Goal: Communication & Community: Answer question/provide support

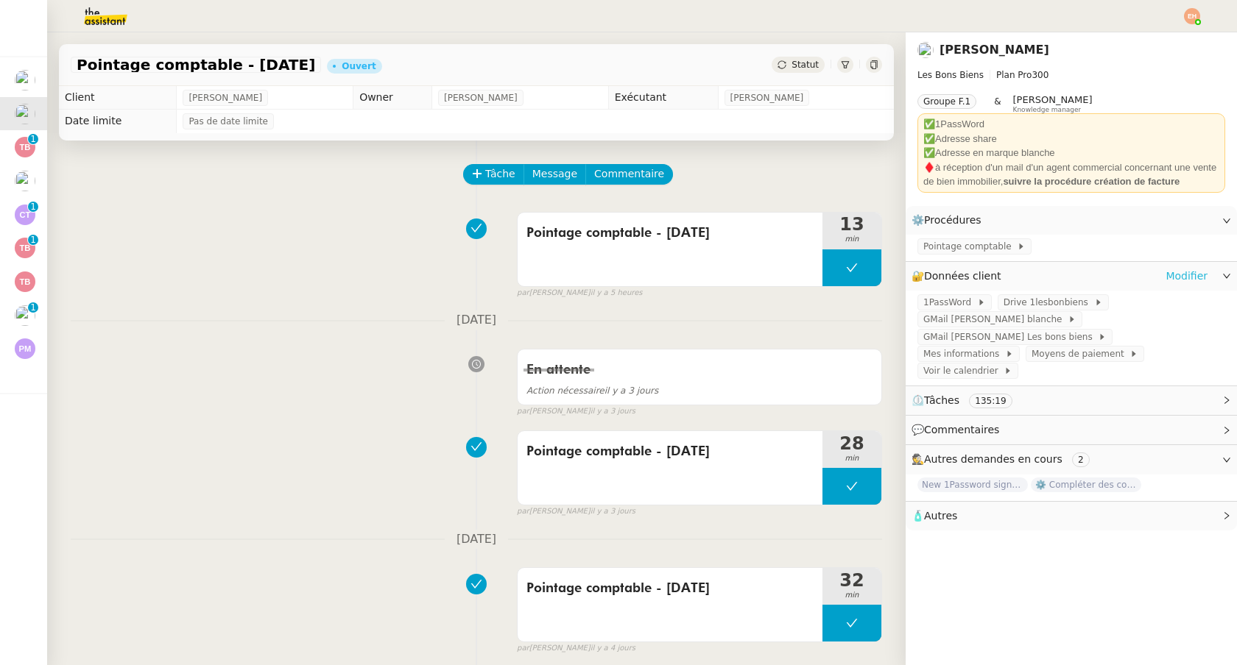
click at [1195, 277] on link "Modifier" at bounding box center [1186, 276] width 42 height 17
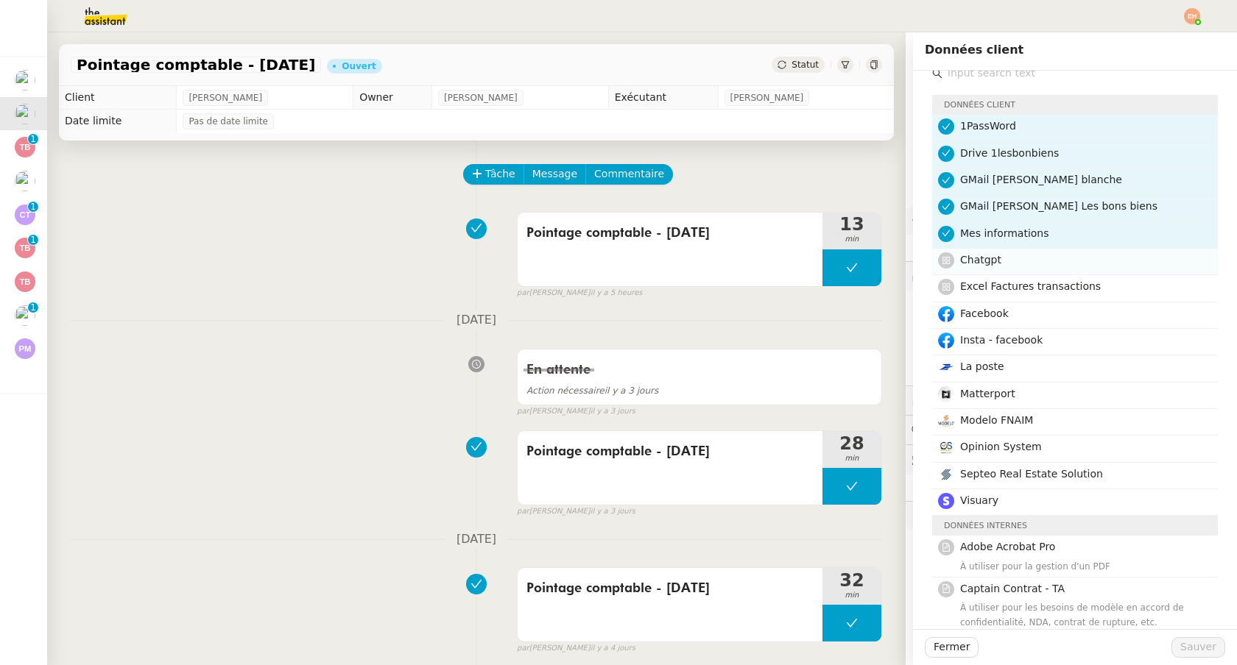
scroll to position [13, 0]
click at [1075, 474] on span "Septeo Real Estate Solution" at bounding box center [1031, 476] width 143 height 12
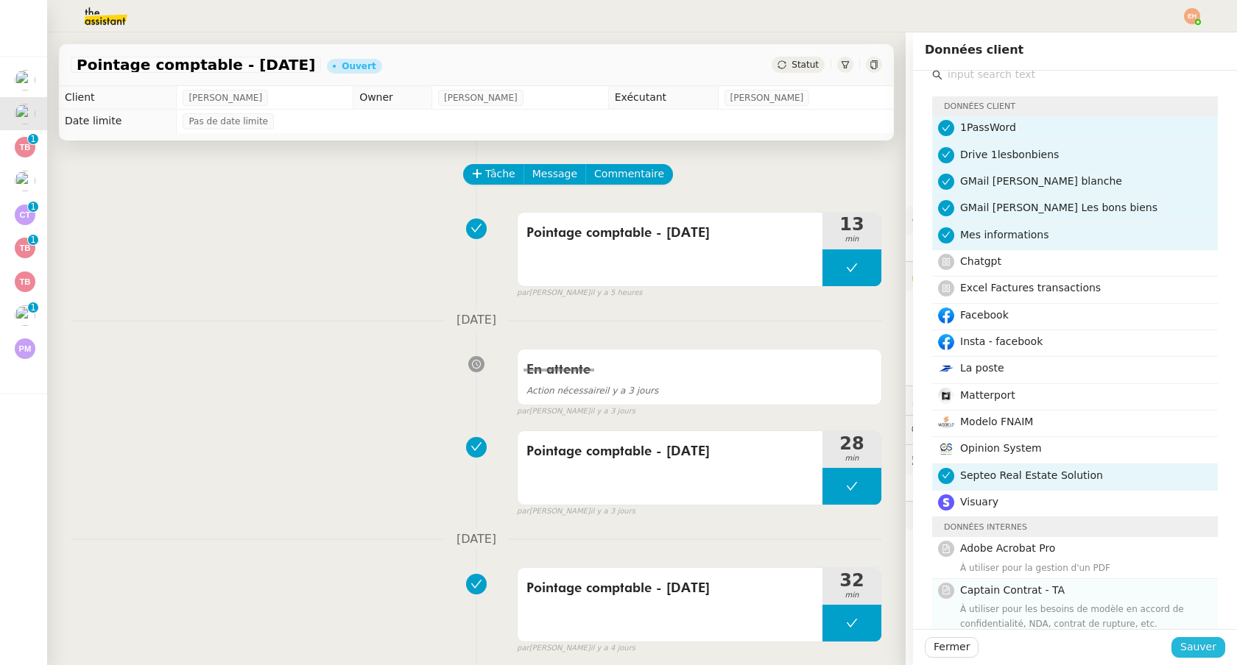
drag, startPoint x: 1189, startPoint y: 648, endPoint x: 1174, endPoint y: 626, distance: 26.4
click at [1189, 648] on span "Sauver" at bounding box center [1198, 647] width 36 height 17
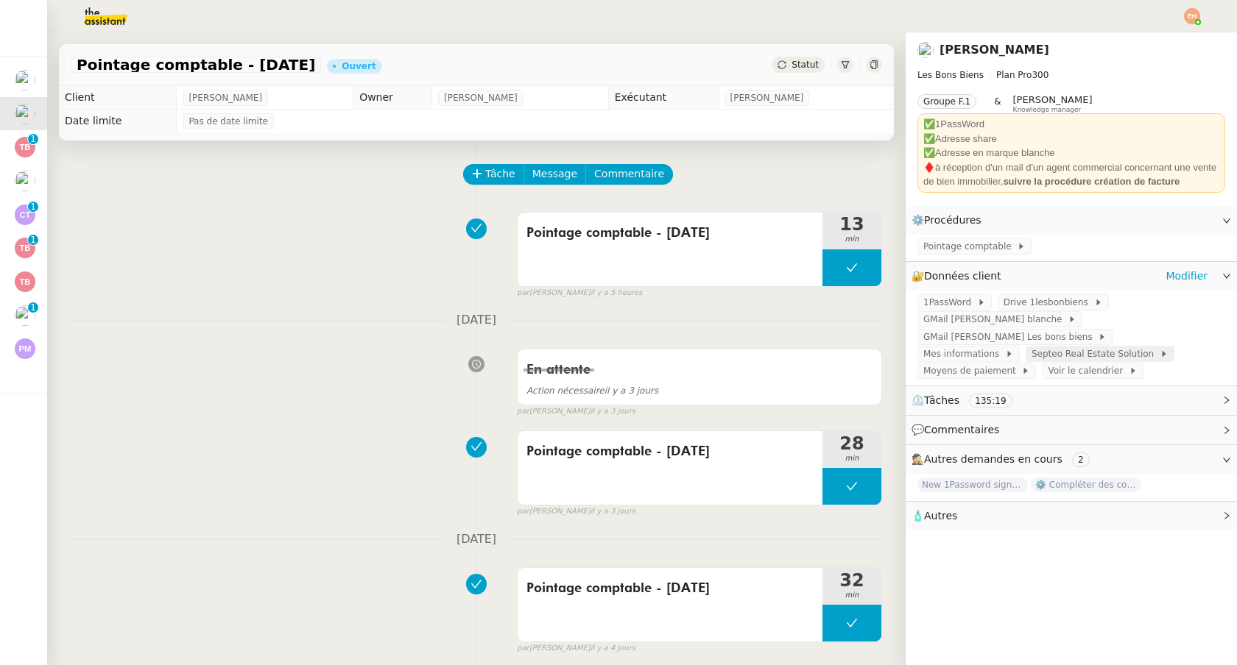
click at [1031, 358] on span "Septeo Real Estate Solution" at bounding box center [1095, 354] width 128 height 15
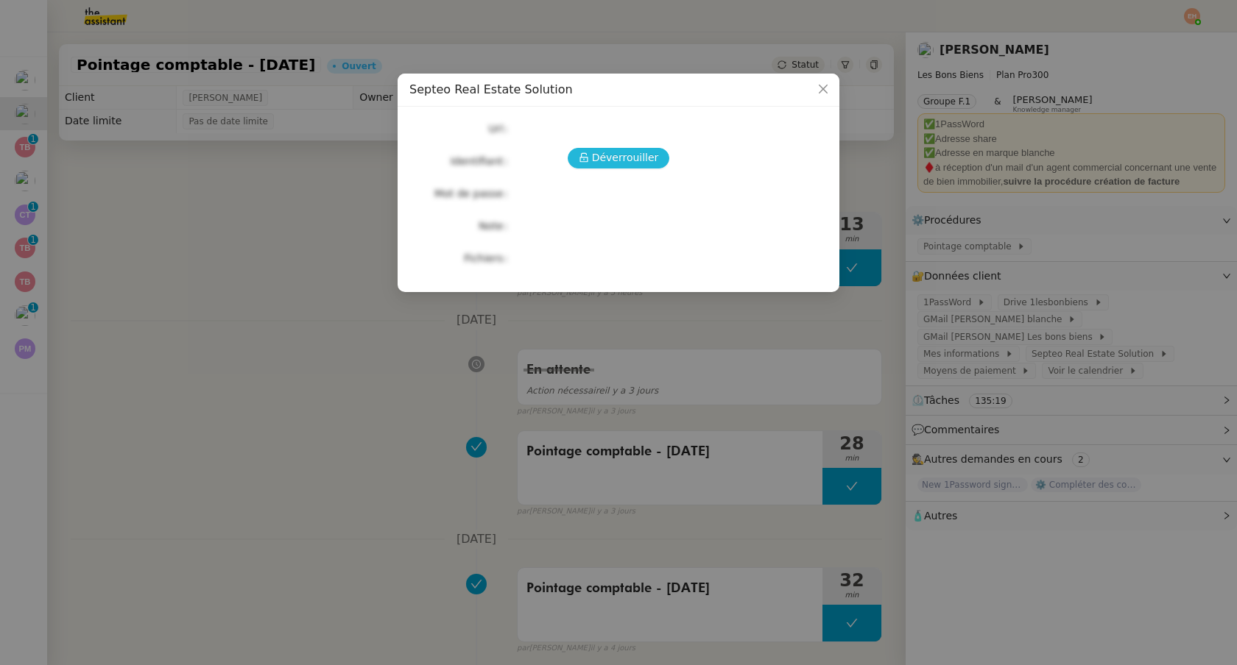
click at [634, 157] on span "Déverrouiller" at bounding box center [625, 157] width 67 height 17
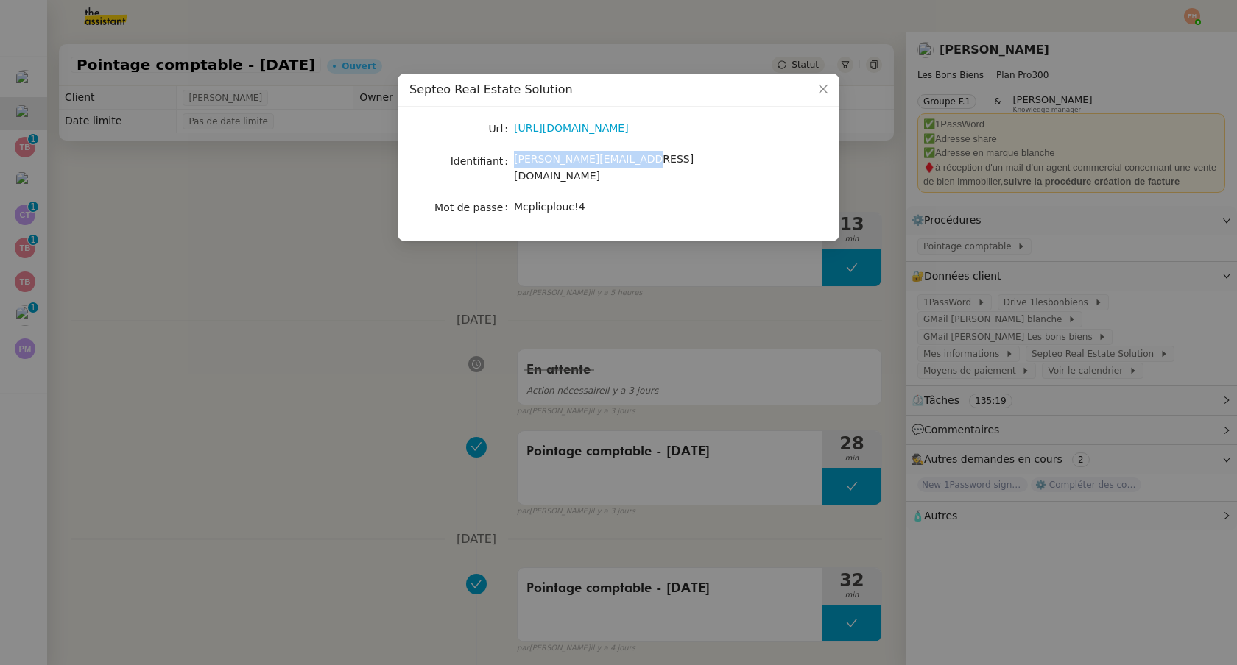
drag, startPoint x: 701, startPoint y: 159, endPoint x: 555, endPoint y: 193, distance: 150.3
click at [505, 160] on nz-form-item "Identifiant [PERSON_NAME][EMAIL_ADDRESS][DOMAIN_NAME]" at bounding box center [618, 168] width 418 height 35
copy nz-form-item "[PERSON_NAME][EMAIL_ADDRESS][DOMAIN_NAME]"
drag, startPoint x: 517, startPoint y: 194, endPoint x: 628, endPoint y: 209, distance: 111.5
click at [618, 199] on div "Mcplicplouc!4" at bounding box center [636, 207] width 244 height 17
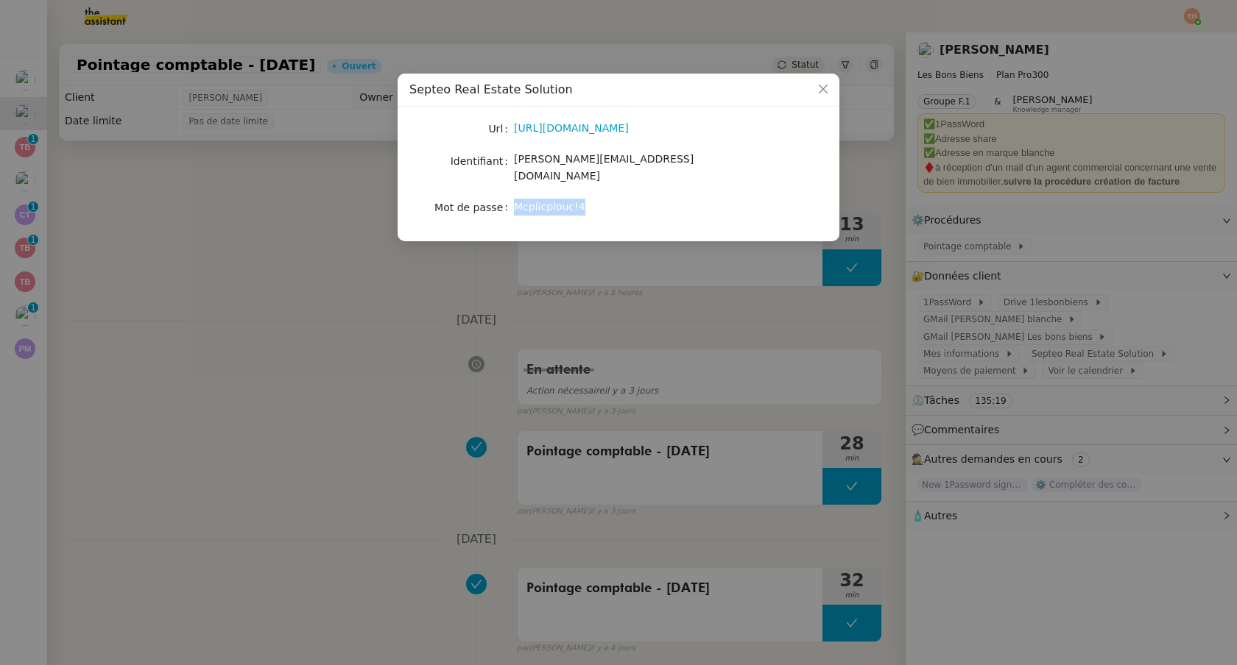
copy span "Mcplicplouc!4"
click at [815, 91] on span "Close" at bounding box center [823, 90] width 32 height 32
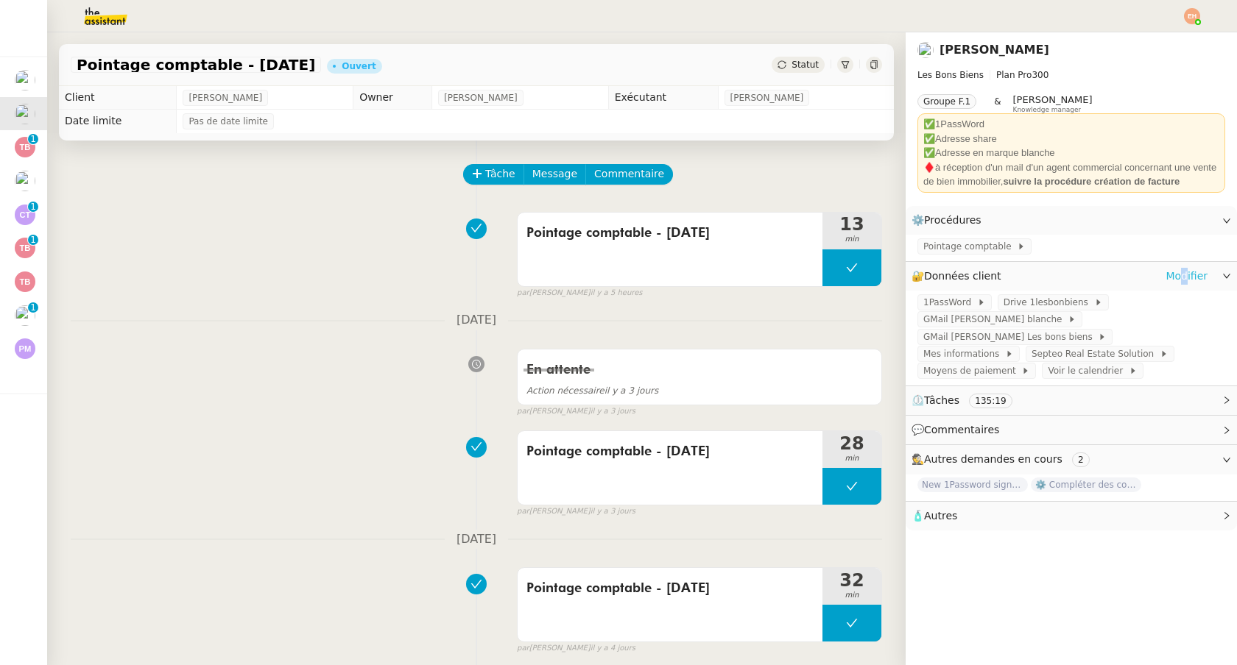
click at [1186, 272] on link "Modifier" at bounding box center [1186, 276] width 42 height 17
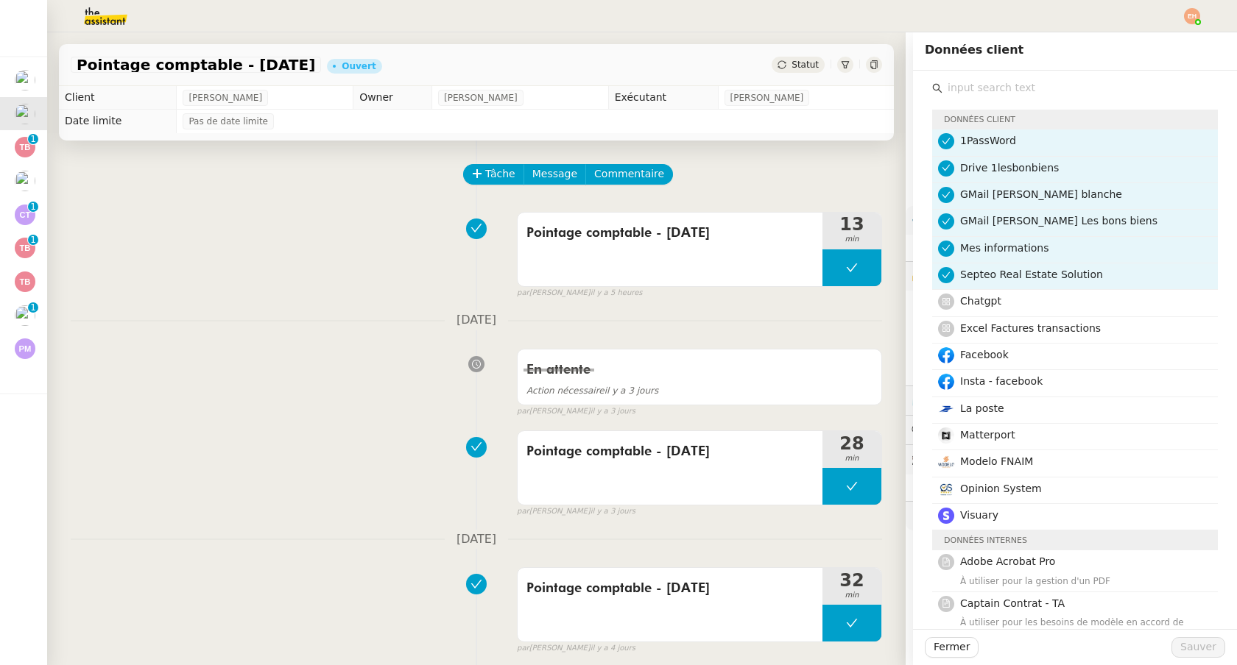
scroll to position [13, 0]
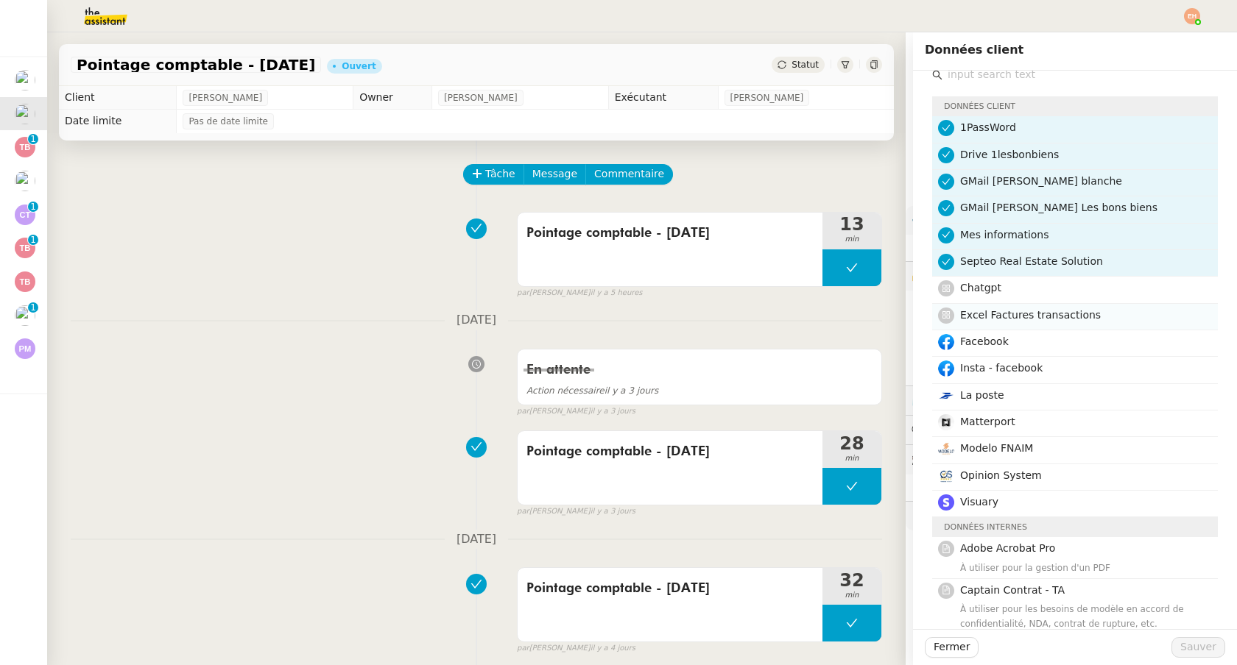
drag, startPoint x: 995, startPoint y: 294, endPoint x: 1000, endPoint y: 305, distance: 11.9
click at [995, 294] on span "Chatgpt" at bounding box center [980, 288] width 41 height 12
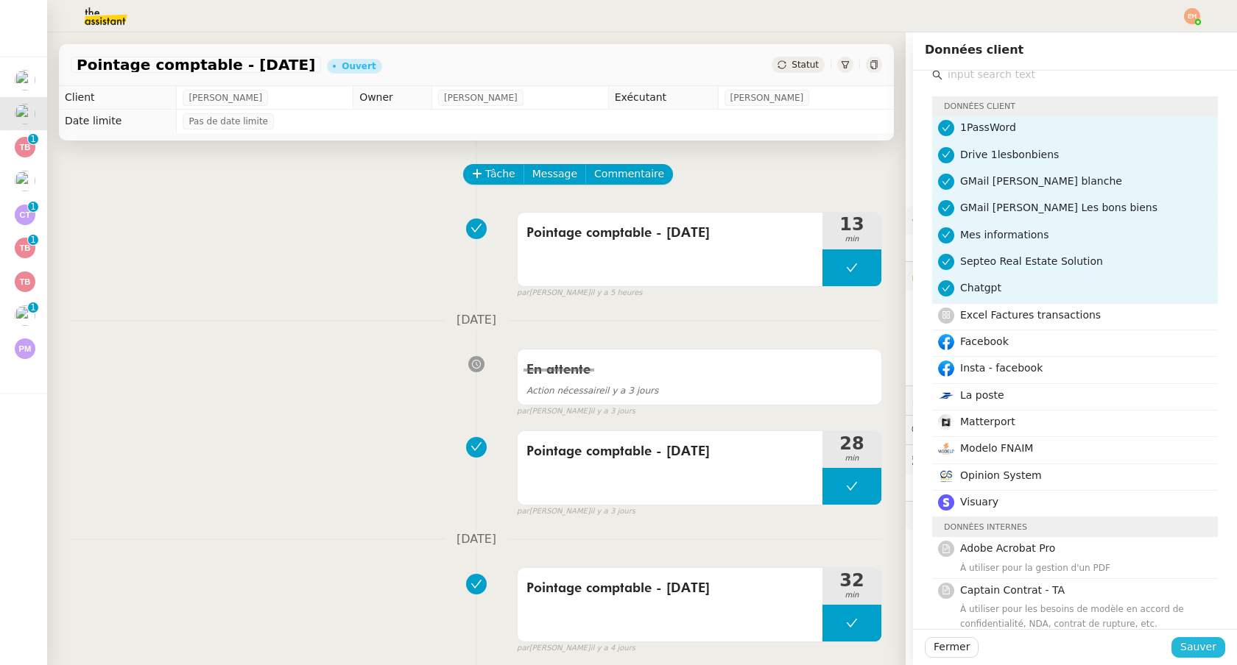
click at [1181, 649] on button "Sauver" at bounding box center [1198, 647] width 54 height 21
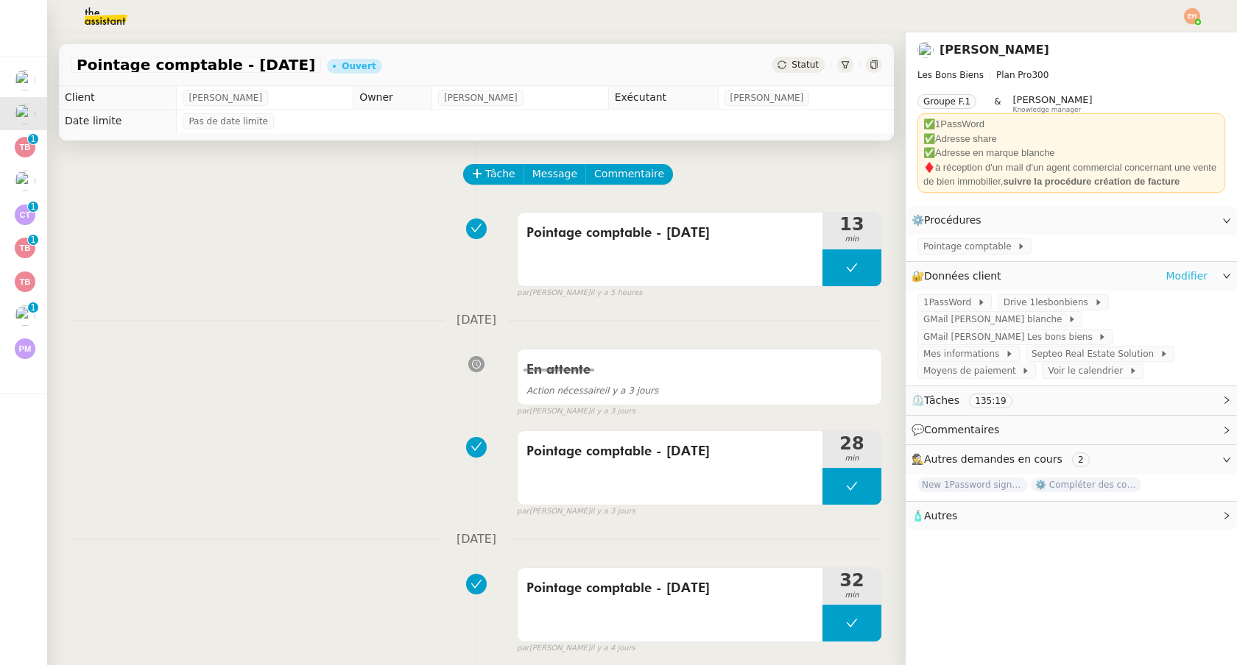
click at [1187, 277] on link "Modifier" at bounding box center [1186, 276] width 42 height 17
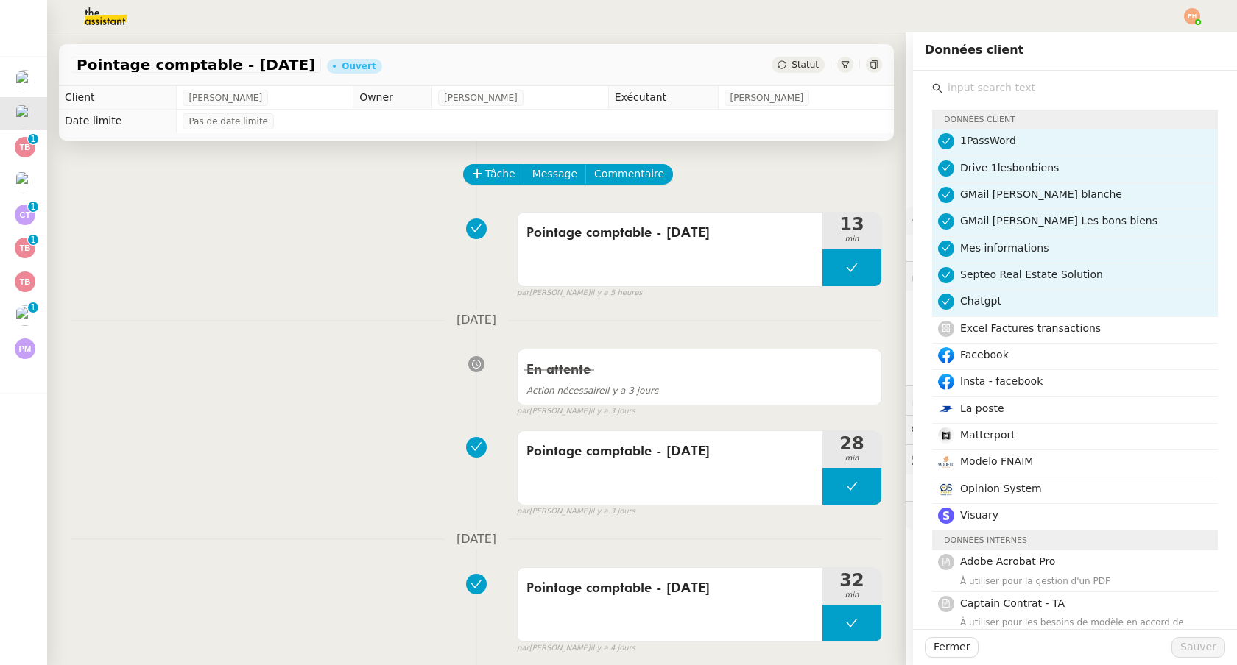
click at [983, 271] on span "Septeo Real Estate Solution" at bounding box center [1031, 275] width 143 height 12
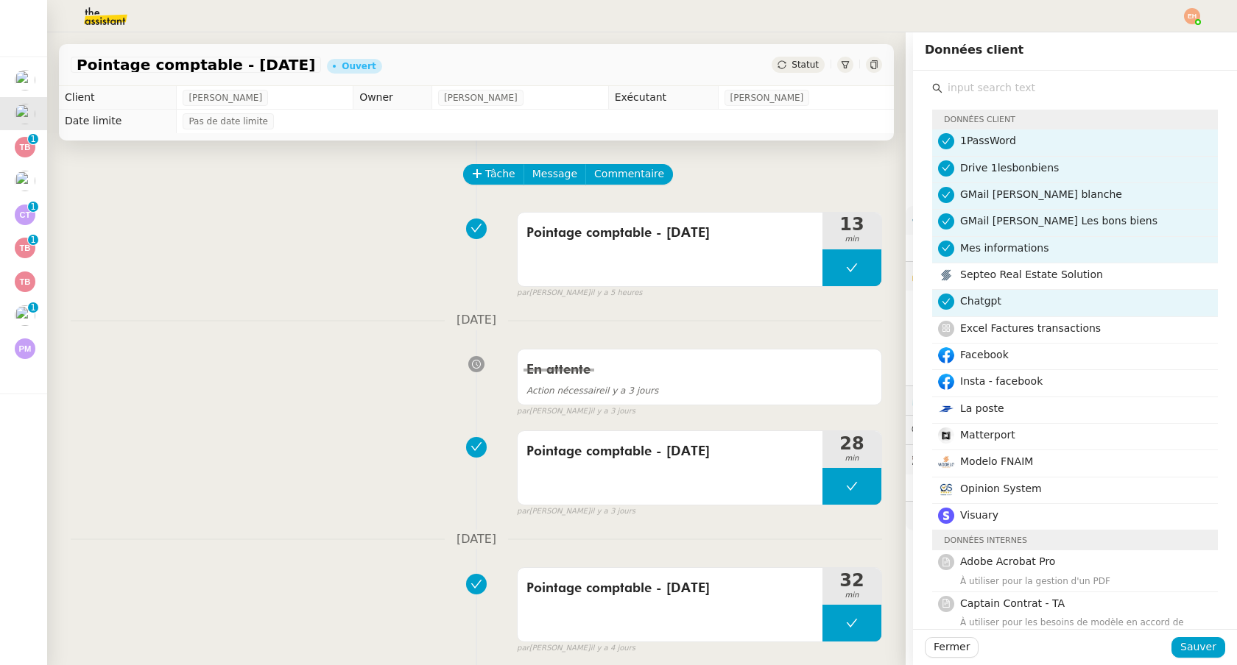
click at [972, 258] on div "Mes informations" at bounding box center [1084, 250] width 249 height 20
click at [989, 220] on span "GMail [PERSON_NAME] Les bons biens" at bounding box center [1058, 221] width 197 height 12
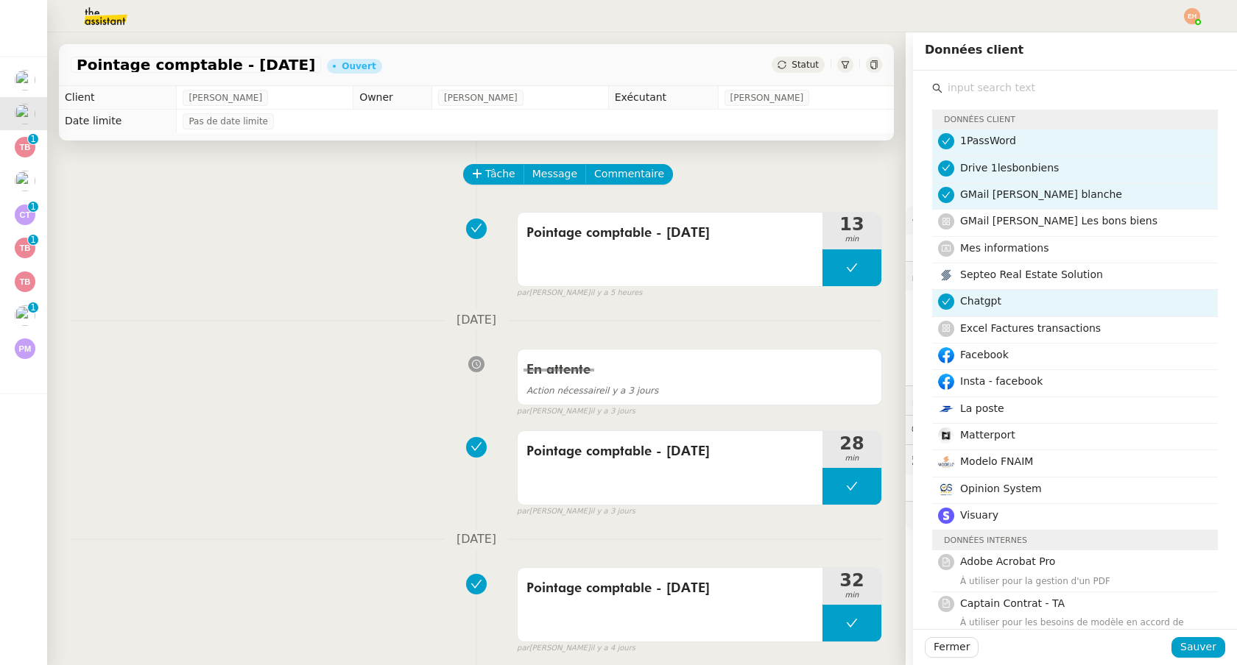
click at [991, 197] on span "GMail [PERSON_NAME] blanche" at bounding box center [1041, 194] width 162 height 12
click at [1190, 641] on span "Sauver" at bounding box center [1198, 647] width 36 height 17
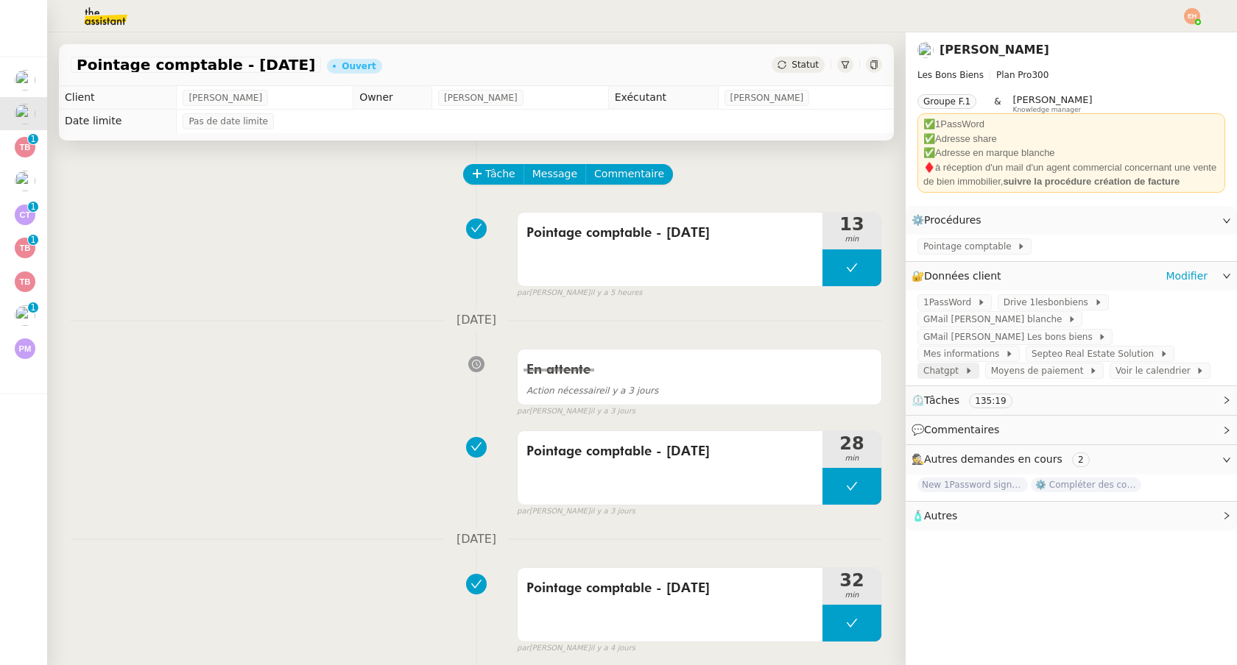
click at [964, 364] on span "Chatgpt" at bounding box center [943, 371] width 41 height 15
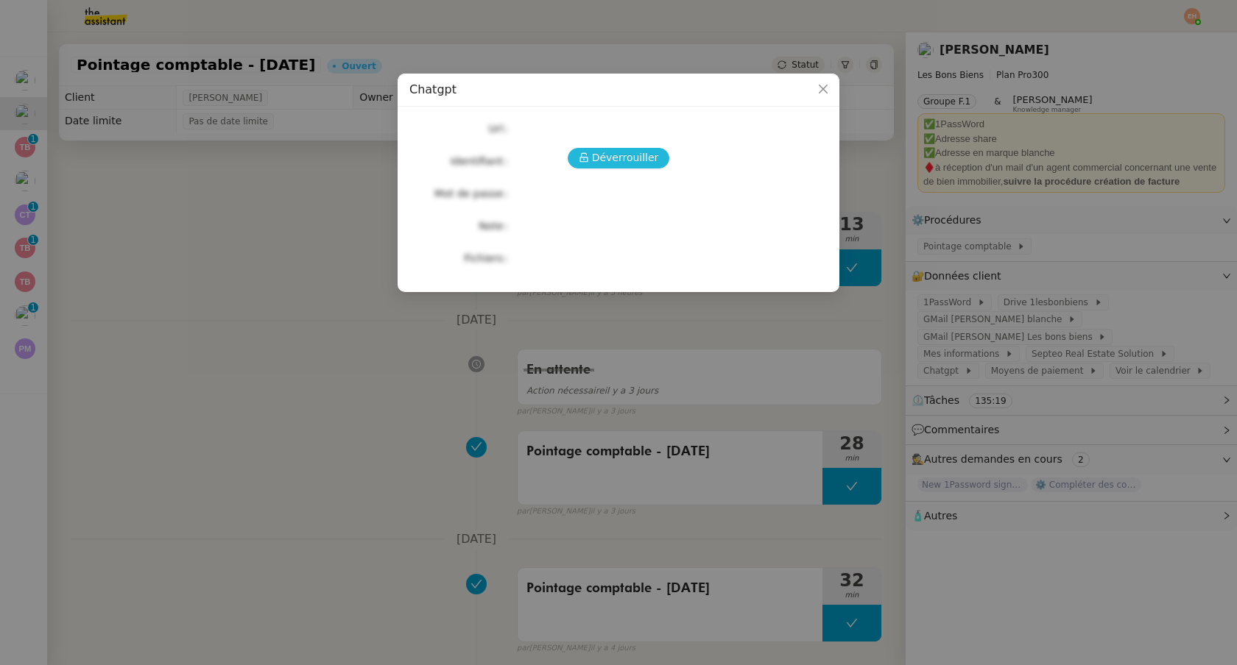
click at [636, 155] on span "Déverrouiller" at bounding box center [625, 157] width 67 height 17
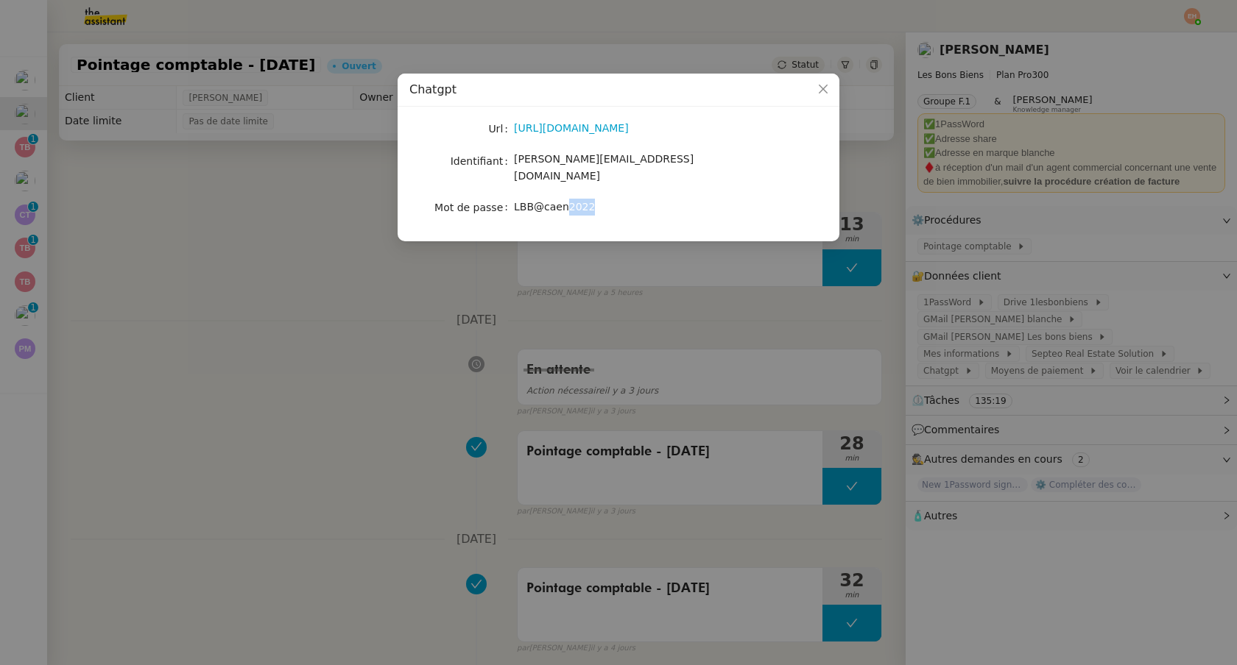
drag, startPoint x: 609, startPoint y: 194, endPoint x: 562, endPoint y: 194, distance: 46.4
click at [562, 199] on div "LBB@caen2022" at bounding box center [636, 207] width 244 height 17
drag, startPoint x: 671, startPoint y: 172, endPoint x: 514, endPoint y: 163, distance: 157.8
click at [517, 163] on div "Url [URL][DOMAIN_NAME] Identifiant [PERSON_NAME][EMAIL_ADDRESS][DOMAIN_NAME] Mo…" at bounding box center [618, 168] width 418 height 99
click at [514, 163] on span "[PERSON_NAME][EMAIL_ADDRESS][DOMAIN_NAME]" at bounding box center [604, 167] width 180 height 29
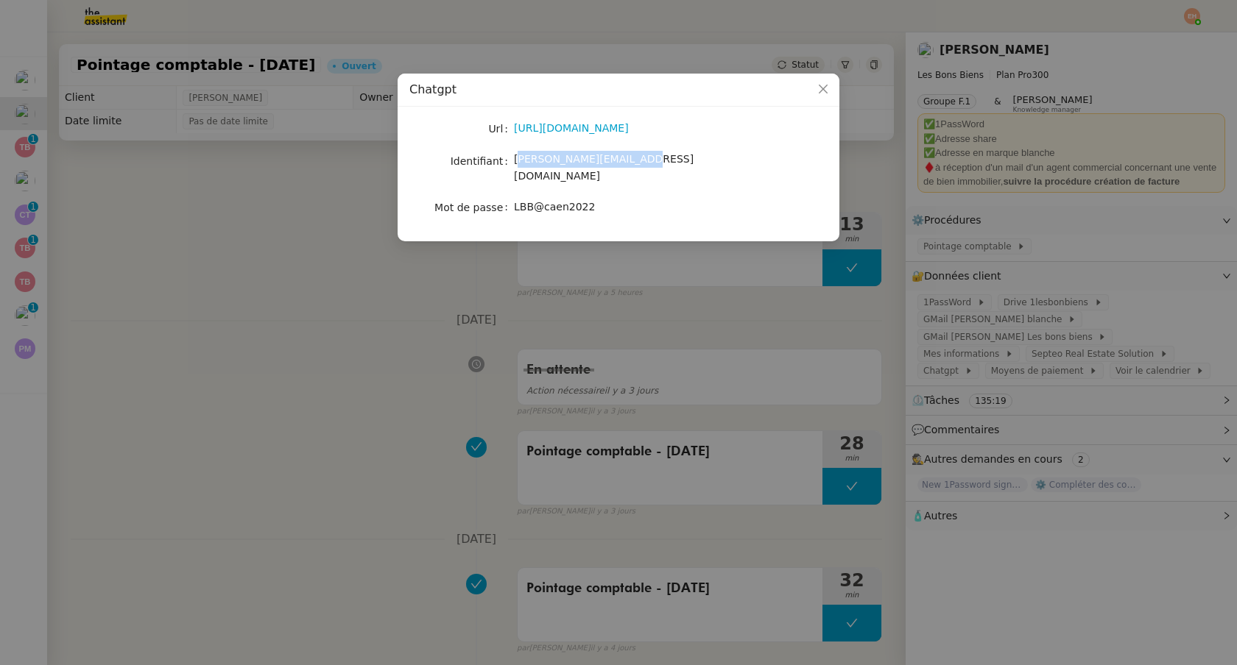
drag, startPoint x: 517, startPoint y: 160, endPoint x: 638, endPoint y: 168, distance: 121.7
click at [638, 168] on div "[PERSON_NAME][EMAIL_ADDRESS][DOMAIN_NAME]" at bounding box center [636, 168] width 244 height 35
copy span "[EMAIL_ADDRESS][DOMAIN_NAME]"
drag, startPoint x: 514, startPoint y: 193, endPoint x: 611, endPoint y: 202, distance: 97.6
click at [611, 202] on div "LBB@caen2022" at bounding box center [636, 207] width 244 height 21
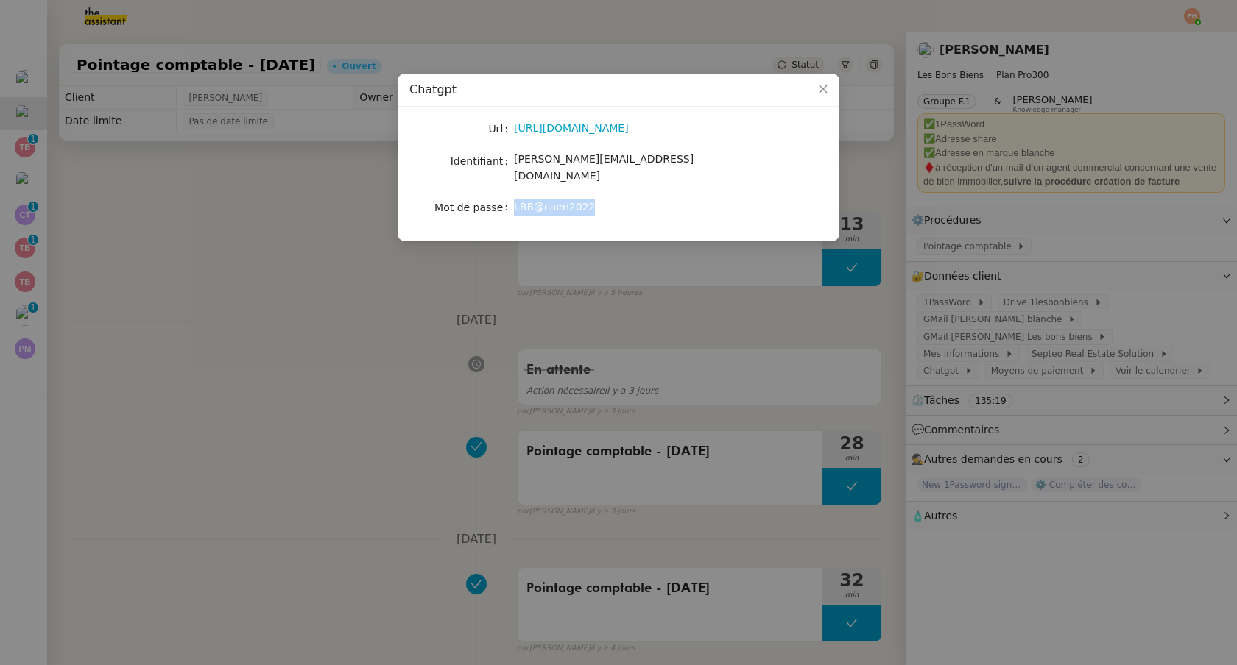
copy span "LBB@caen2022"
click at [311, 166] on nz-modal-container "Chatgpt Url [URL][DOMAIN_NAME] Identifiant [EMAIL_ADDRESS][DOMAIN_NAME] Mot de …" at bounding box center [618, 332] width 1237 height 665
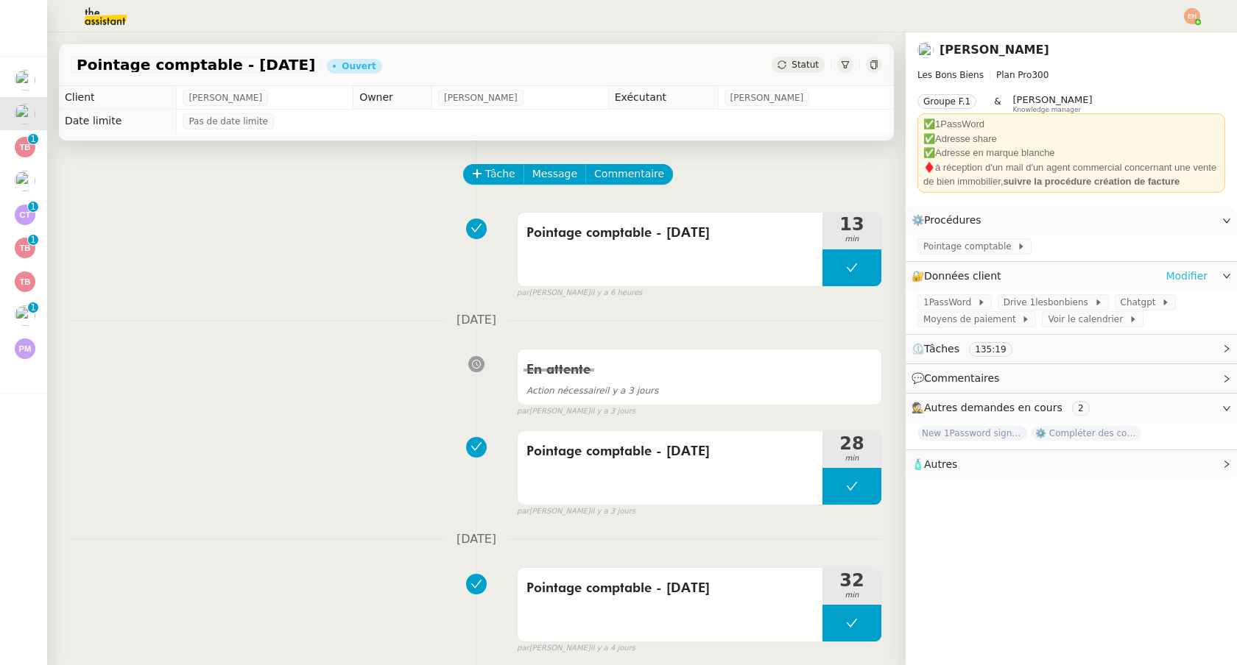
click at [1189, 274] on link "Modifier" at bounding box center [1186, 276] width 42 height 17
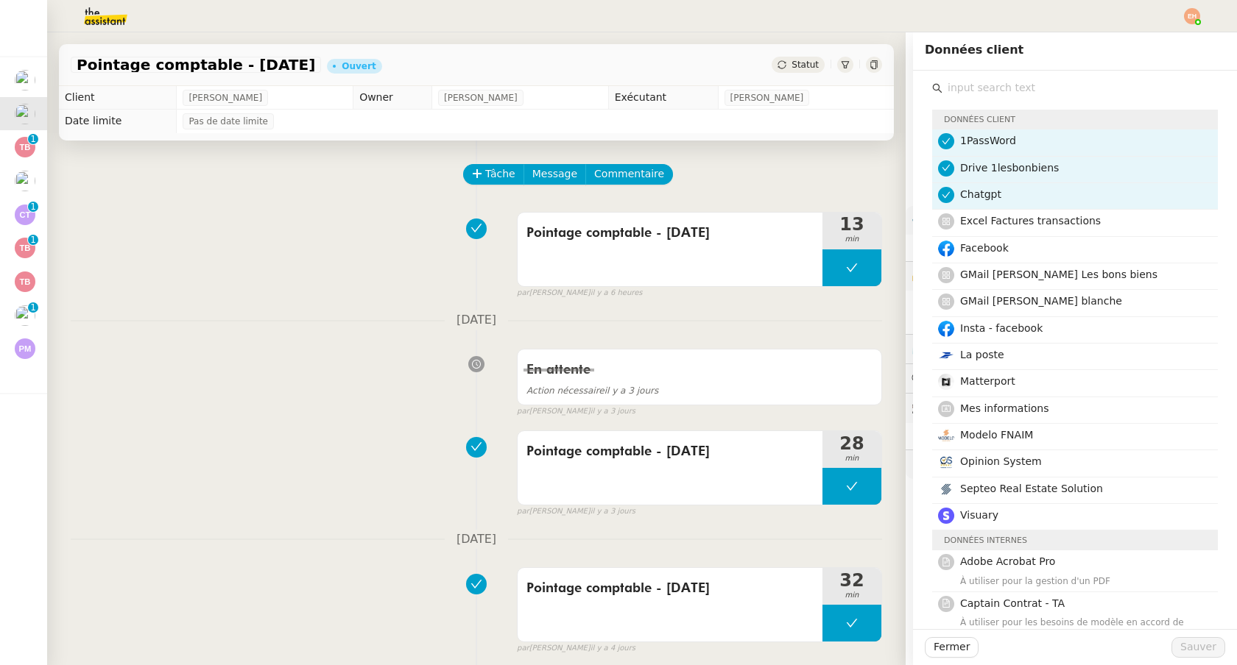
click at [824, 65] on div "Statut" at bounding box center [797, 65] width 53 height 16
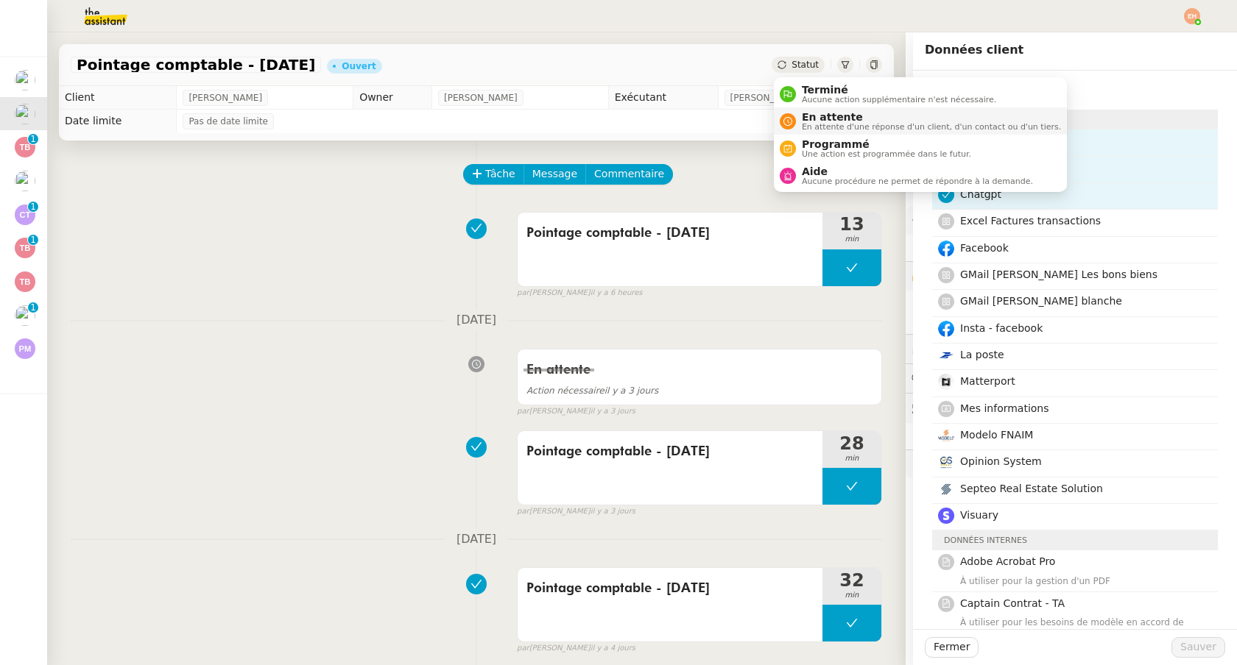
click at [815, 120] on span "En attente" at bounding box center [931, 117] width 259 height 12
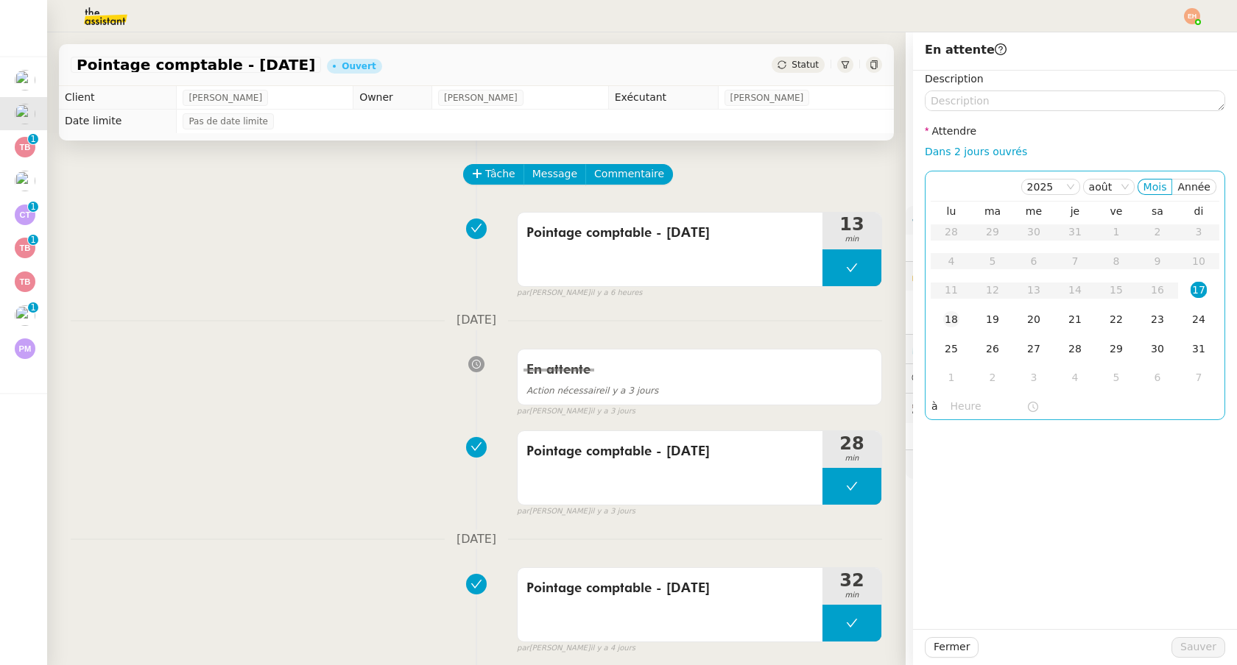
click at [952, 325] on div "18" at bounding box center [951, 319] width 16 height 16
drag, startPoint x: 1202, startPoint y: 648, endPoint x: 1236, endPoint y: 648, distance: 33.9
click at [1202, 648] on span "Sauver" at bounding box center [1198, 647] width 36 height 17
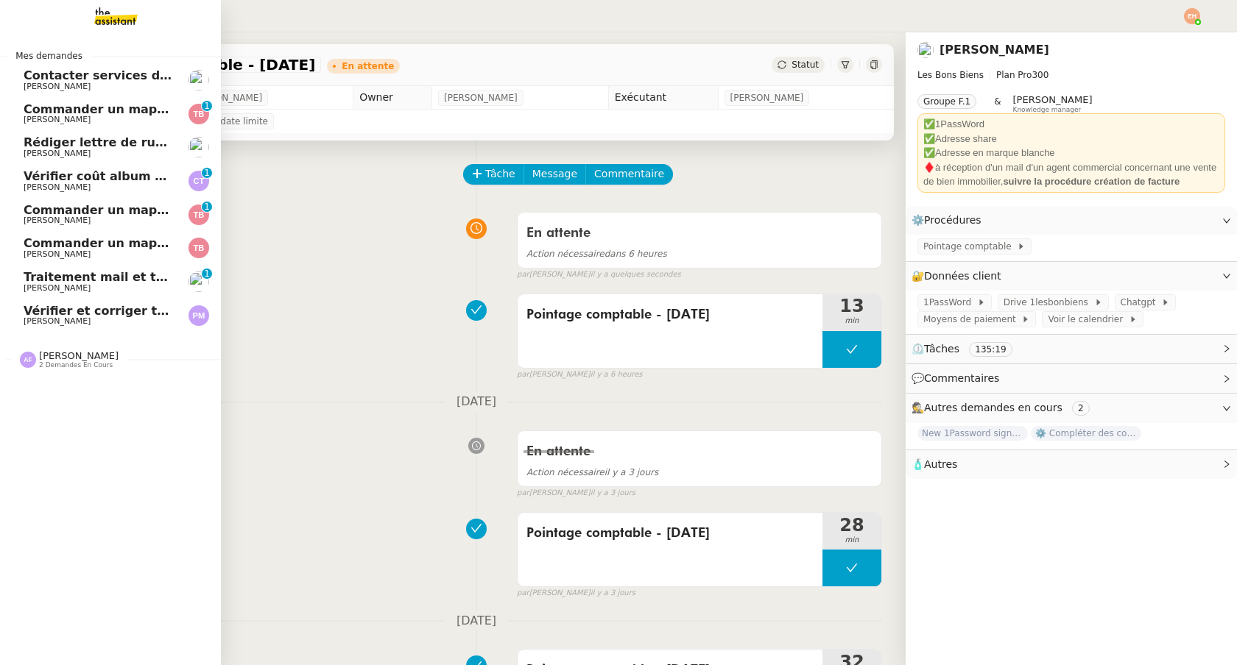
click at [26, 308] on span "Vérifier et corriger transactions sur Pennylane" at bounding box center [178, 311] width 309 height 14
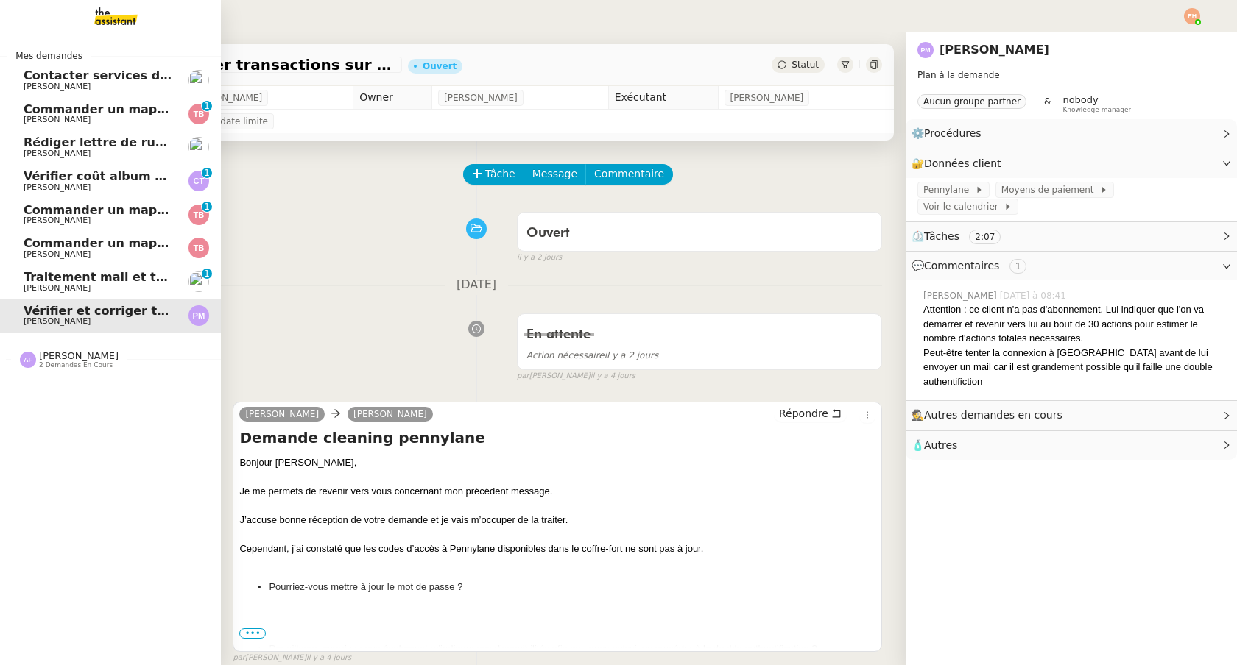
click at [63, 283] on span "[PERSON_NAME]" at bounding box center [57, 288] width 67 height 10
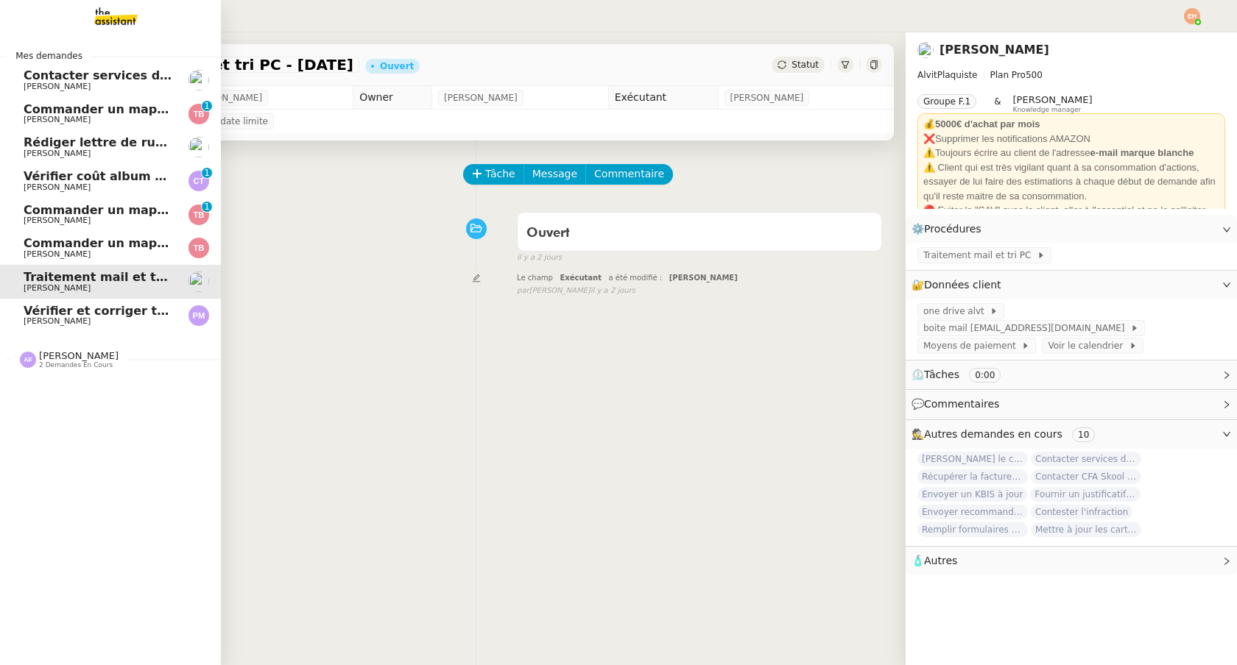
click at [53, 247] on span "Commander un mapping pour Fideliance" at bounding box center [158, 243] width 269 height 14
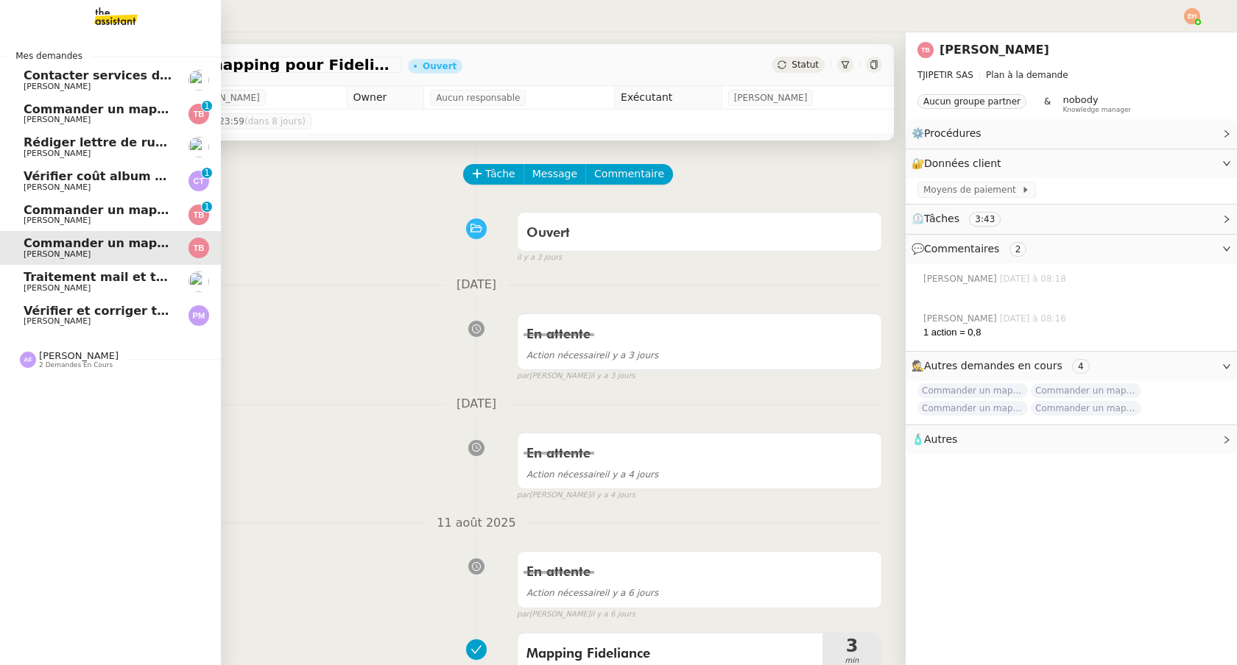
click at [86, 215] on span "Commander un mapping pour Afigec" at bounding box center [145, 210] width 243 height 14
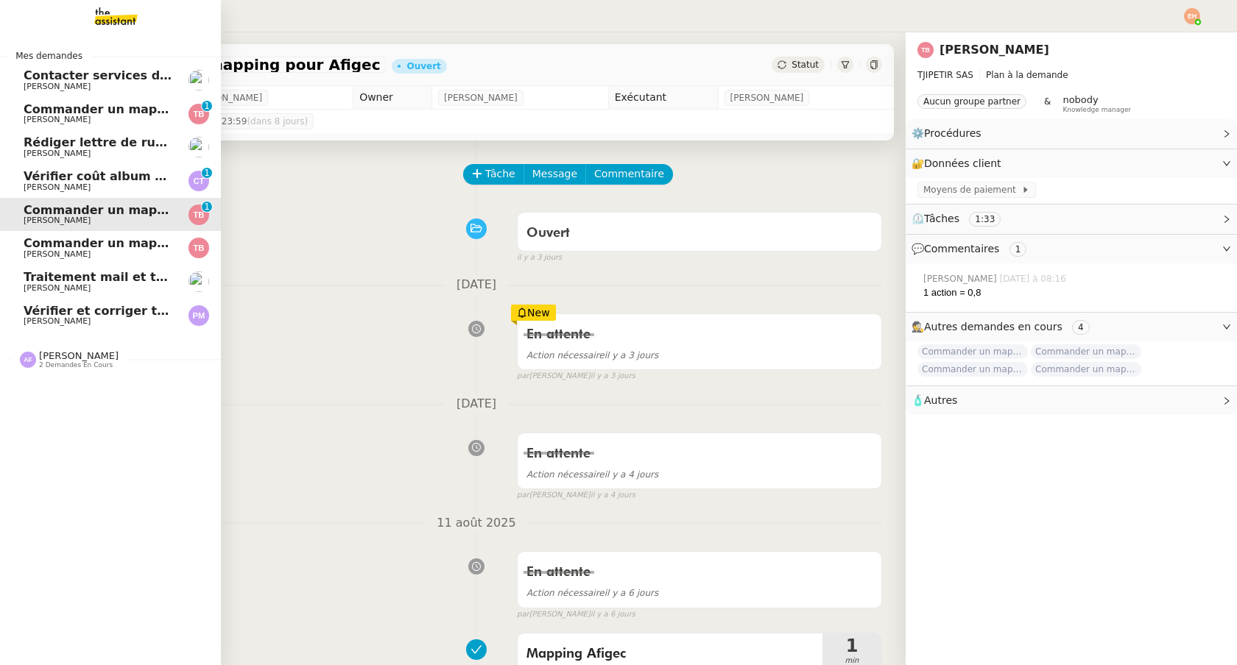
click at [93, 197] on link "Vérifier coût album photo [PERSON_NAME] 0 1 2 3 4 5 6 7 8 9" at bounding box center [110, 181] width 221 height 34
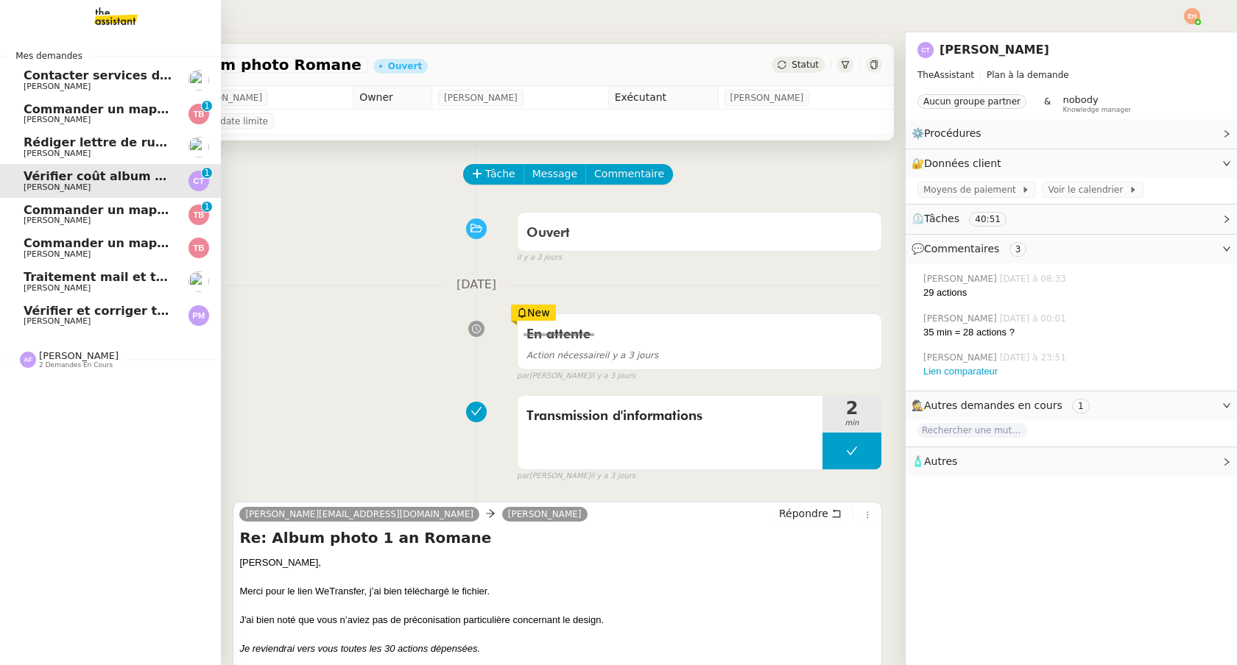
click at [105, 140] on span "Rédiger lettre de rupture pour alternant" at bounding box center [158, 142] width 269 height 14
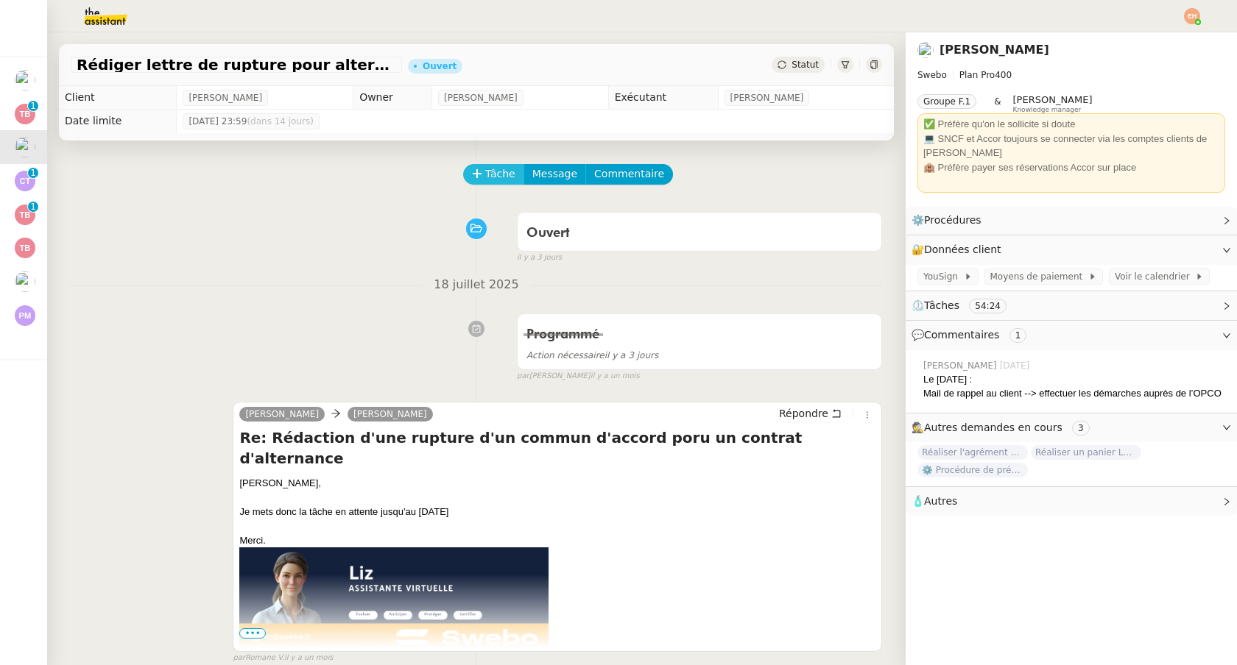
click at [481, 174] on icon at bounding box center [477, 174] width 10 height 10
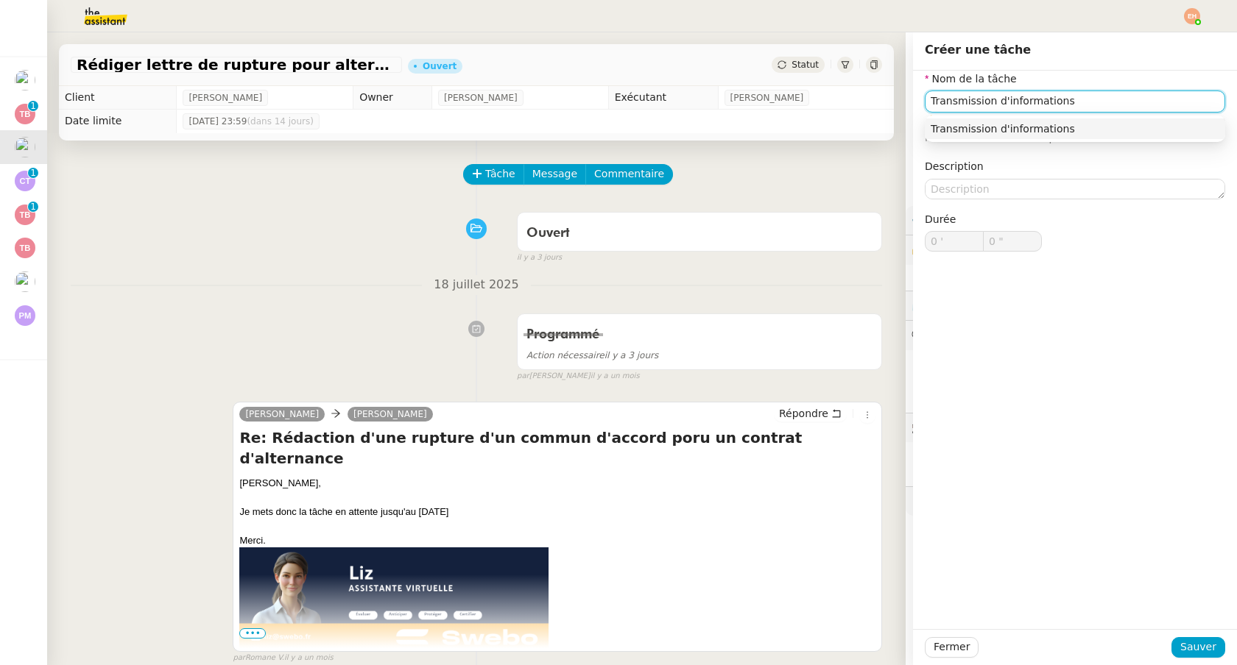
type input "Transmission d'informations"
click at [1215, 632] on div "Fermer Sauver" at bounding box center [1075, 647] width 324 height 36
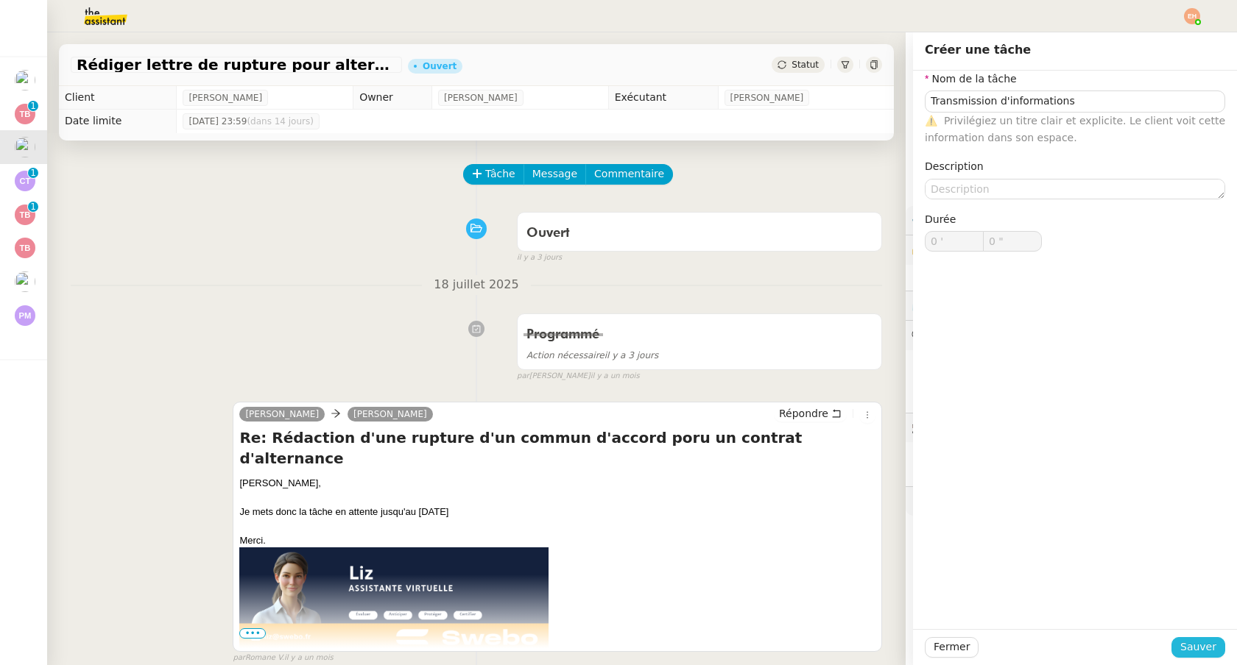
click at [1206, 651] on span "Sauver" at bounding box center [1198, 647] width 36 height 17
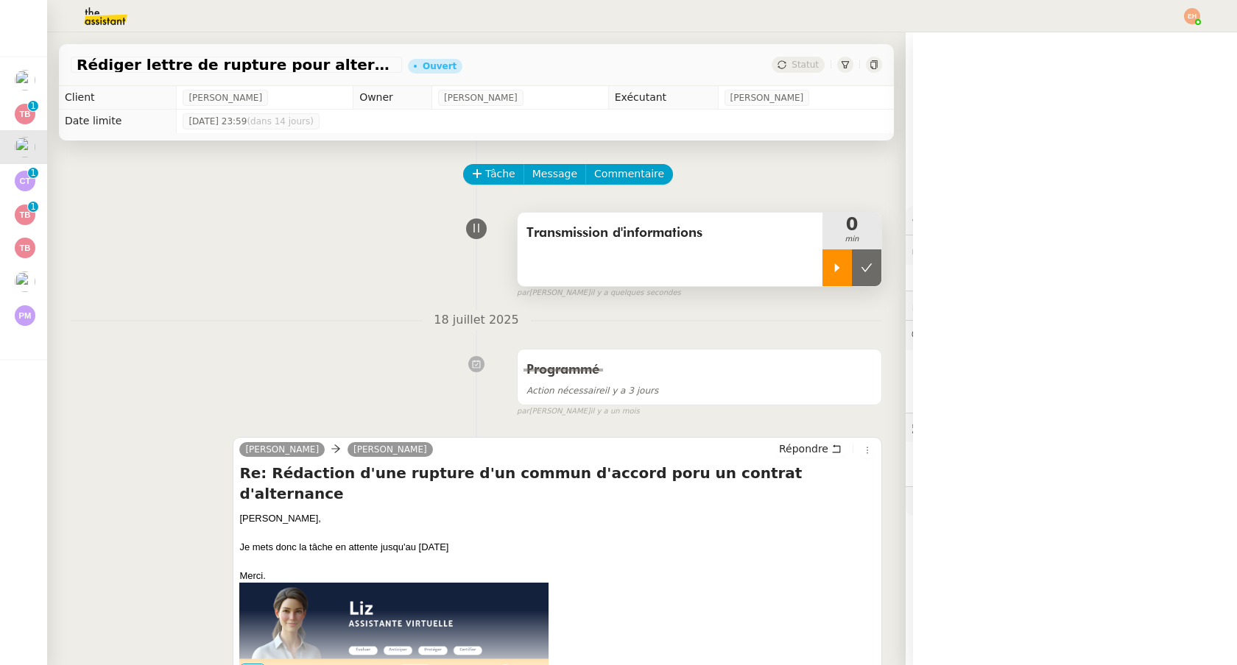
click at [841, 275] on div at bounding box center [836, 268] width 29 height 37
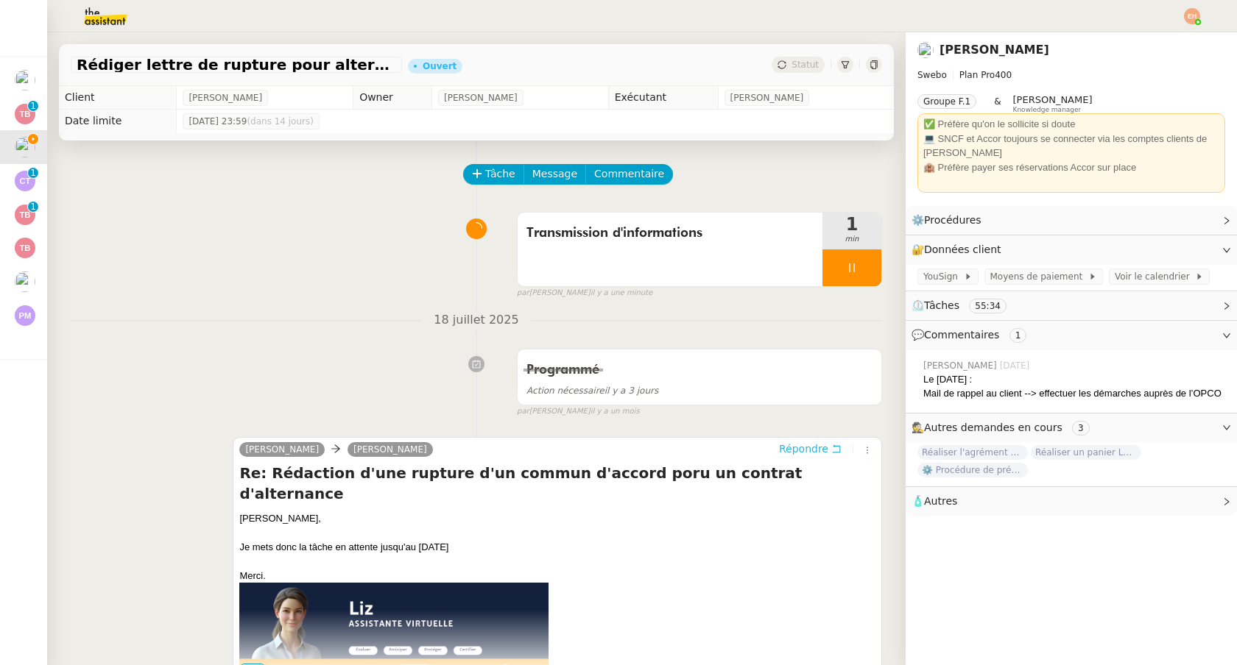
click at [806, 447] on span "Répondre" at bounding box center [803, 449] width 49 height 15
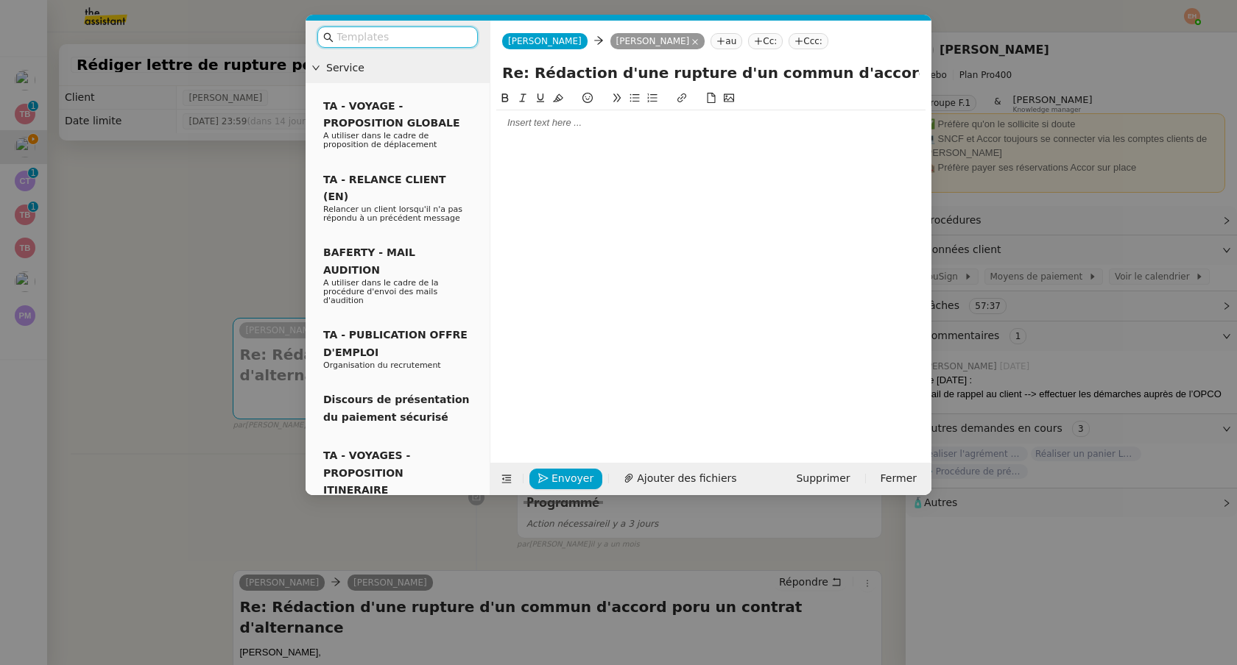
click at [565, 133] on div at bounding box center [710, 122] width 429 height 25
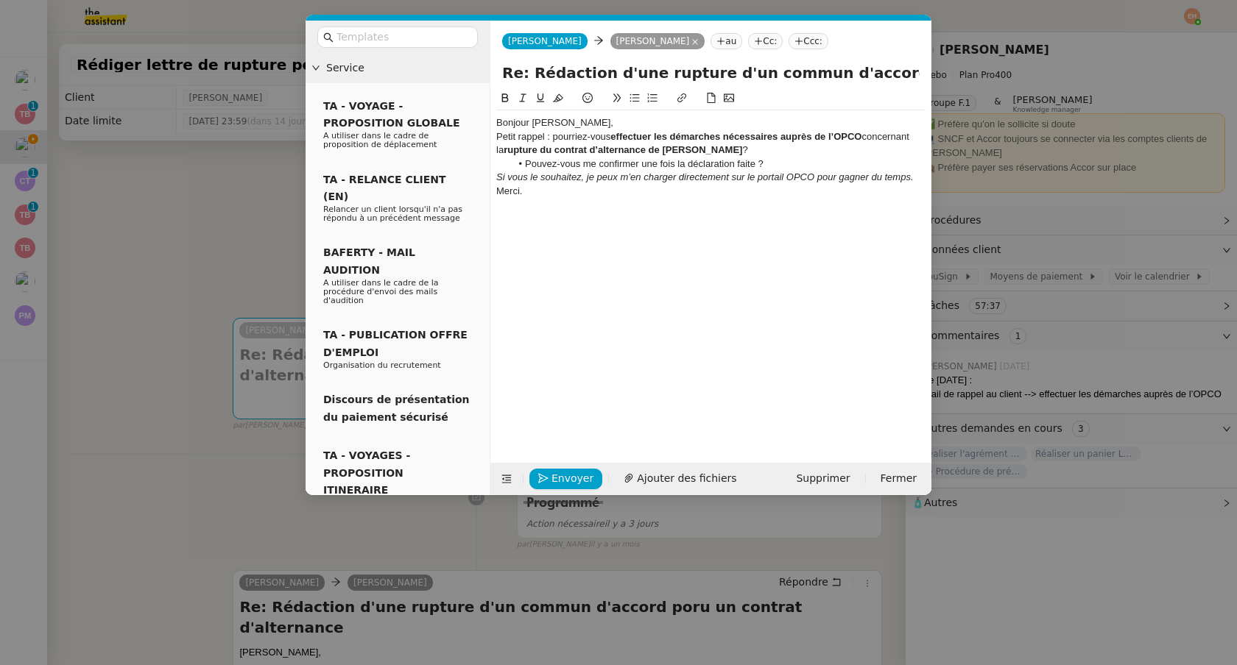
click at [593, 127] on div "Bonjour [PERSON_NAME]," at bounding box center [710, 122] width 429 height 13
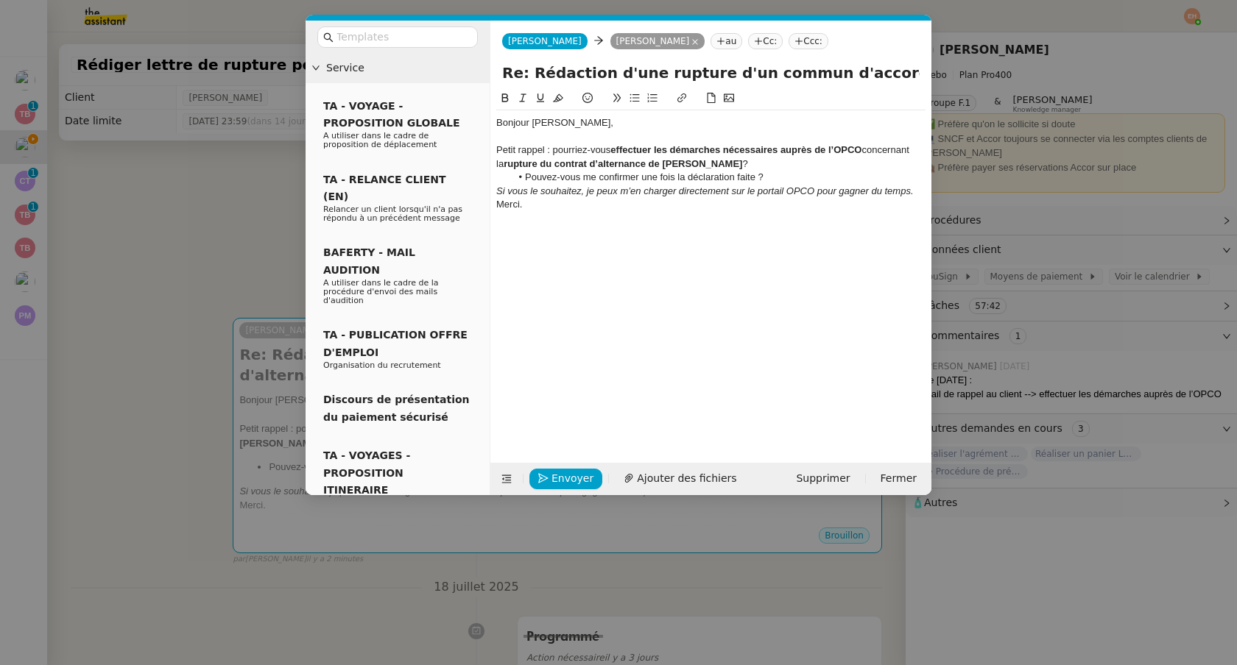
drag, startPoint x: 559, startPoint y: 138, endPoint x: 820, endPoint y: 157, distance: 262.0
click at [821, 160] on div "Bonjour [PERSON_NAME], Petit rappel : pourriez-vous effectuer les démarches néc…" at bounding box center [710, 170] width 429 height 121
click at [708, 142] on div at bounding box center [710, 136] width 429 height 13
drag, startPoint x: 552, startPoint y: 147, endPoint x: 615, endPoint y: 150, distance: 62.6
click at [615, 150] on div "Petit rappel : pourriez-vous effectuer les démarches nécessaires auprès de l’OP…" at bounding box center [710, 157] width 429 height 27
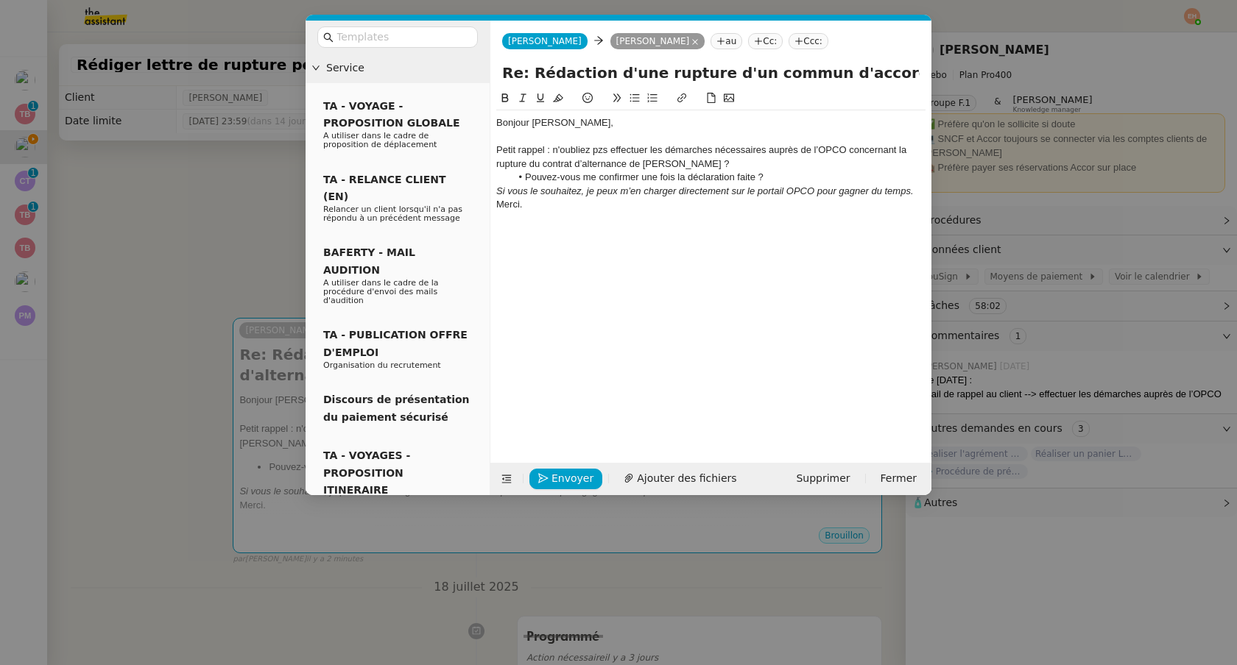
click at [599, 152] on div "Petit rappel : n'oubliez pzs effectuer les démarches nécessaires auprès de l’OP…" at bounding box center [710, 157] width 429 height 27
click at [0, 0] on lt-span "pas" at bounding box center [0, 0] width 0 height 0
click at [763, 152] on div "Petit rappel : n'oubliez pas d'effectuer les démarches nécessaires auprès de l’…" at bounding box center [710, 157] width 429 height 27
click at [755, 159] on div "Petit rappel : n'oubliez pas d'effectuer les démarches nécessaires auprès de l’…" at bounding box center [710, 157] width 429 height 27
click at [701, 166] on div "Petit rappel : n'oubliez pas d'effectuer les démarches nécessaires auprès de l’…" at bounding box center [710, 157] width 429 height 27
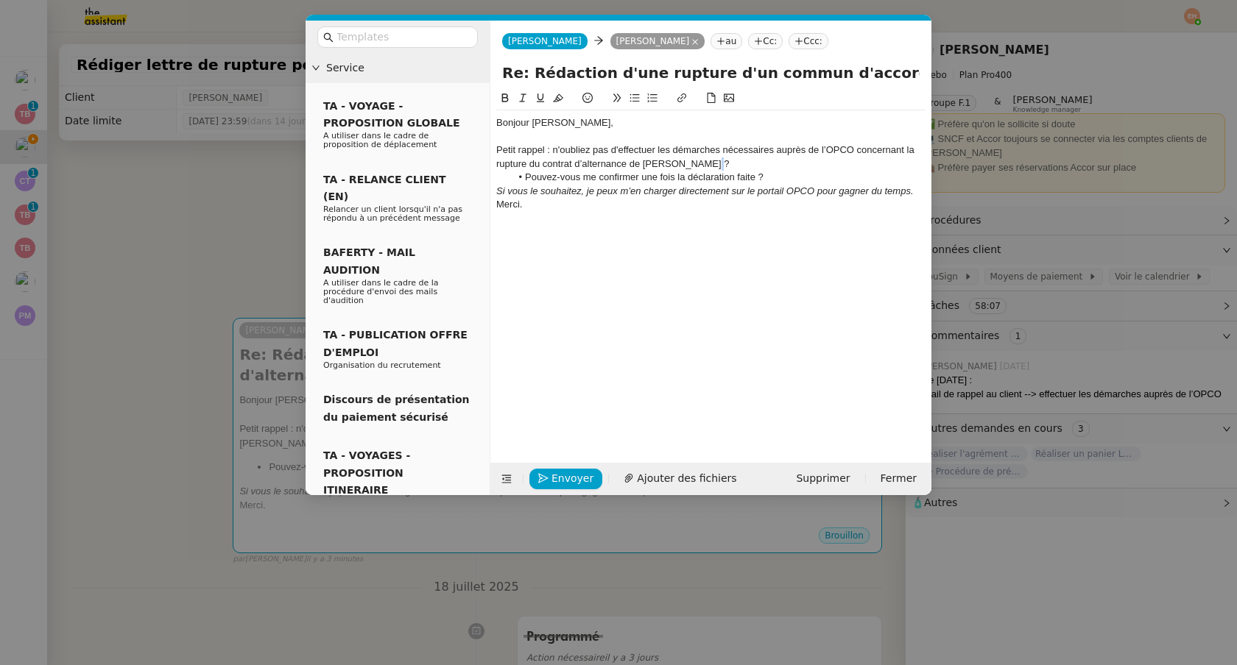
click at [701, 166] on div "Petit rappel : n'oubliez pas d'effectuer les démarches nécessaires auprès de l’…" at bounding box center [710, 157] width 429 height 27
click at [697, 182] on li "Pouvez-vous me confirmer une fois la déclaration faite ?" at bounding box center [718, 177] width 415 height 13
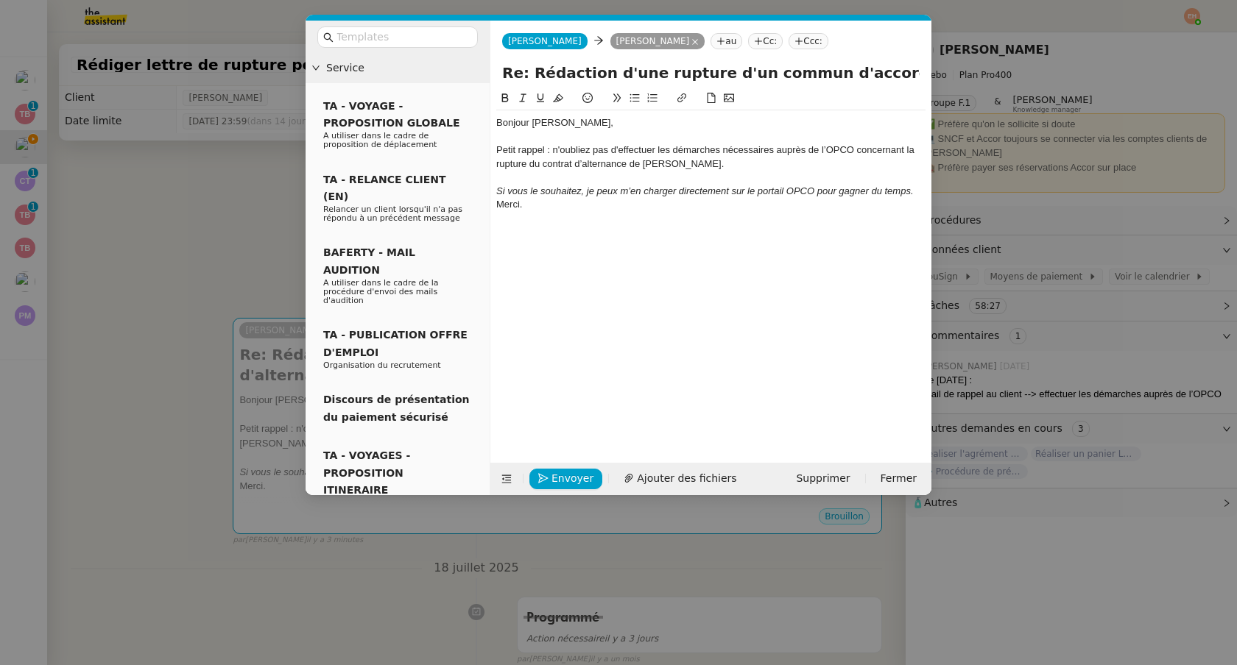
click at [611, 189] on em "Si vous le souhaitez, je peux m’en charger directement sur le portail OPCO pour…" at bounding box center [704, 190] width 417 height 11
click at [499, 204] on div "Merci." at bounding box center [710, 204] width 429 height 13
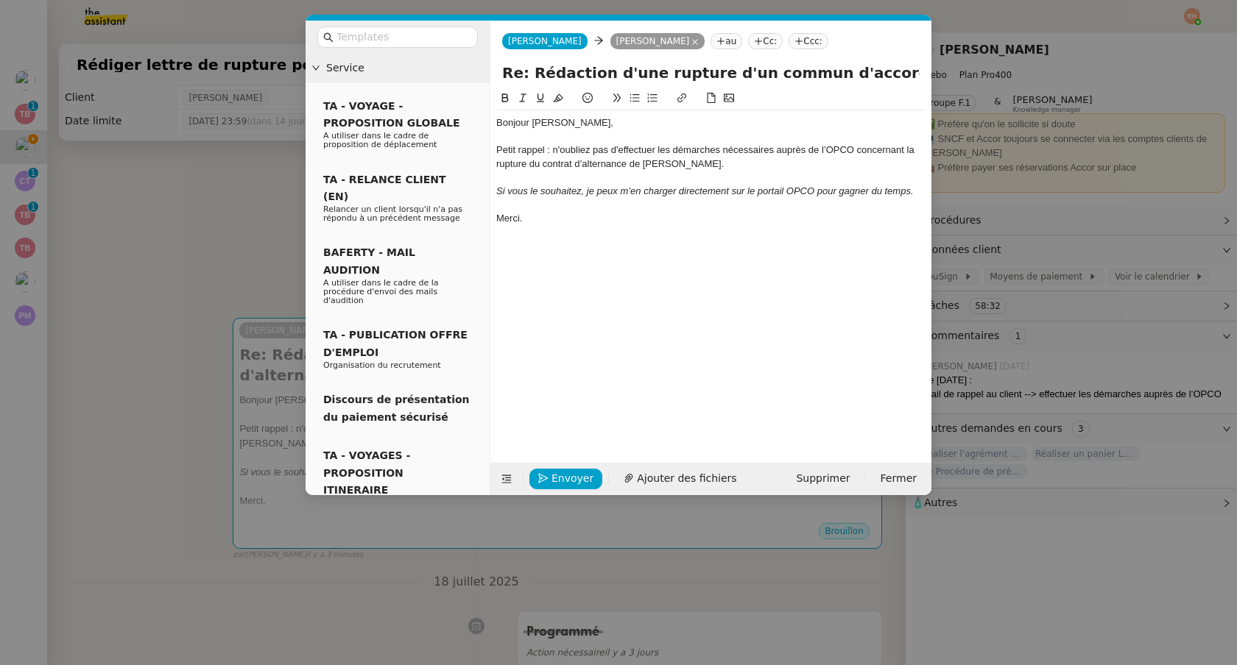
click at [533, 202] on div at bounding box center [710, 204] width 429 height 13
click at [554, 198] on div at bounding box center [710, 204] width 429 height 13
click at [726, 191] on em "Si vous le souhaitez, je peux m’en charger directement sur le portail OPCO pour…" at bounding box center [704, 190] width 417 height 11
click at [775, 195] on em "Si vous le souhaitez, je peux m’en charger directement sur le portail OPCO pour…" at bounding box center [704, 190] width 417 height 11
drag, startPoint x: 731, startPoint y: 191, endPoint x: 910, endPoint y: 191, distance: 178.9
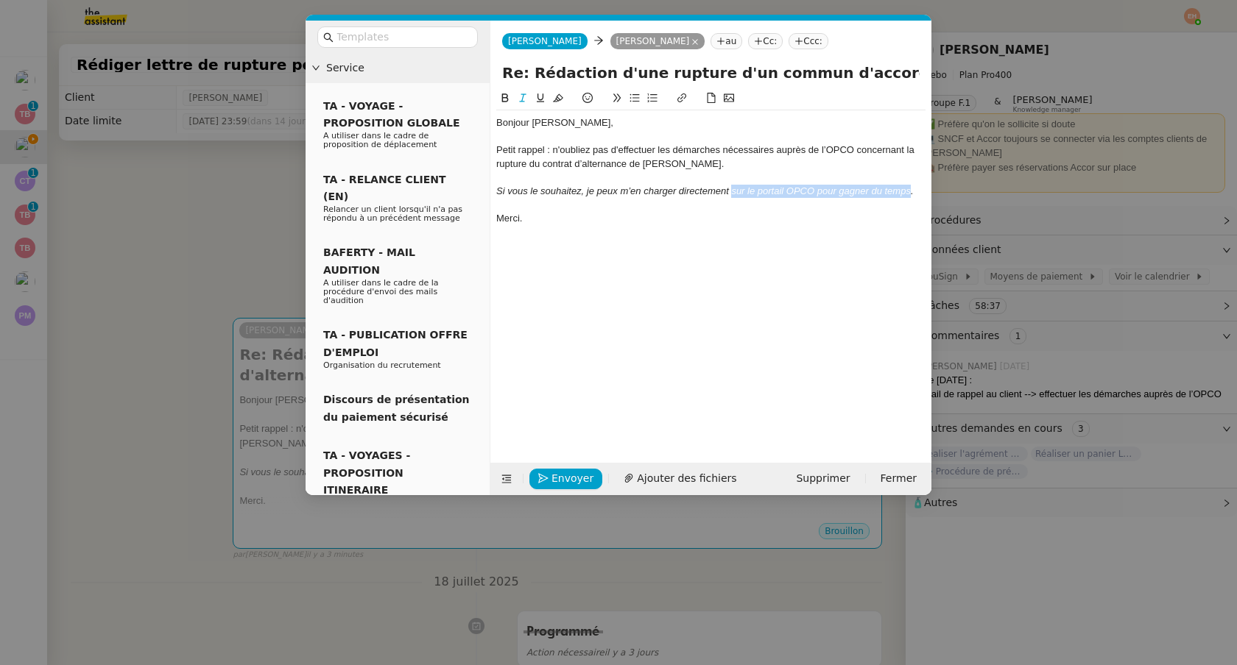
click at [910, 191] on em "Si vous le souhaitez, je peux m’en charger directement sur le portail OPCO pour…" at bounding box center [704, 190] width 417 height 11
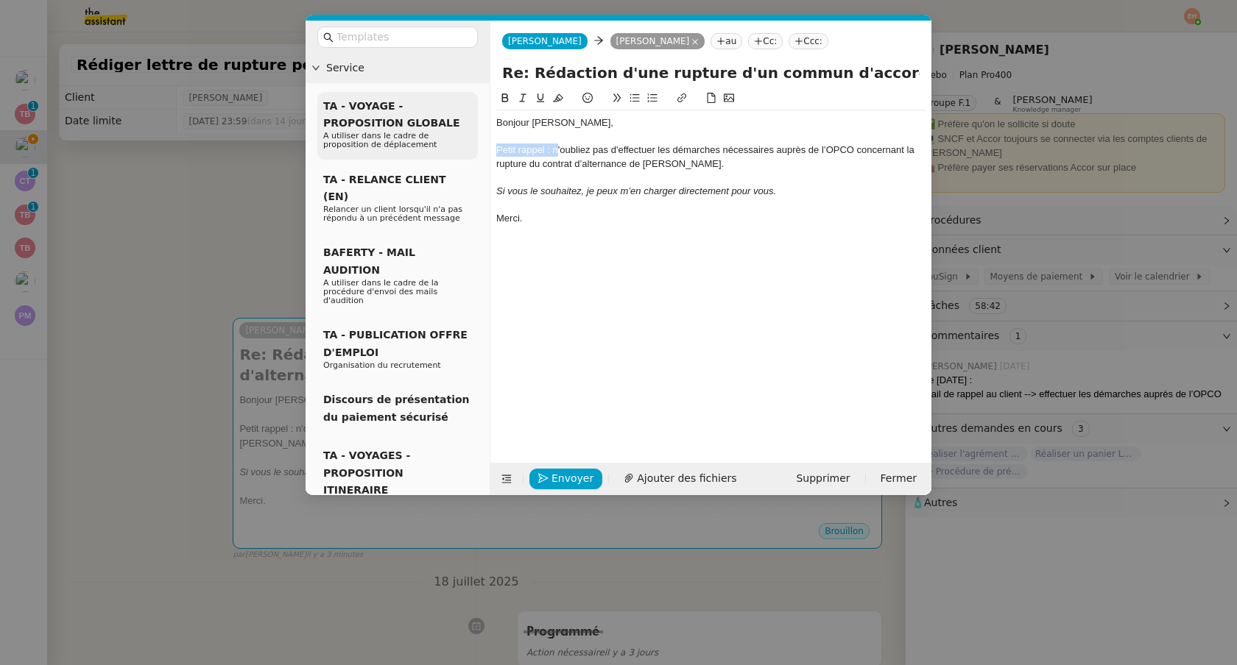
drag, startPoint x: 556, startPoint y: 149, endPoint x: 456, endPoint y: 146, distance: 100.1
click at [456, 146] on nz-layout "Service TA - VOYAGE - PROPOSITION GLOBALE A utiliser dans le cadre de propositi…" at bounding box center [618, 258] width 626 height 475
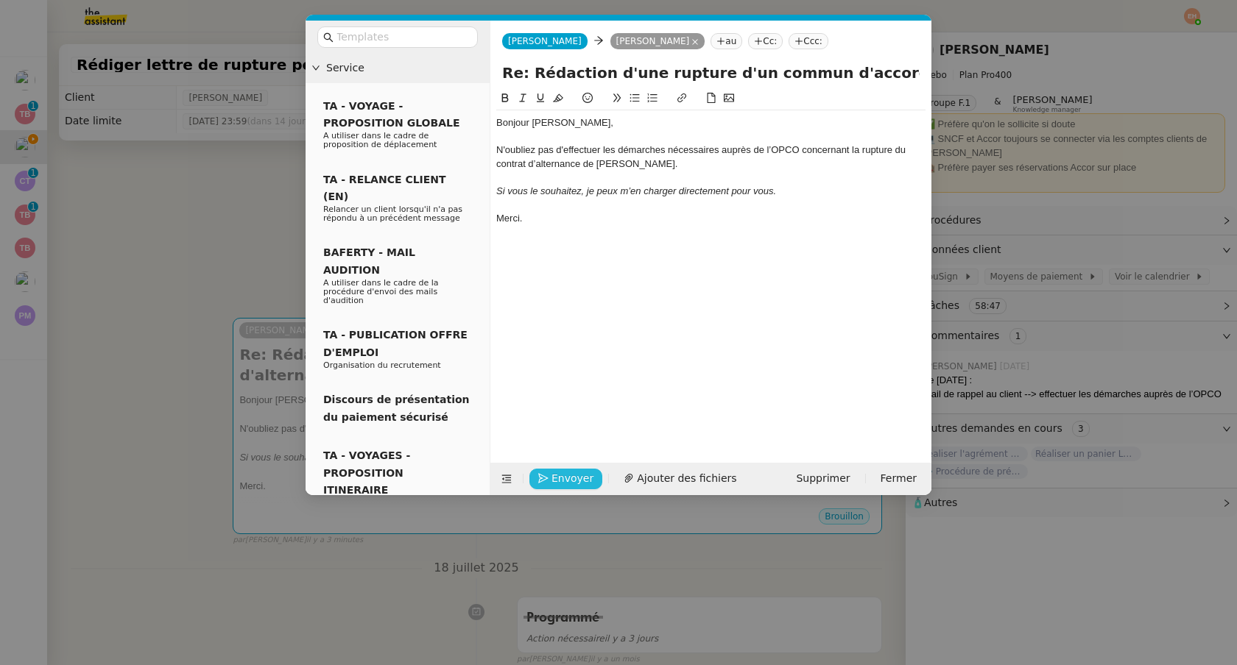
click at [573, 476] on span "Envoyer" at bounding box center [572, 478] width 42 height 17
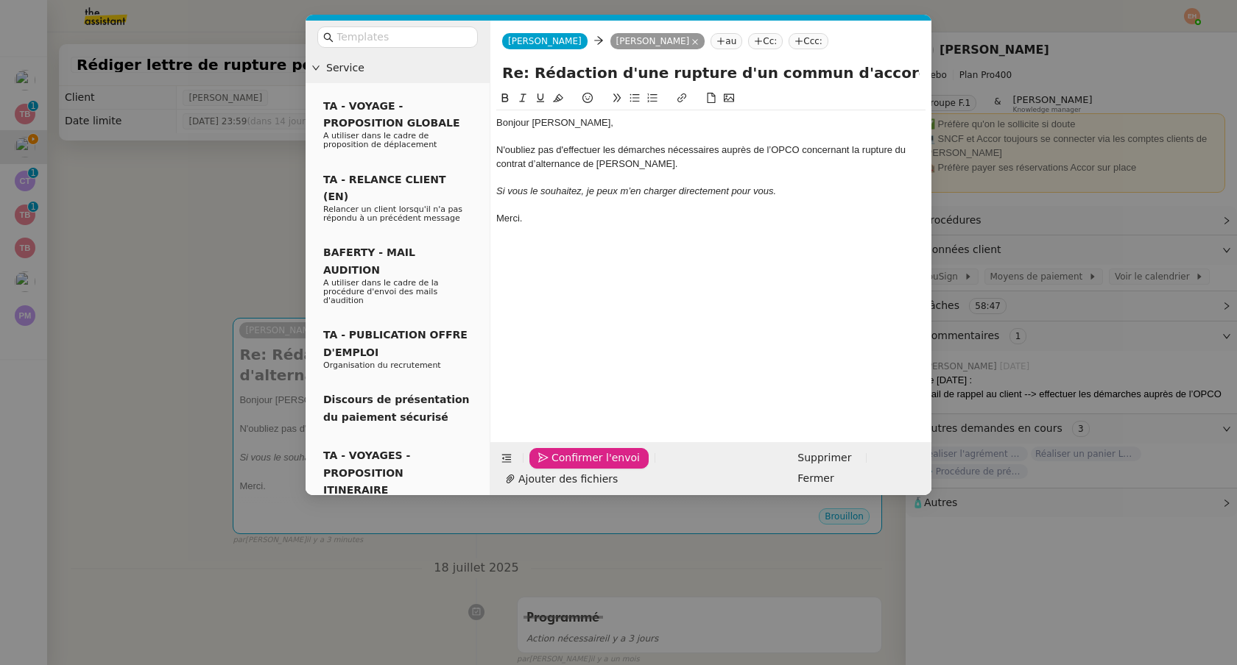
click at [572, 467] on span "Confirmer l'envoi" at bounding box center [595, 458] width 88 height 17
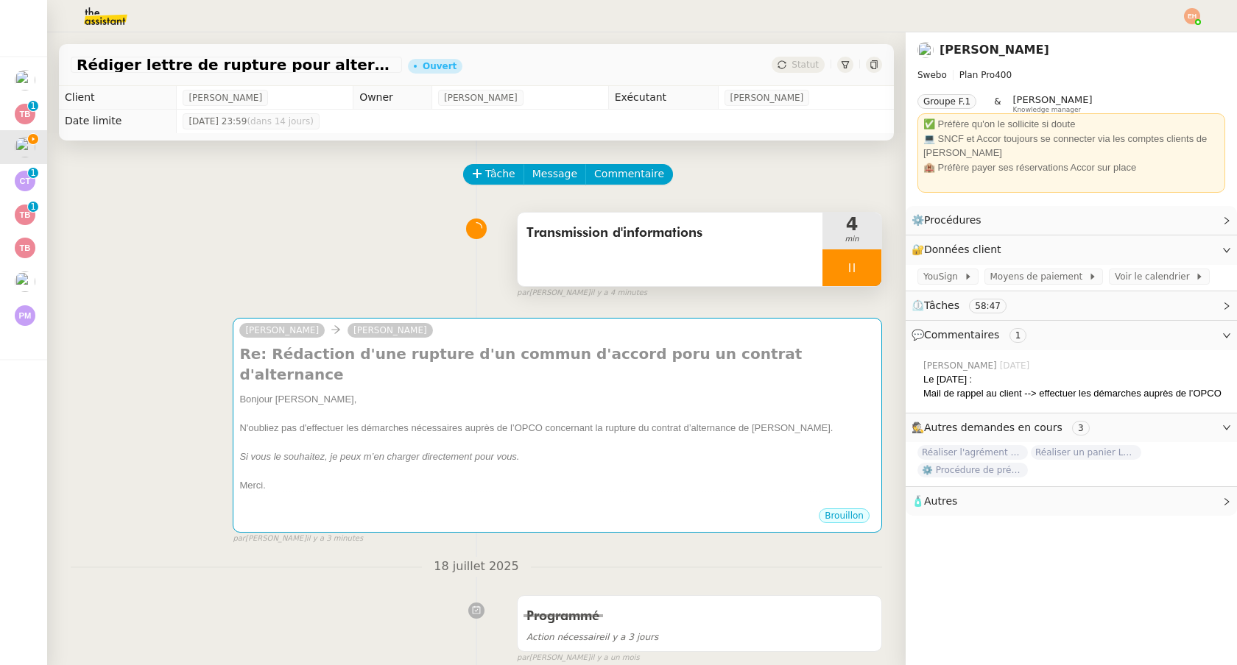
click at [843, 266] on div at bounding box center [851, 268] width 59 height 37
click at [848, 270] on div at bounding box center [836, 268] width 29 height 37
drag, startPoint x: 848, startPoint y: 270, endPoint x: 855, endPoint y: 269, distance: 7.4
click at [848, 270] on div at bounding box center [851, 268] width 59 height 37
click at [862, 269] on icon at bounding box center [866, 268] width 11 height 8
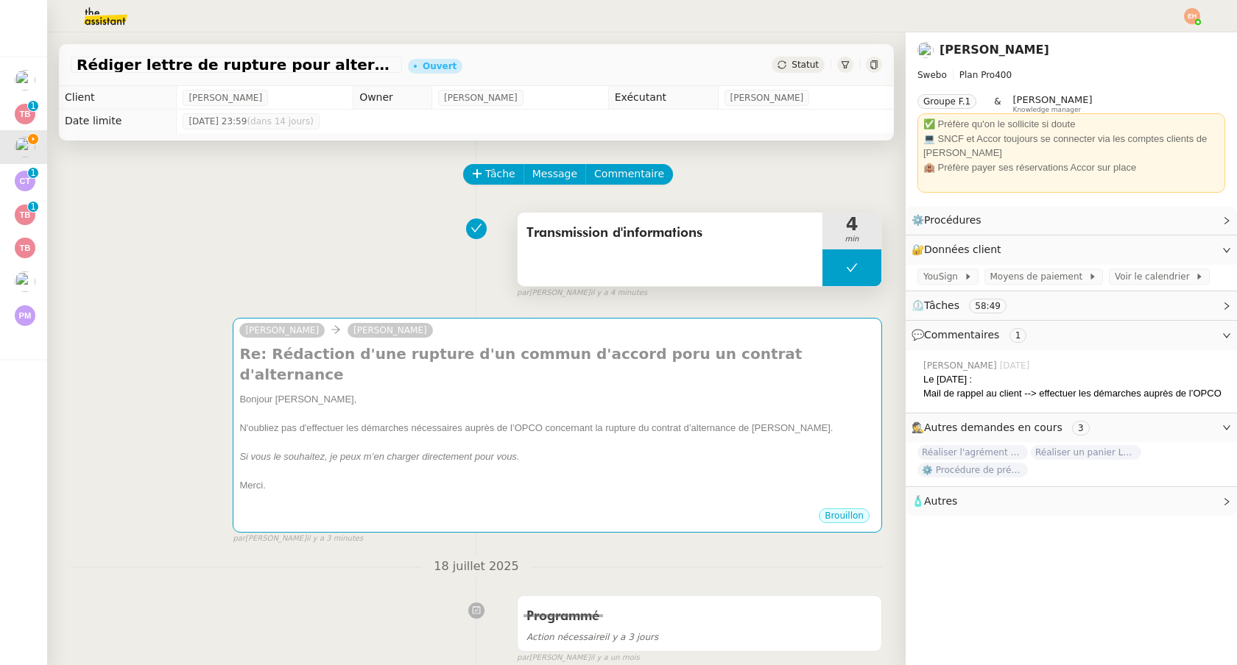
click at [862, 269] on button at bounding box center [851, 268] width 59 height 37
click at [876, 269] on button at bounding box center [866, 268] width 29 height 37
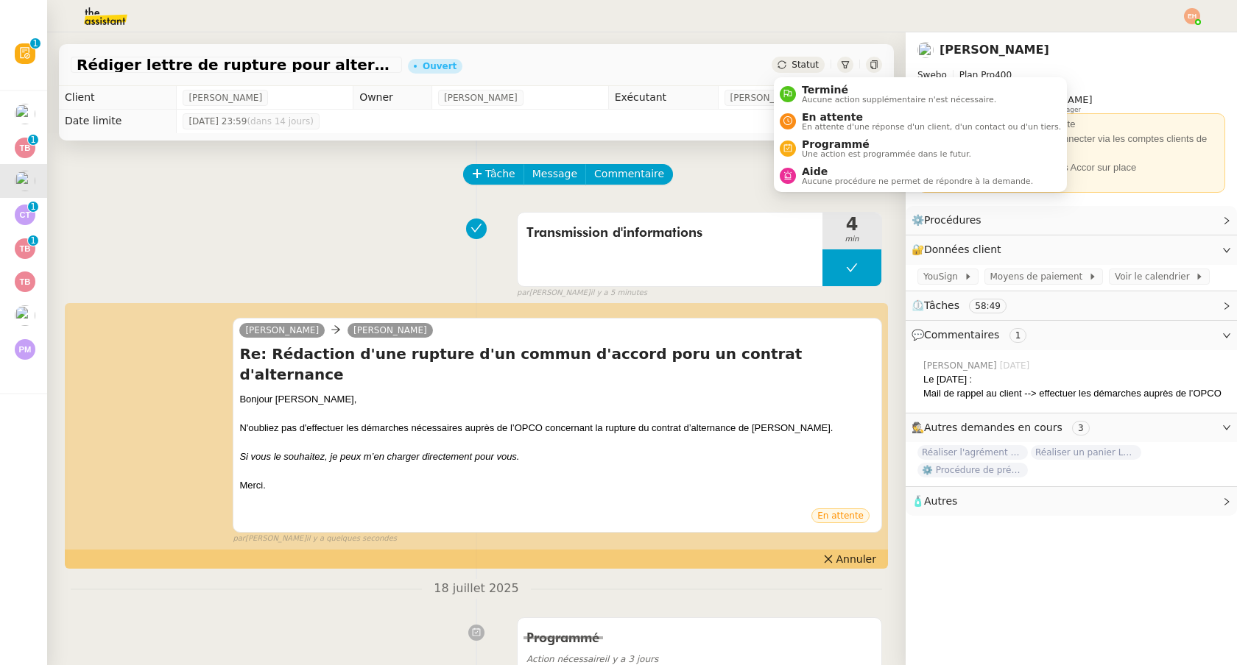
click at [799, 59] on div "Statut" at bounding box center [797, 65] width 53 height 16
click at [835, 120] on span "En attente" at bounding box center [931, 117] width 259 height 12
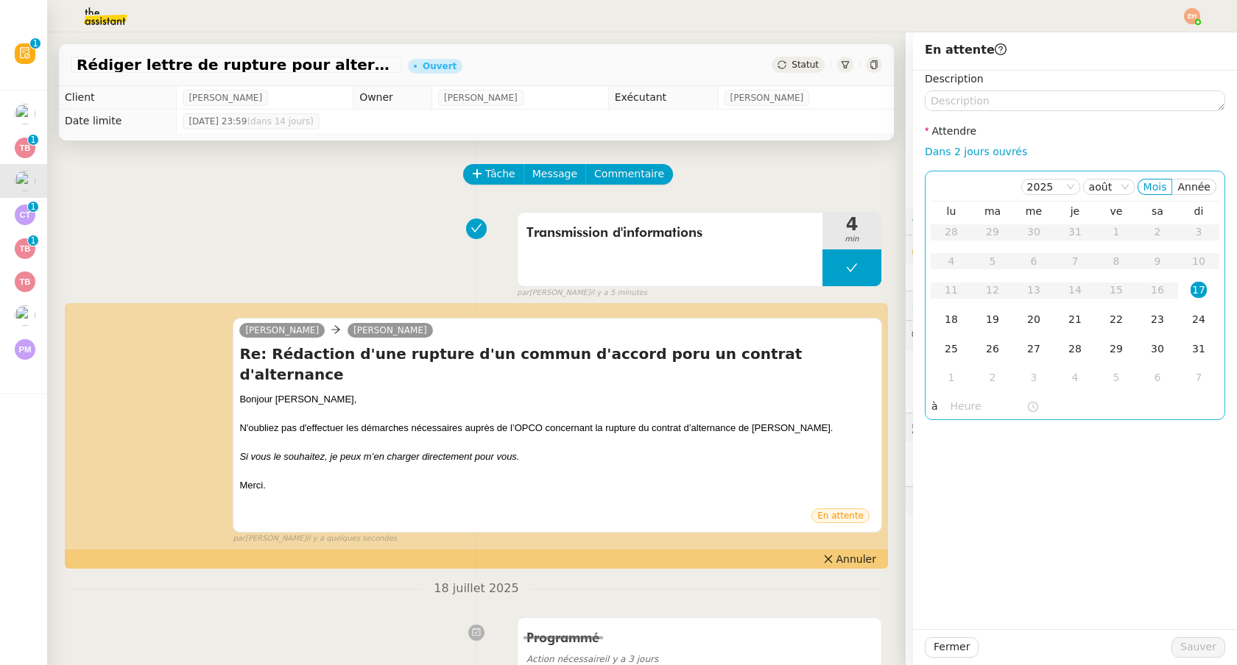
drag, startPoint x: 975, startPoint y: 155, endPoint x: 985, endPoint y: 174, distance: 21.4
click at [975, 155] on link "Dans 2 jours ouvrés" at bounding box center [975, 152] width 102 height 12
type input "07:00"
click at [1192, 643] on span "Sauver" at bounding box center [1198, 647] width 36 height 17
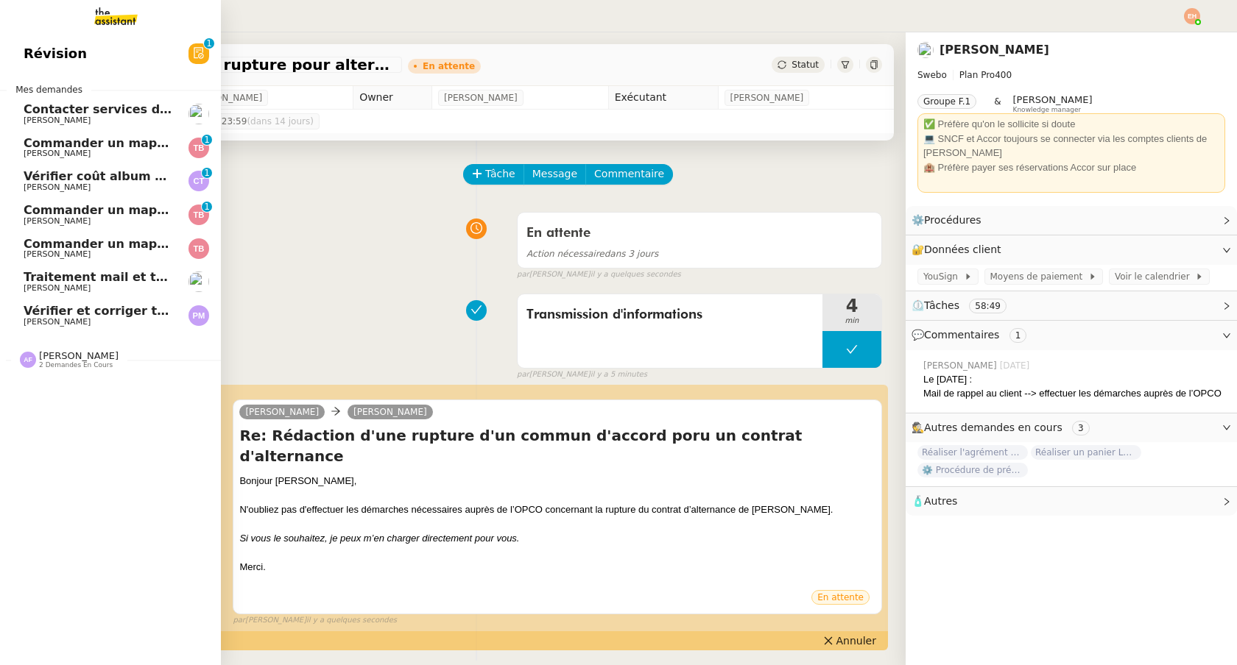
click at [102, 121] on span "[PERSON_NAME]" at bounding box center [98, 120] width 149 height 9
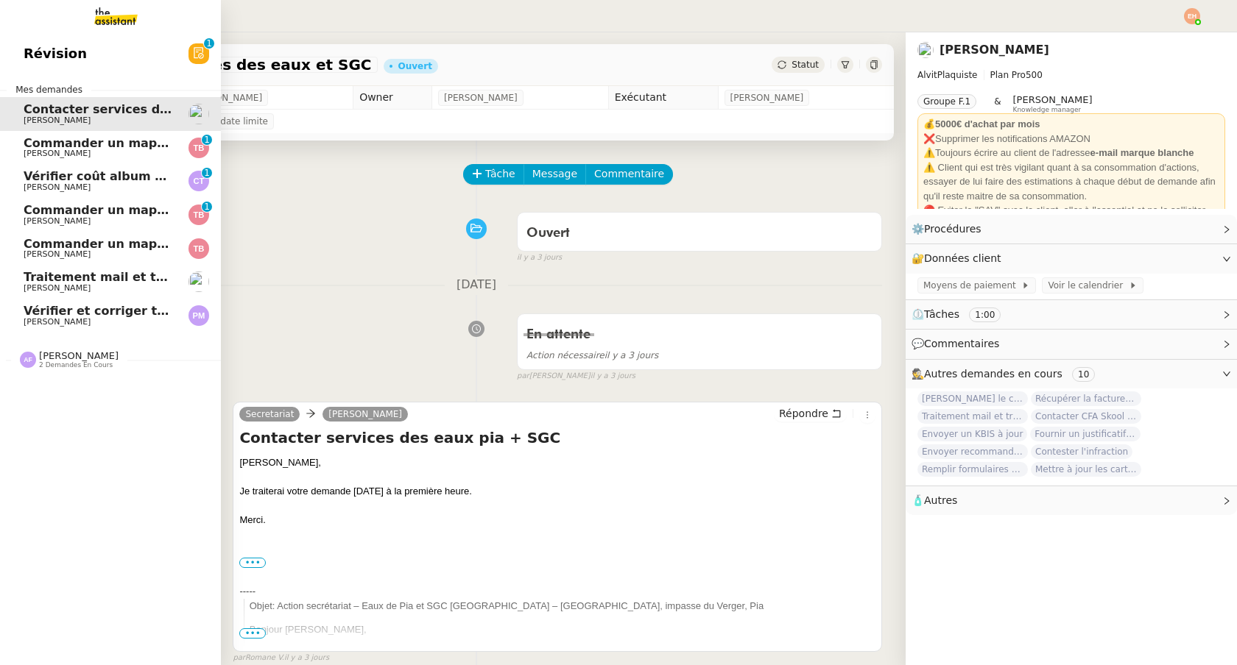
click at [87, 275] on span "Traitement mail et tri PC - [DATE]" at bounding box center [135, 277] width 222 height 14
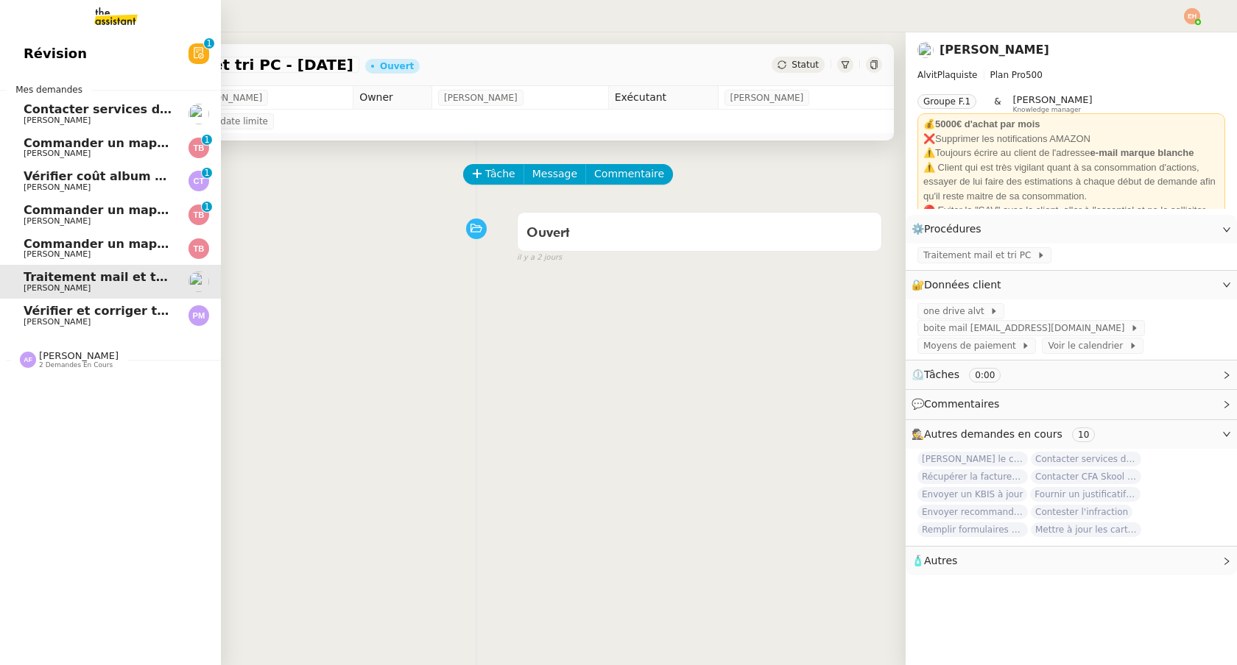
click at [134, 107] on span "Contacter services des eaux et SGC" at bounding box center [142, 109] width 236 height 14
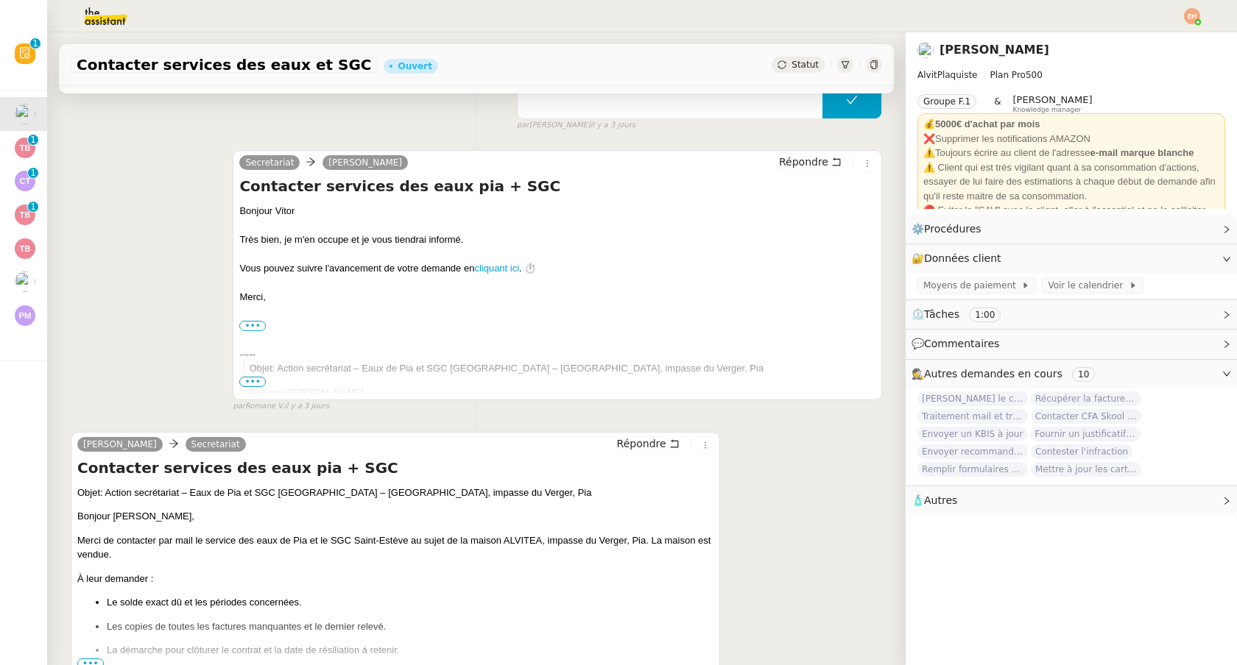
scroll to position [832, 0]
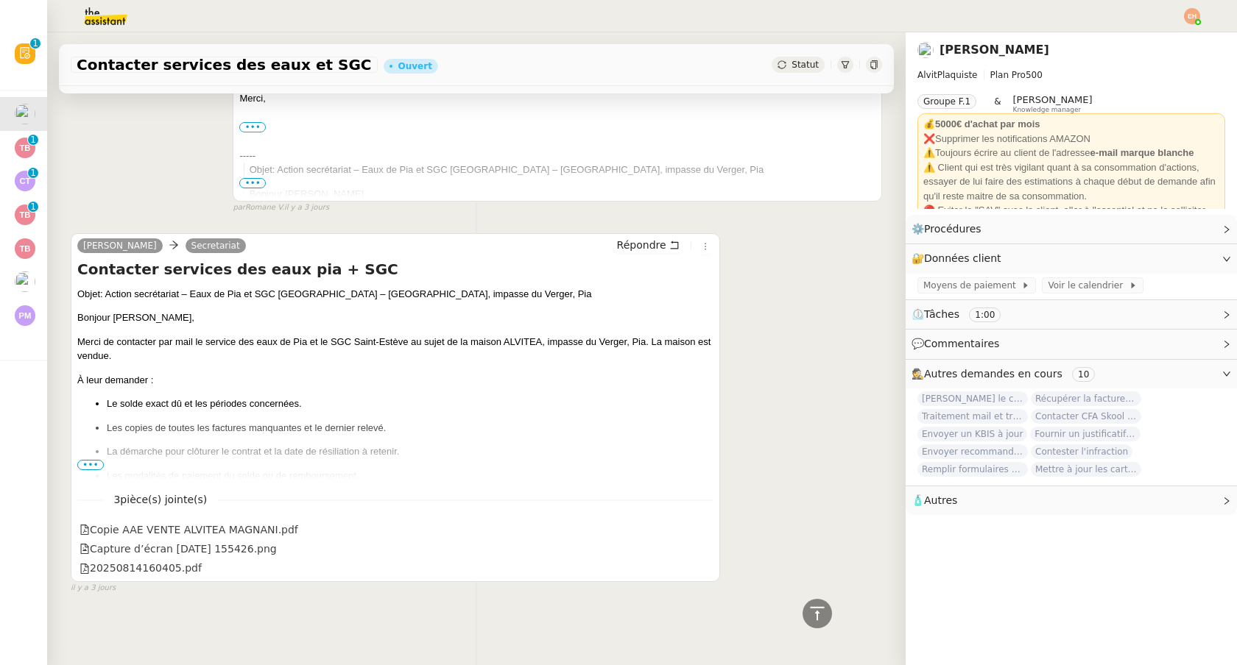
click at [93, 453] on ul "Le solde exact dû et les périodes concernées. Les copies de toutes les factures…" at bounding box center [395, 440] width 636 height 86
click at [91, 458] on ul "Le solde exact dû et les périodes concernées. Les copies de toutes les factures…" at bounding box center [395, 440] width 636 height 86
click at [85, 470] on ul "Le solde exact dû et les périodes concernées. Les copies de toutes les factures…" at bounding box center [395, 440] width 636 height 86
click at [89, 459] on ul "Le solde exact dû et les périodes concernées. Les copies de toutes les factures…" at bounding box center [395, 440] width 636 height 86
click at [91, 455] on ul "Le solde exact dû et les périodes concernées. Les copies de toutes les factures…" at bounding box center [395, 440] width 636 height 86
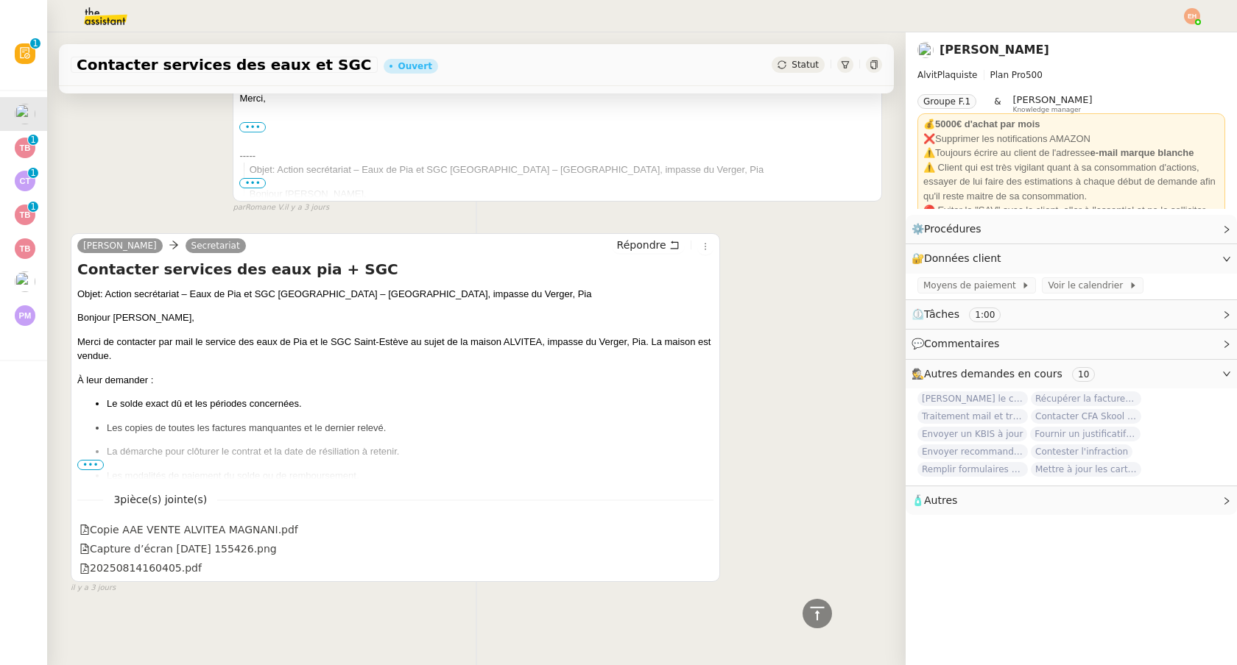
click at [90, 462] on span "•••" at bounding box center [90, 465] width 26 height 10
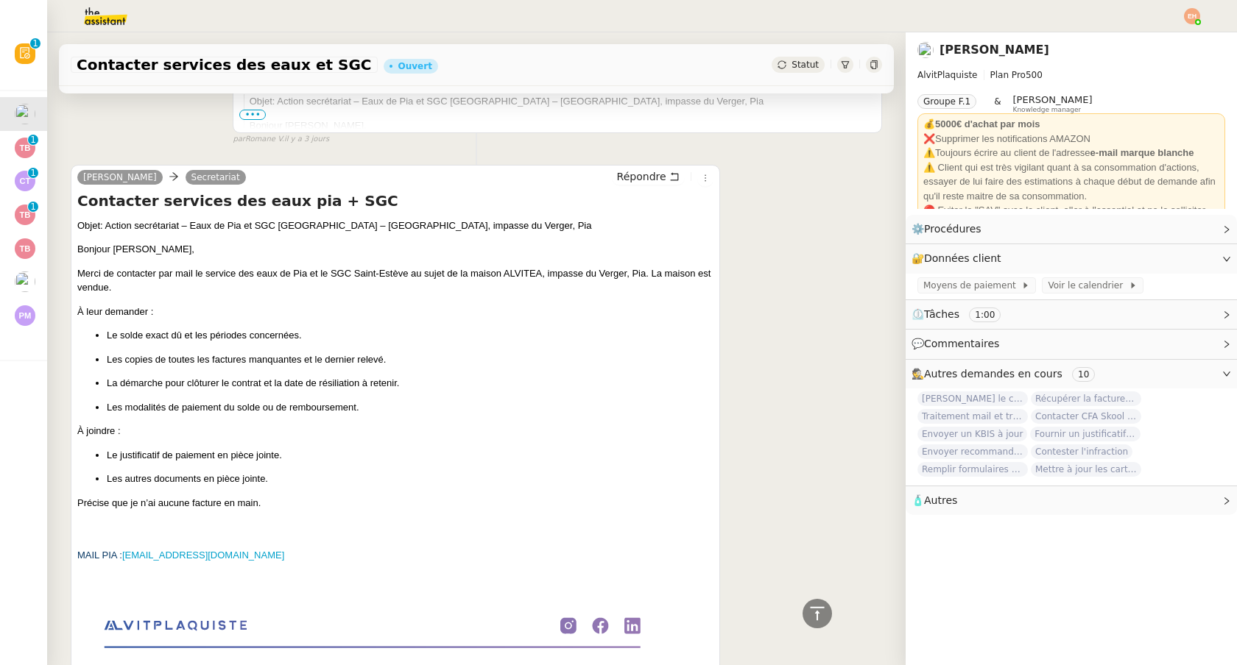
scroll to position [895, 0]
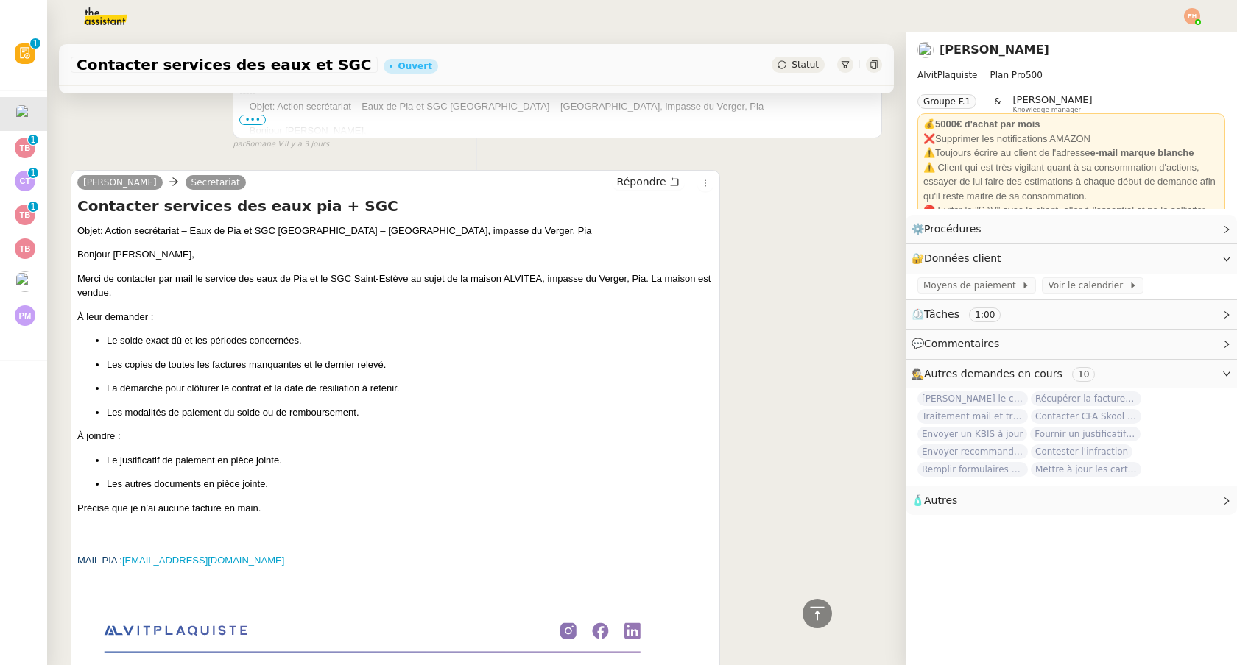
click at [230, 283] on p "Merci de contacter par mail le service des eaux de Pia et le SGC Saint-Estève a…" at bounding box center [395, 286] width 636 height 29
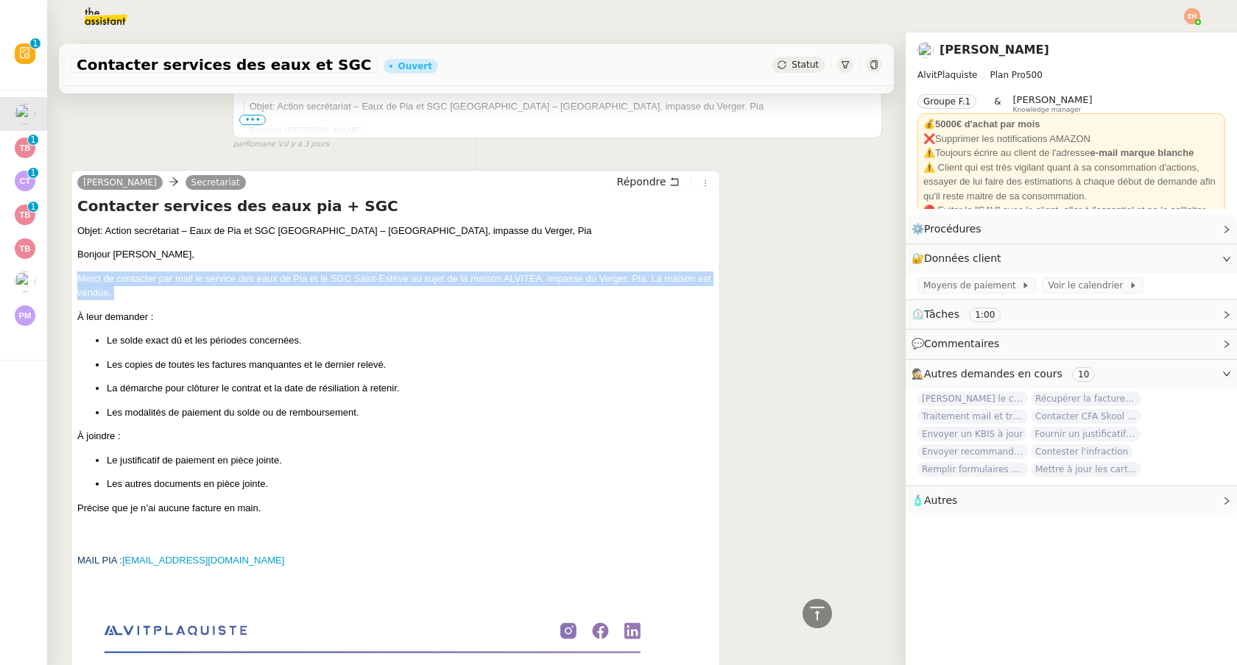
click at [230, 283] on p "Merci de contacter par mail le service des eaux de Pia et le SGC Saint-Estève a…" at bounding box center [395, 286] width 636 height 29
click at [228, 287] on p "Merci de contacter par mail le service des eaux de Pia et le SGC Saint-Estève a…" at bounding box center [395, 286] width 636 height 29
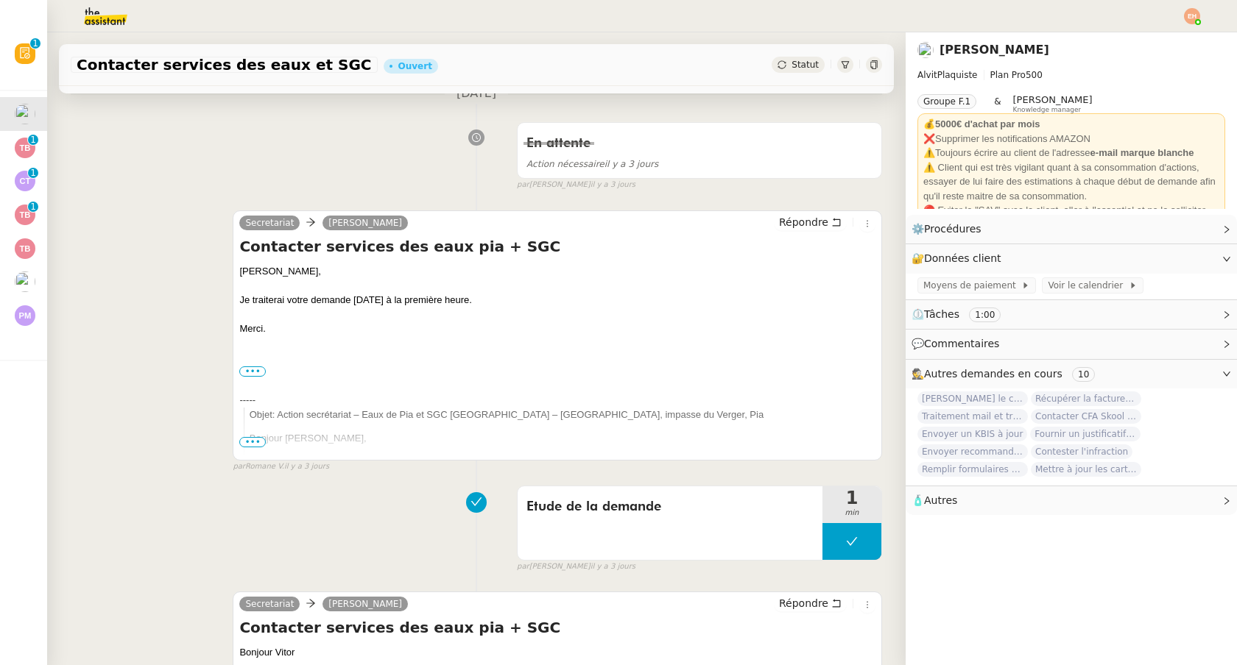
scroll to position [0, 0]
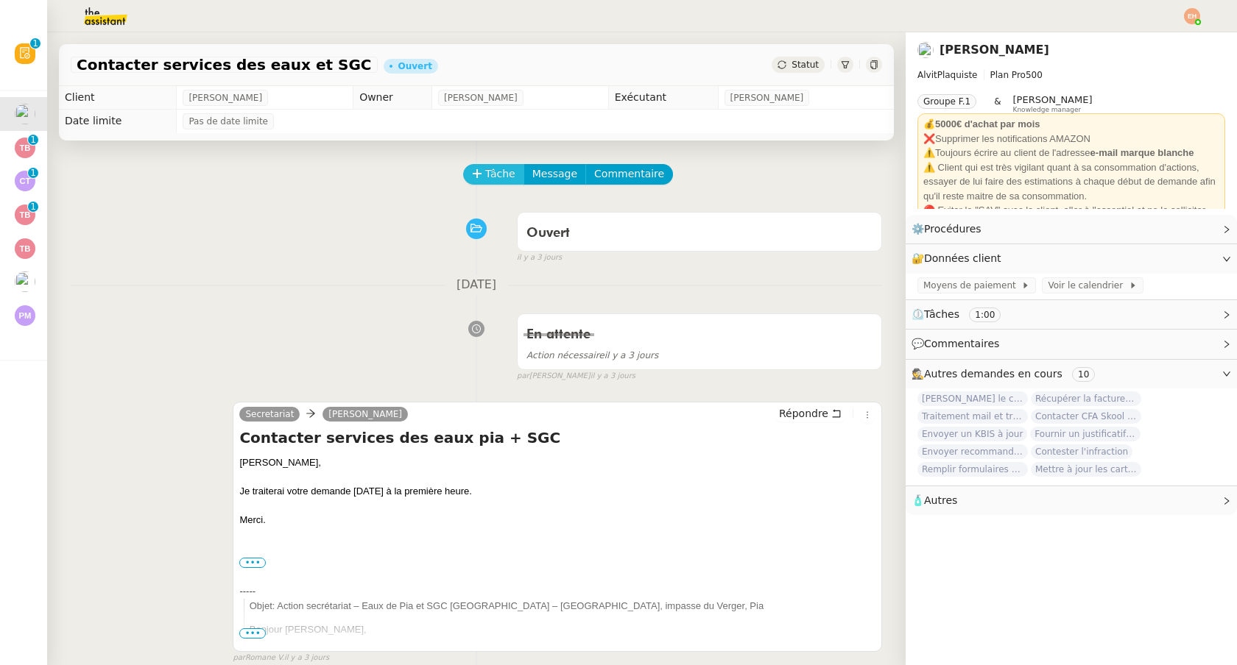
click at [504, 179] on span "Tâche" at bounding box center [500, 174] width 30 height 17
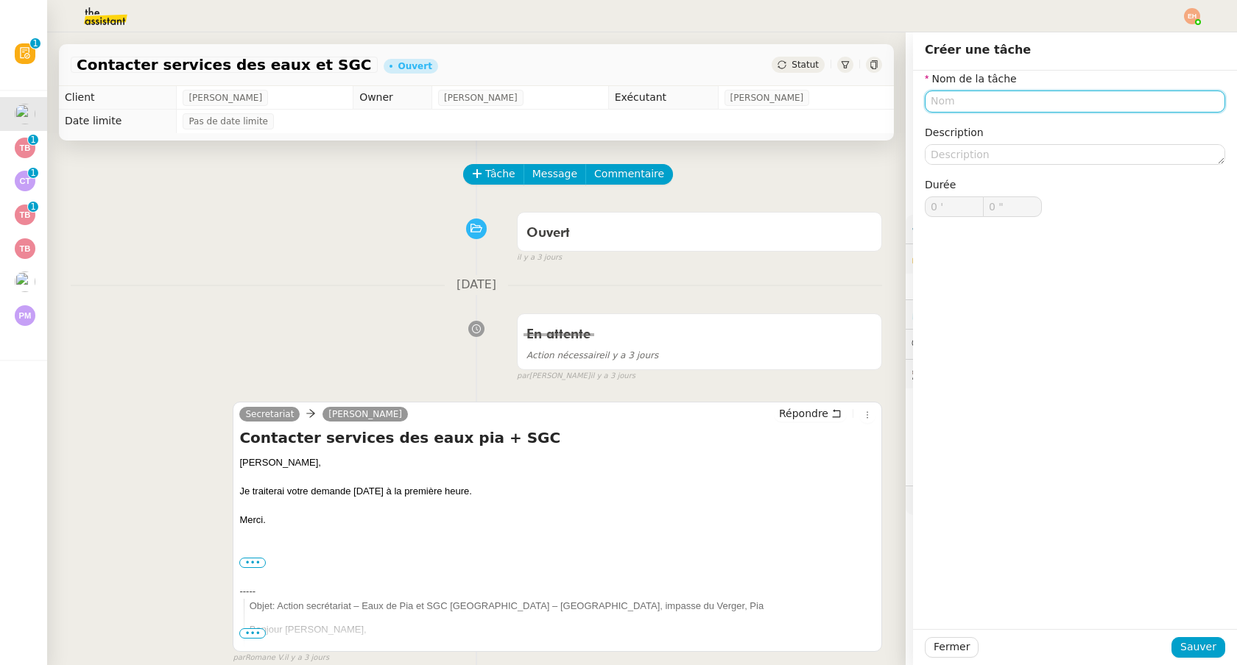
type input "P"
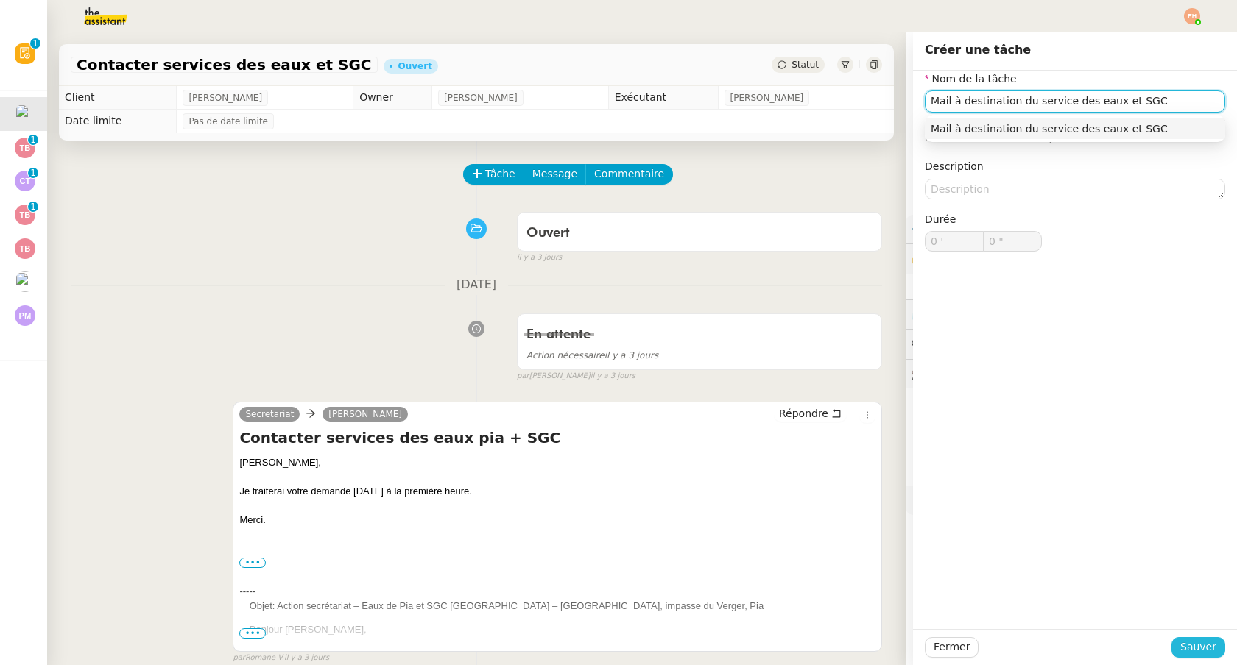
type input "Mail à destination du service des eaux et SGC"
click at [1181, 647] on button "Sauver" at bounding box center [1198, 647] width 54 height 21
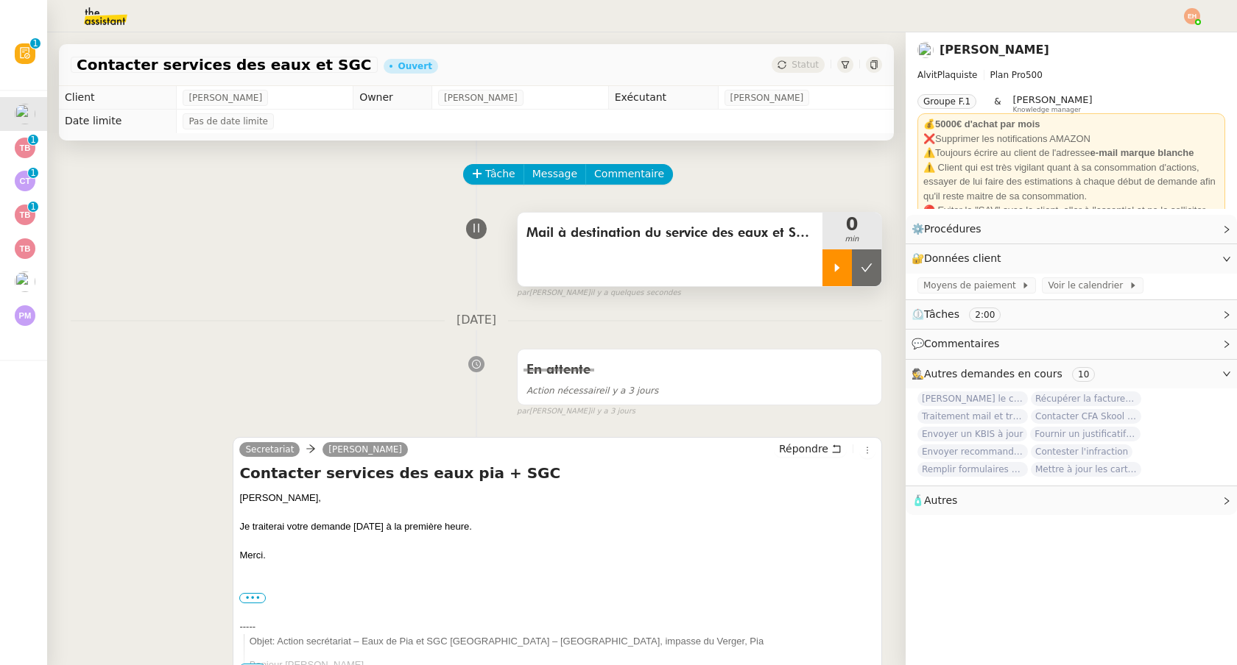
click at [831, 270] on icon at bounding box center [837, 268] width 12 height 12
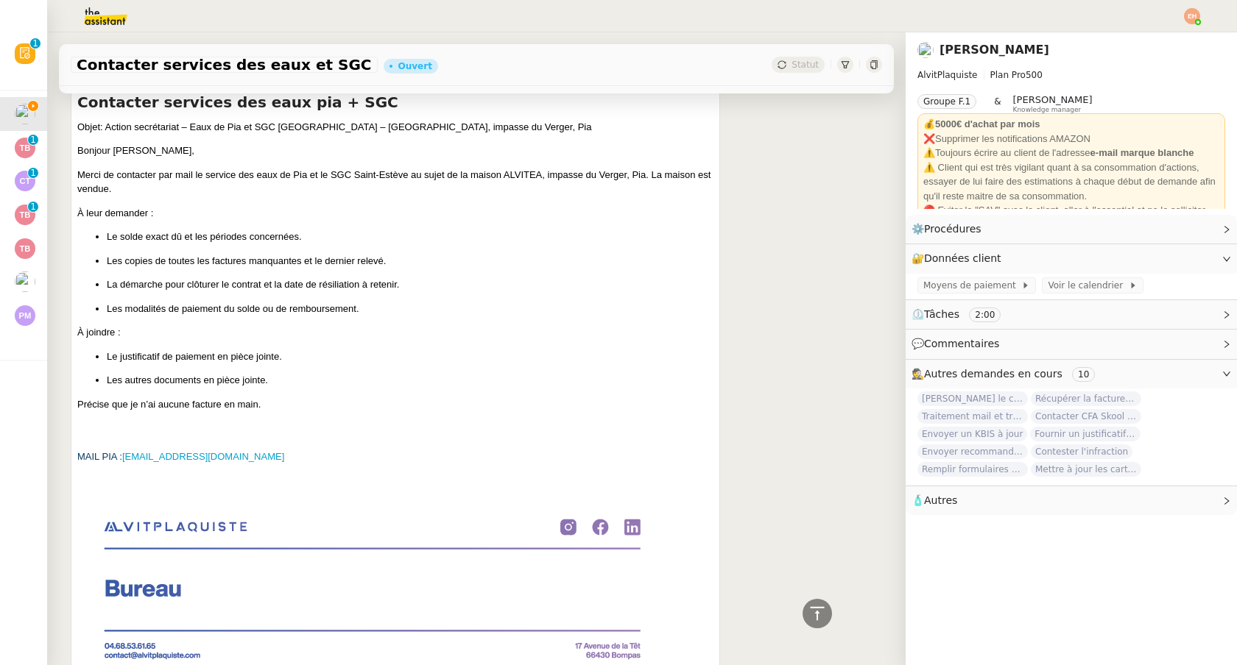
scroll to position [1036, 0]
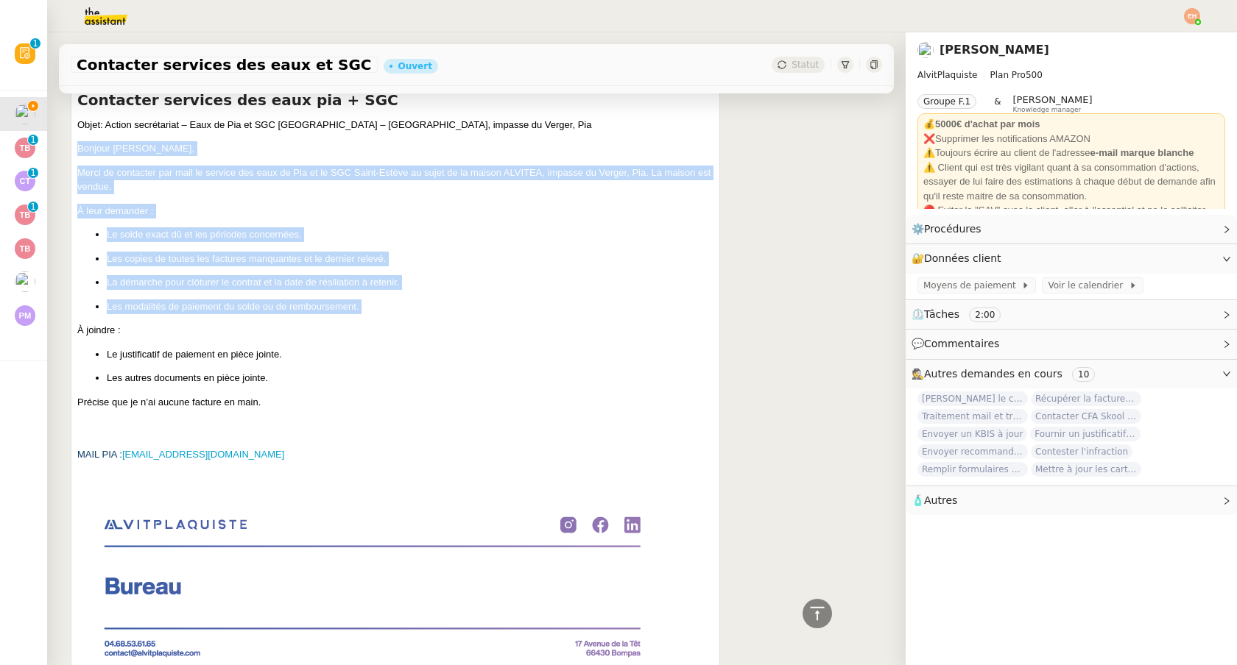
drag, startPoint x: 79, startPoint y: 146, endPoint x: 407, endPoint y: 315, distance: 368.7
click at [408, 315] on div "Objet: Action secrétariat – Eaux de Pia et SGC [GEOGRAPHIC_DATA] – [GEOGRAPHIC_…" at bounding box center [395, 278] width 636 height 321
copy div "Bonjour Majao, Merci de contacter par mail le service des eaux de Pia et le SGC…"
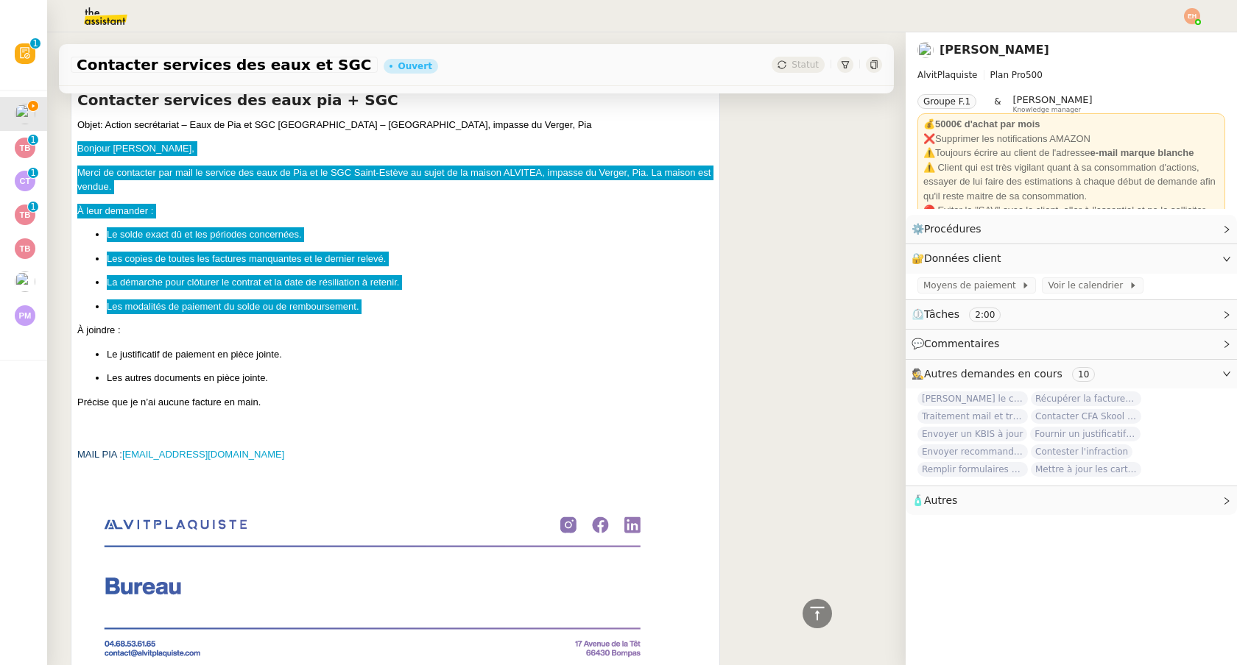
scroll to position [1094, 0]
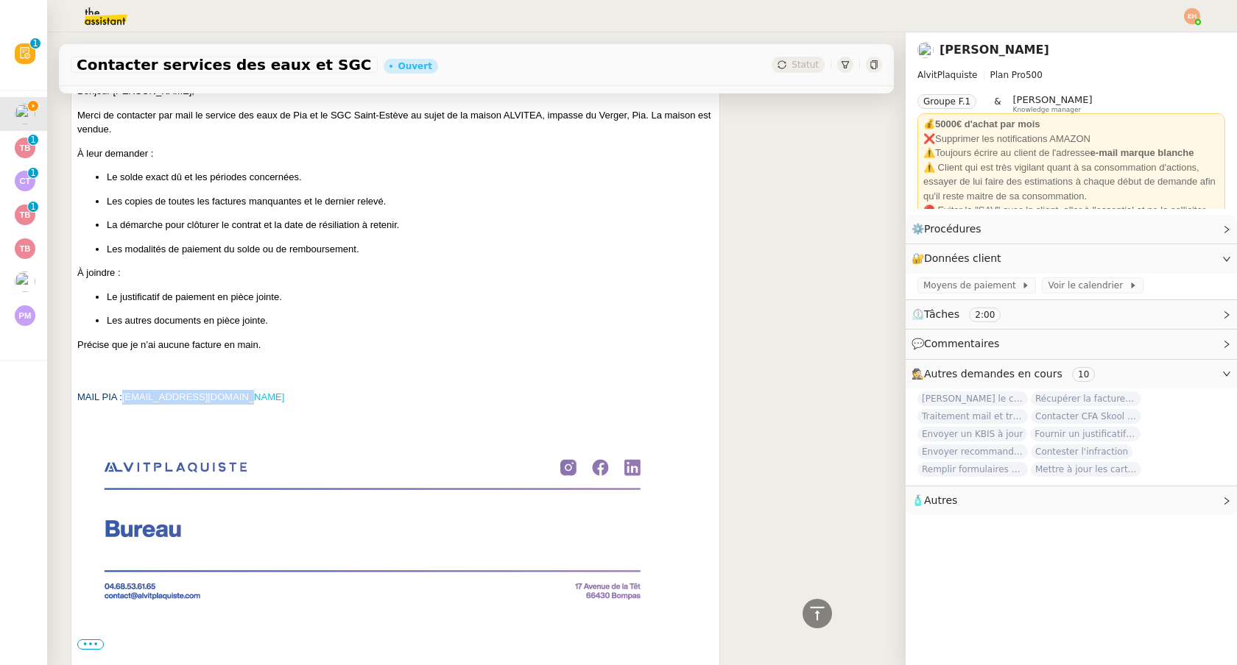
drag, startPoint x: 245, startPoint y: 400, endPoint x: 127, endPoint y: 400, distance: 118.5
click at [124, 400] on div "MAIL PIA : [EMAIL_ADDRESS][DOMAIN_NAME]" at bounding box center [395, 397] width 636 height 15
copy link "[EMAIL_ADDRESS][DOMAIN_NAME]"
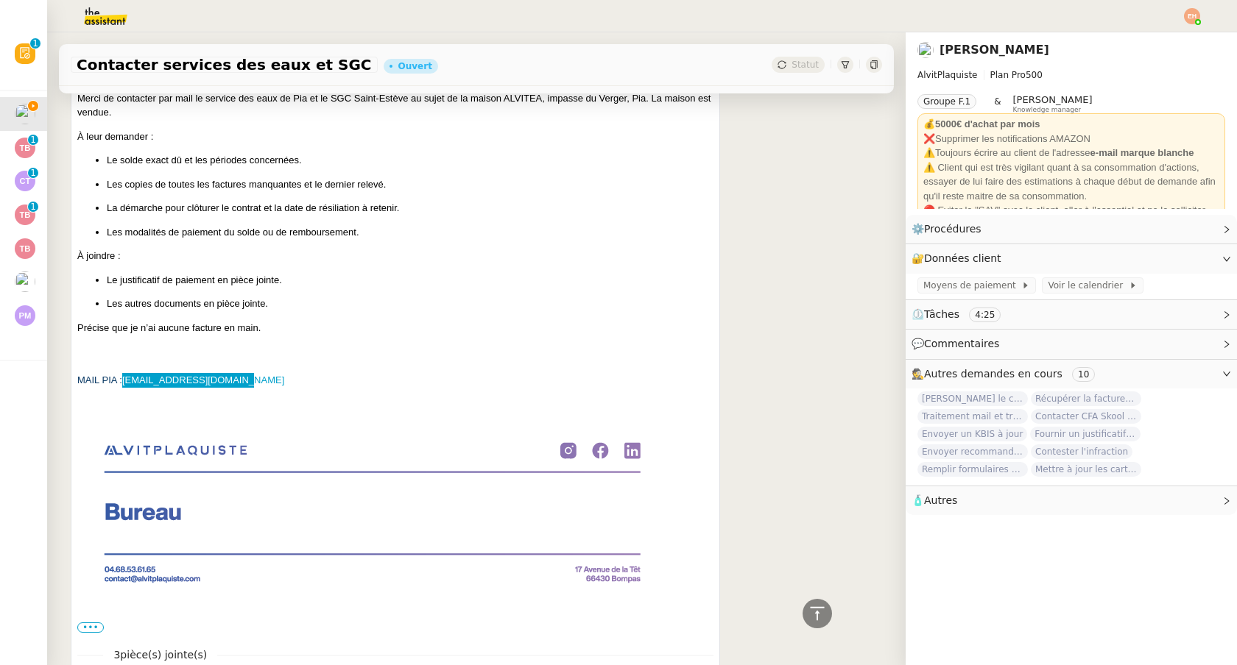
scroll to position [1268, 0]
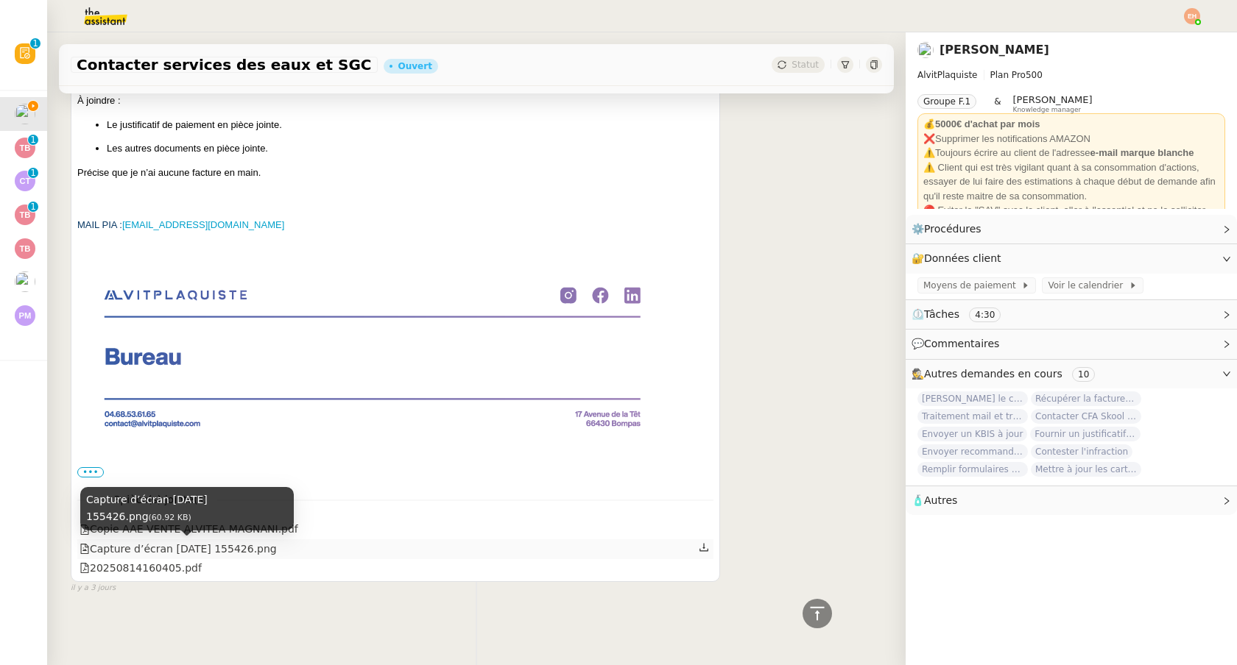
click at [213, 550] on div "Capture d’écran [DATE] 155426.png" at bounding box center [177, 549] width 197 height 17
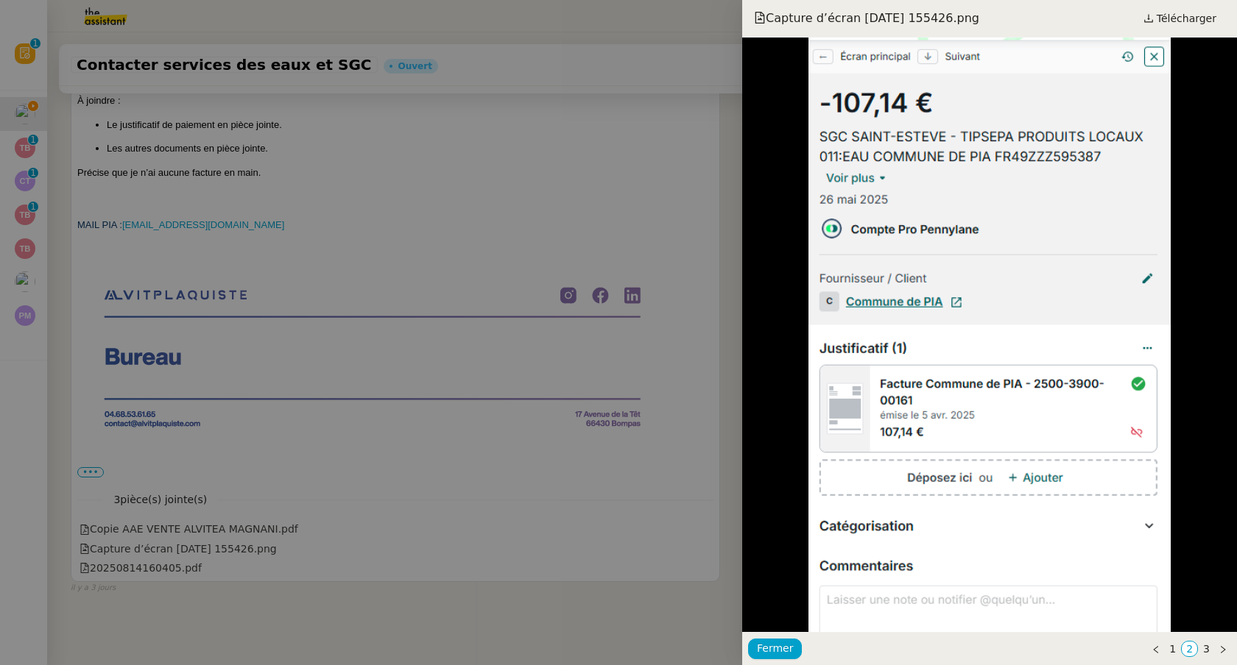
click at [158, 563] on div at bounding box center [618, 332] width 1237 height 665
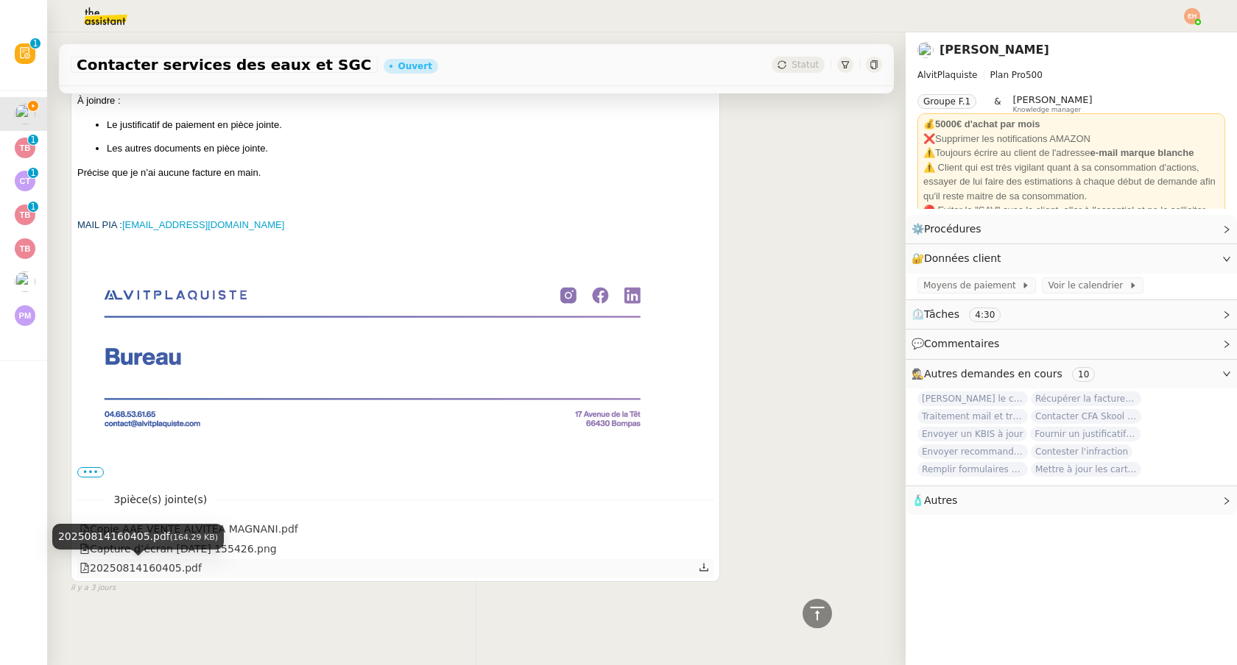
click at [149, 565] on div "20250814160405.pdf" at bounding box center [140, 568] width 122 height 17
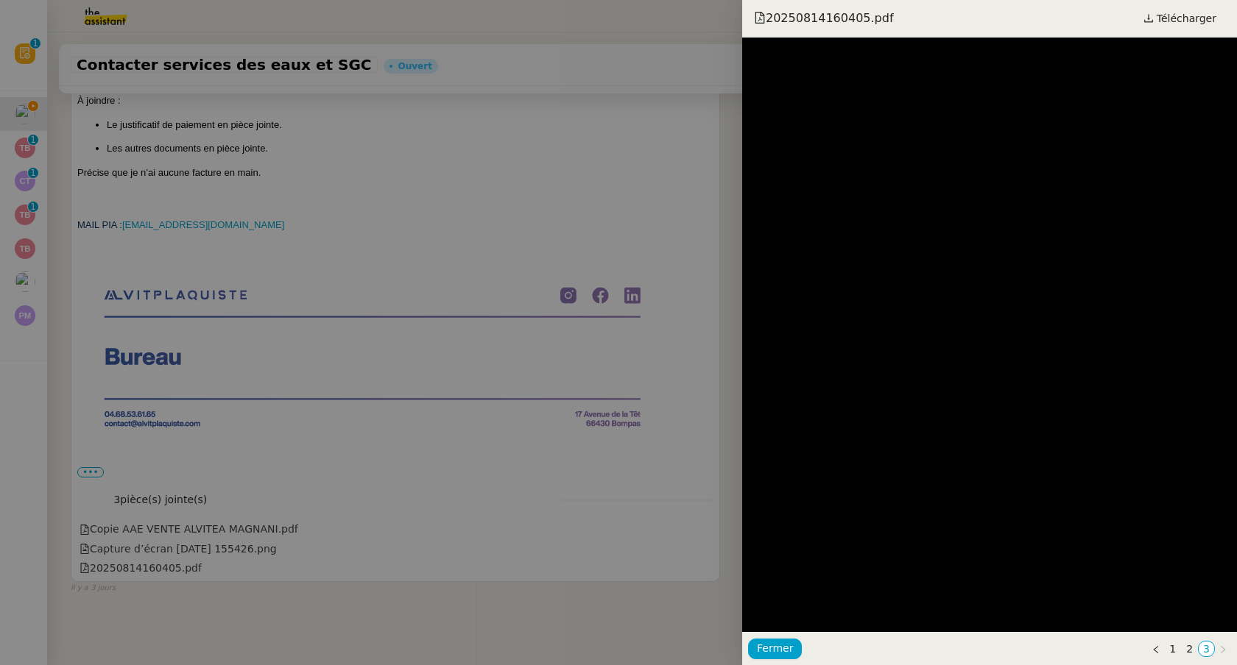
click at [155, 556] on div at bounding box center [618, 332] width 1237 height 665
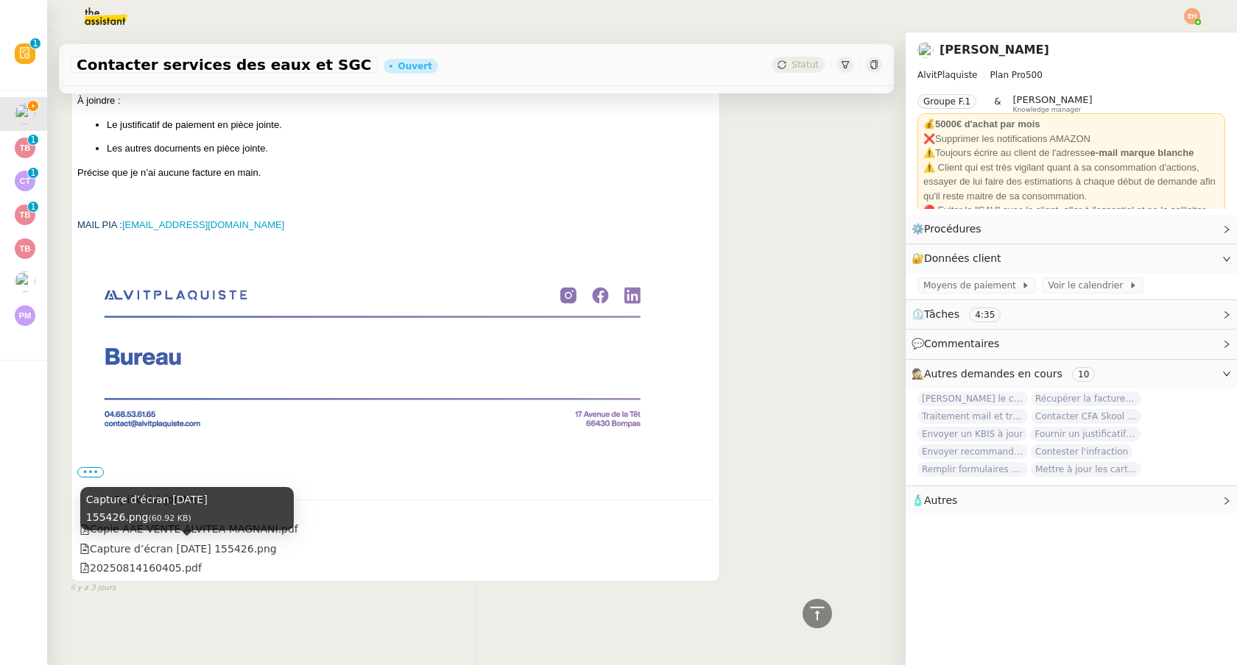
click at [173, 523] on div "Capture d’écran [DATE] 155426.png (60.92 KB)" at bounding box center [186, 508] width 213 height 43
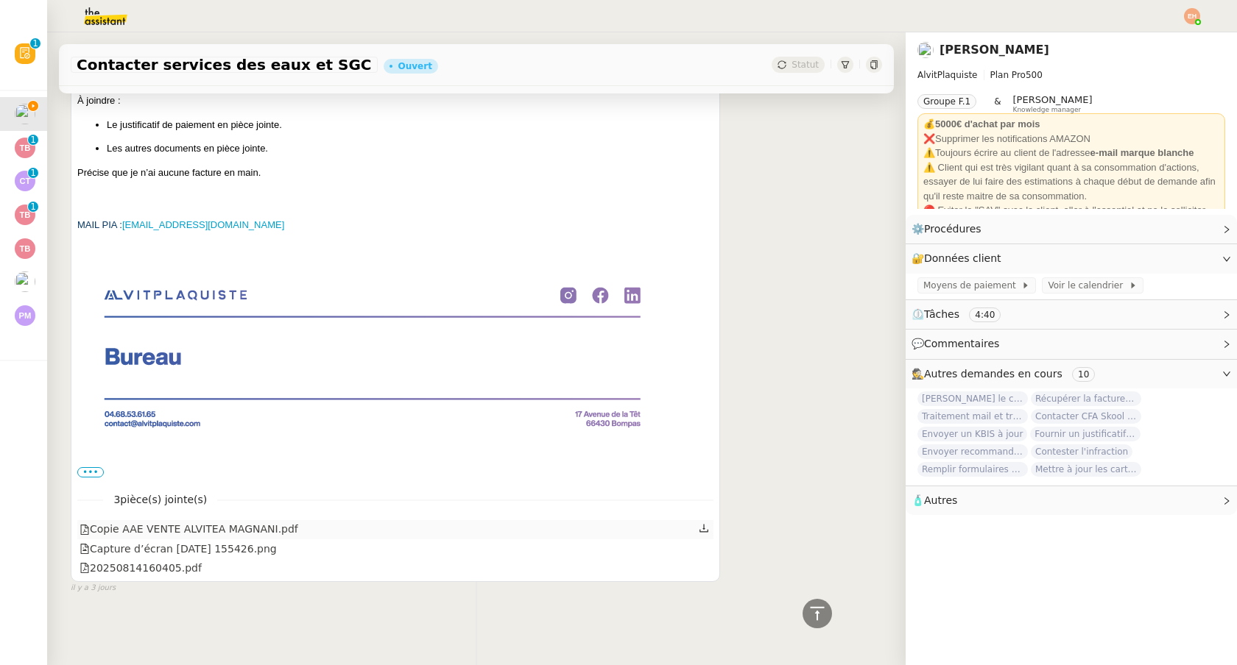
click at [333, 524] on div "Copie AAE VENTE ALVITEA MAGNANI.pdf" at bounding box center [395, 529] width 636 height 19
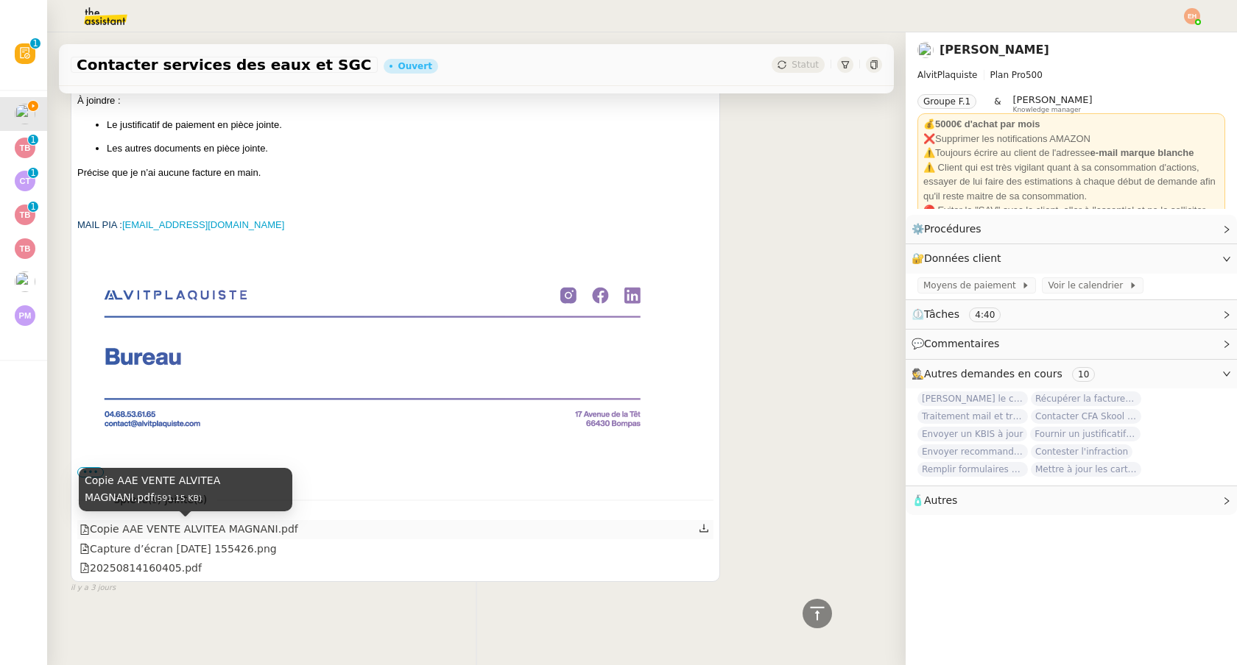
click at [241, 528] on div "Copie AAE VENTE ALVITEA MAGNANI.pdf" at bounding box center [188, 529] width 219 height 17
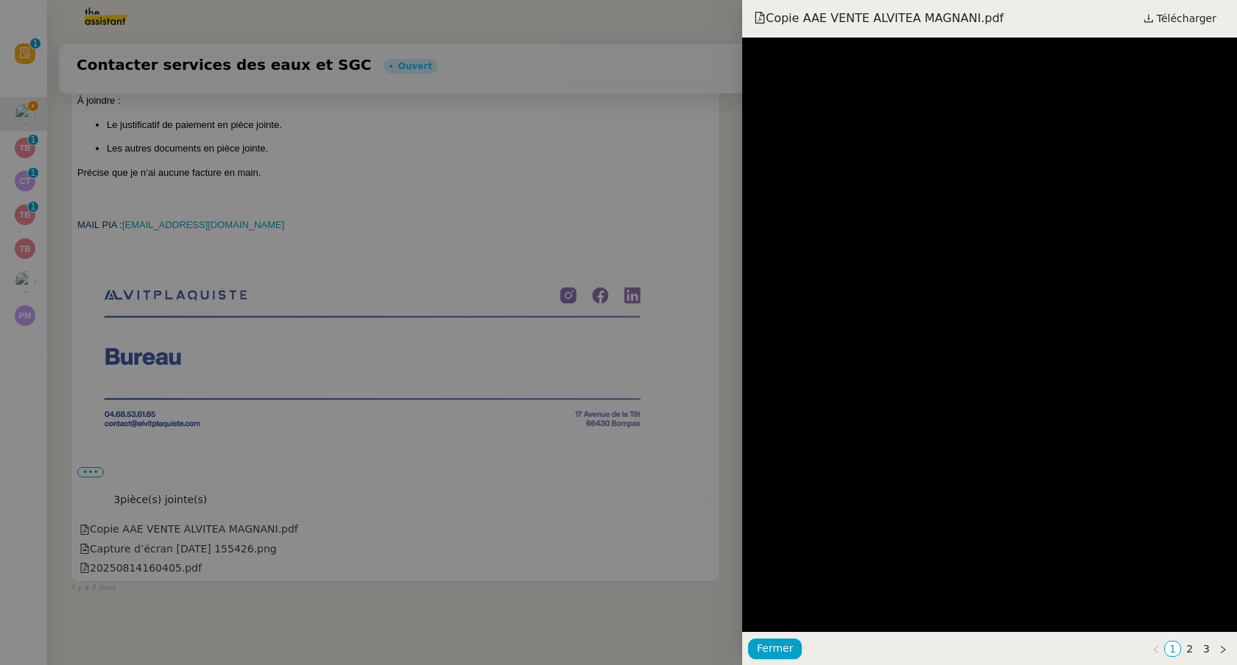
click at [505, 327] on div at bounding box center [618, 332] width 1237 height 665
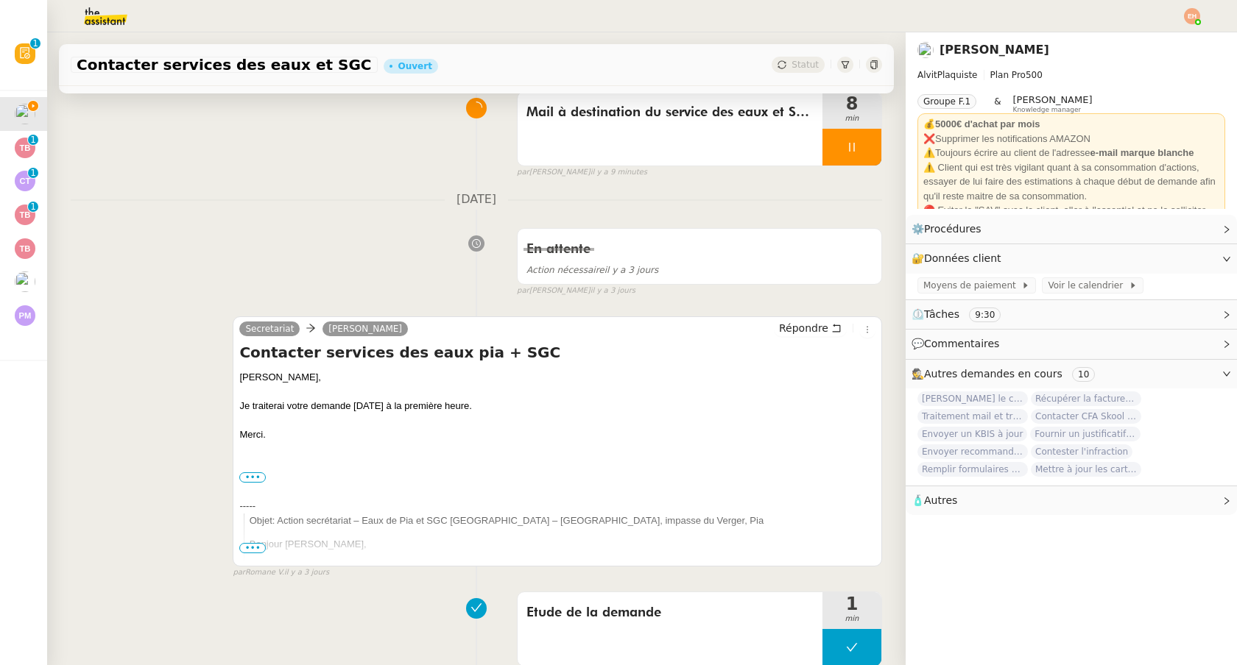
scroll to position [0, 0]
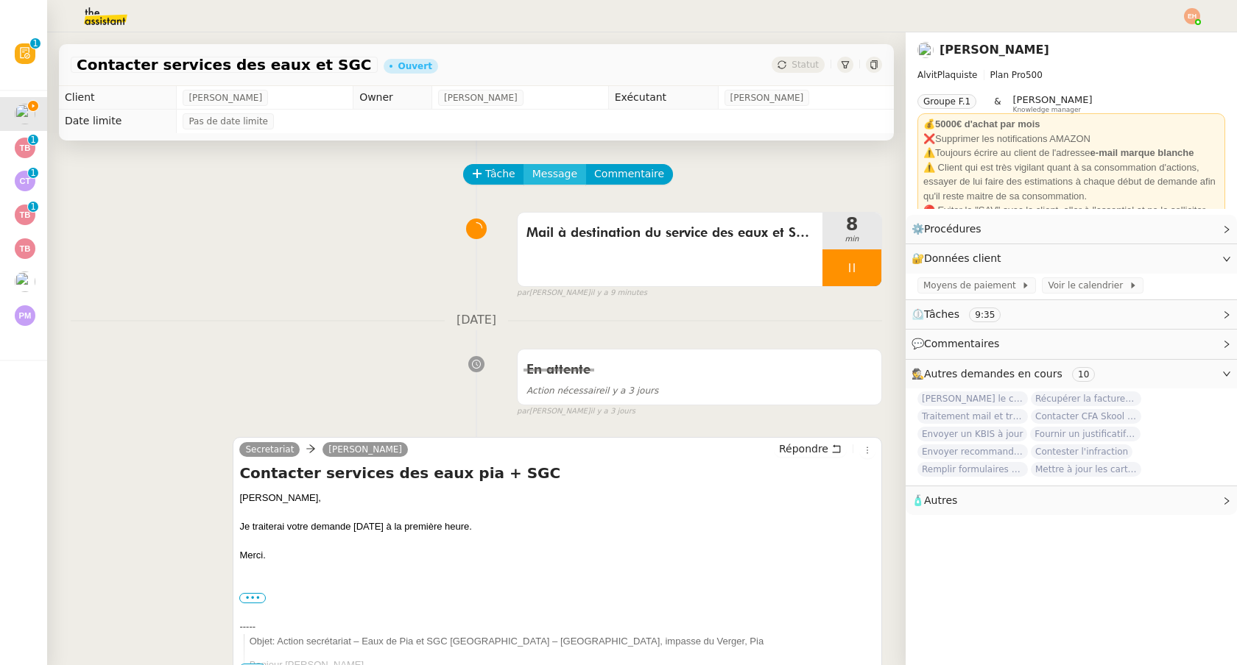
click at [573, 174] on button "Message" at bounding box center [554, 174] width 63 height 21
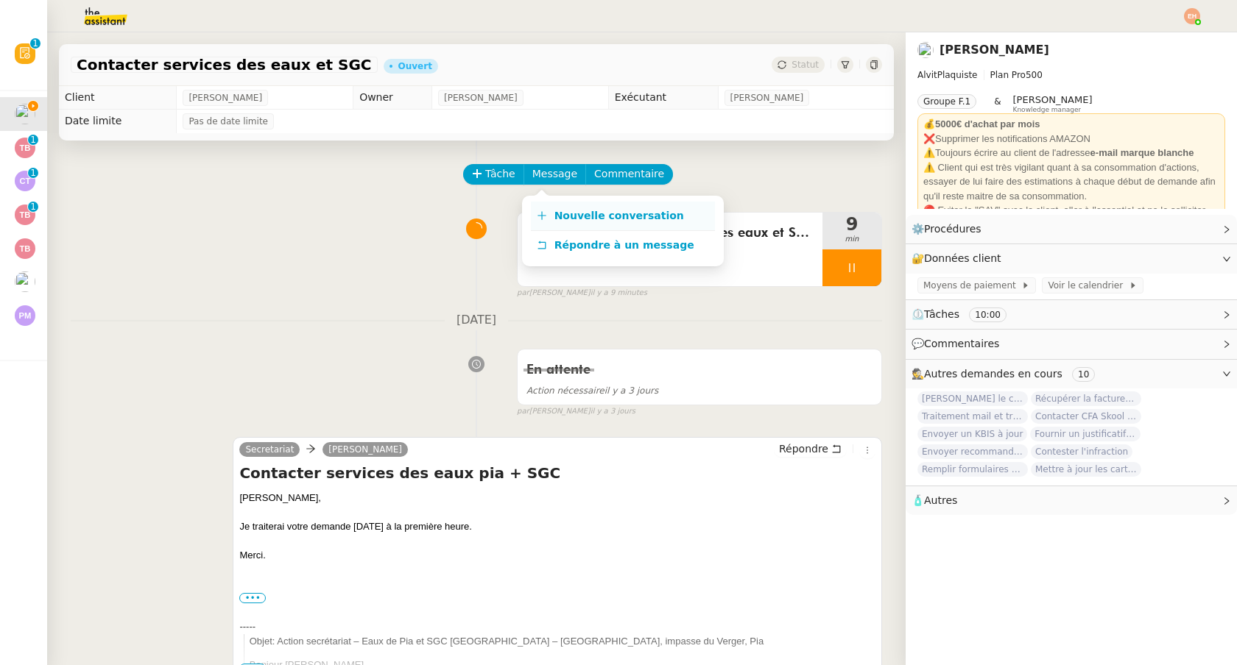
click at [607, 217] on span "Nouvelle conversation" at bounding box center [619, 216] width 130 height 12
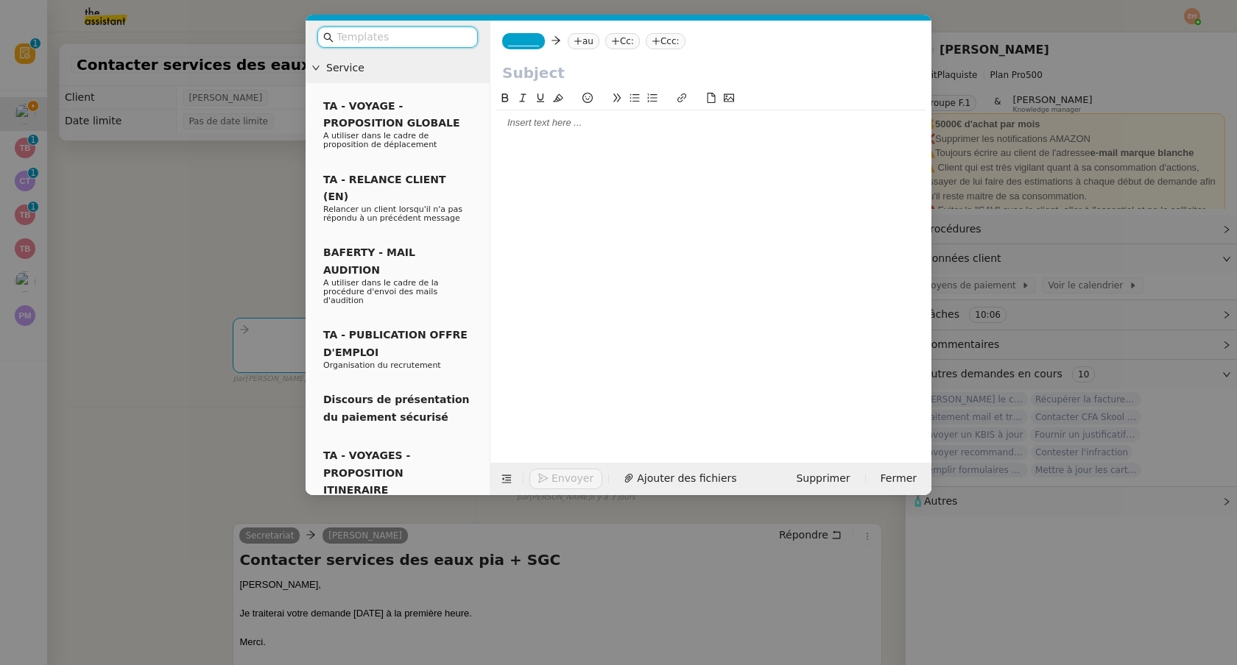
click at [266, 224] on nz-modal-container "Service TA - VOYAGE - PROPOSITION GLOBALE A utiliser dans le cadre de propositi…" at bounding box center [618, 332] width 1237 height 665
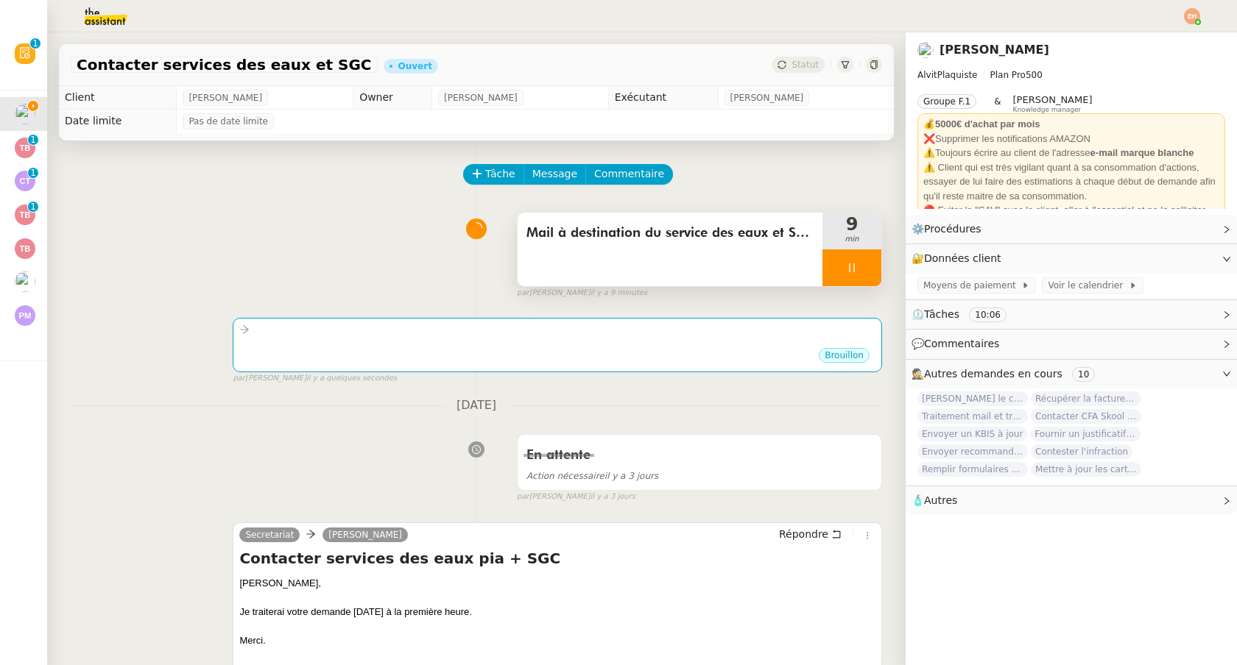
click at [832, 263] on div at bounding box center [851, 268] width 59 height 37
drag, startPoint x: 872, startPoint y: 266, endPoint x: 882, endPoint y: 265, distance: 10.3
click at [872, 266] on icon at bounding box center [866, 268] width 12 height 12
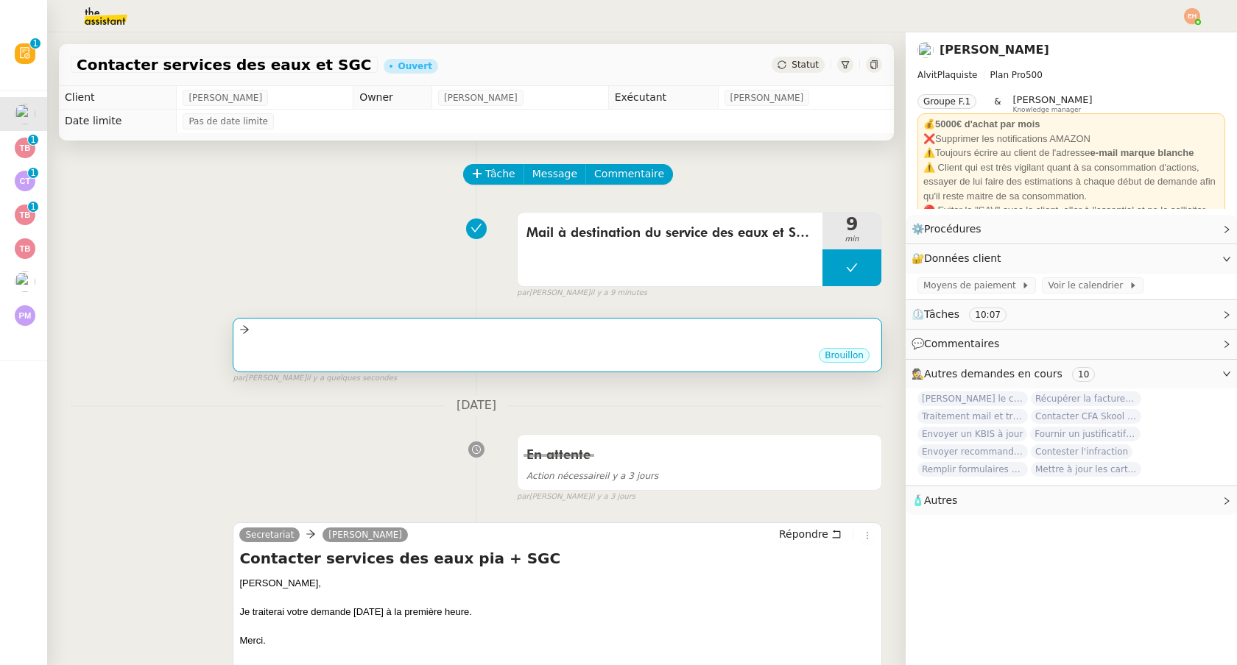
click at [562, 333] on div at bounding box center [557, 330] width 636 height 17
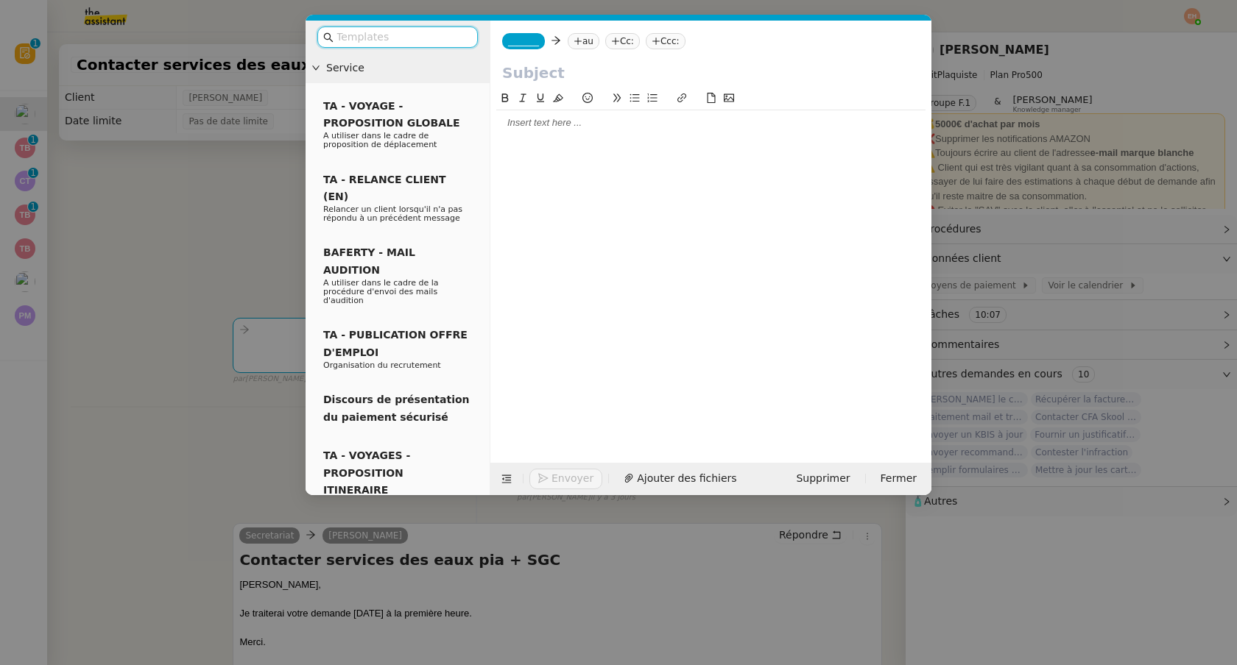
click at [565, 135] on div at bounding box center [710, 122] width 429 height 25
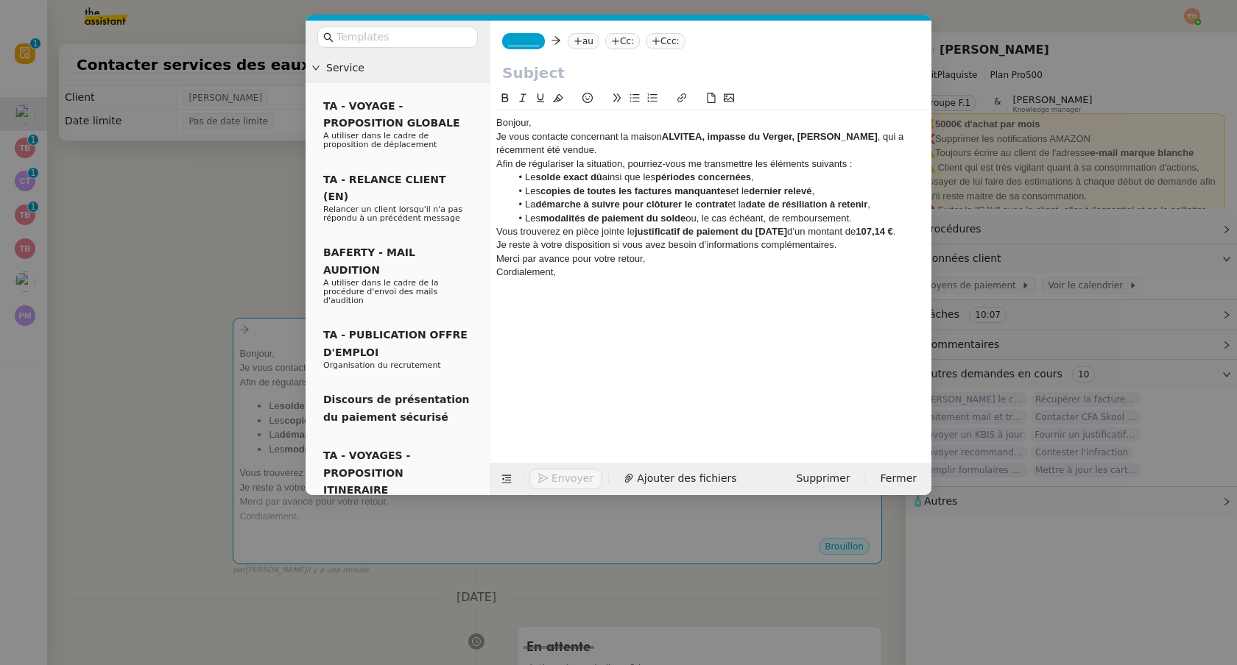
click at [629, 130] on div "Je vous contacte concernant la maison ALVITEA, impasse du Verger, [PERSON_NAME]…" at bounding box center [710, 143] width 429 height 27
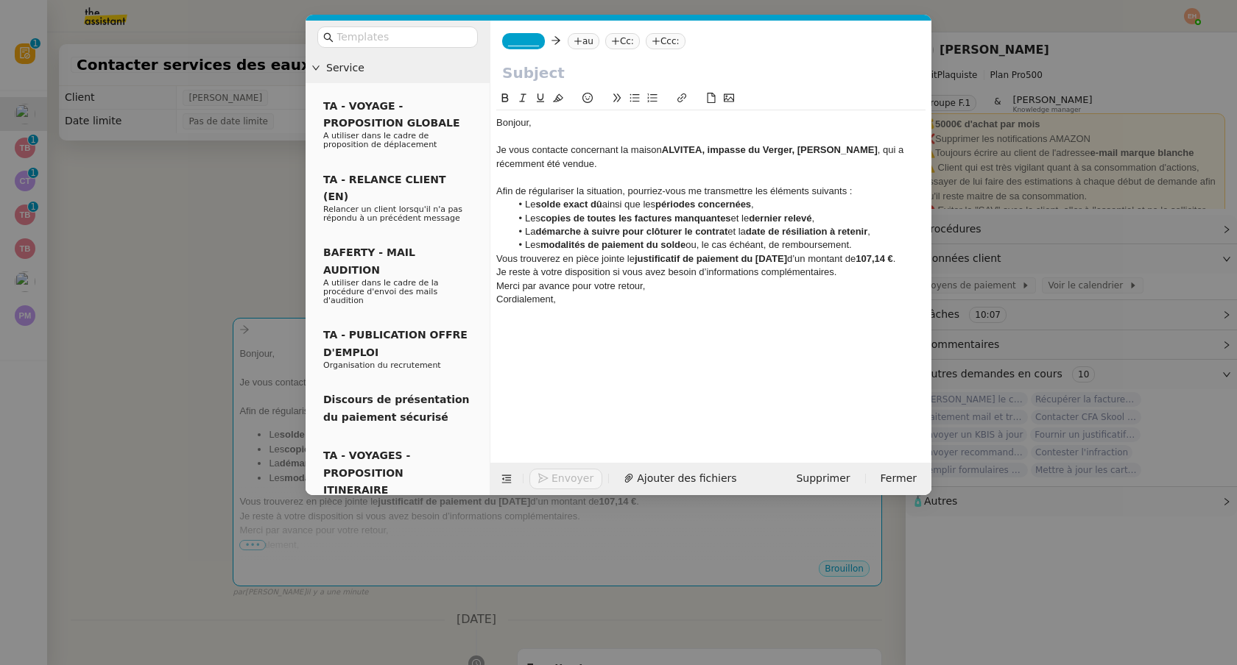
click at [695, 197] on div "Afin de régulariser la situation, pourriez-vous me transmettre les éléments sui…" at bounding box center [710, 191] width 429 height 13
